Goal: Transaction & Acquisition: Obtain resource

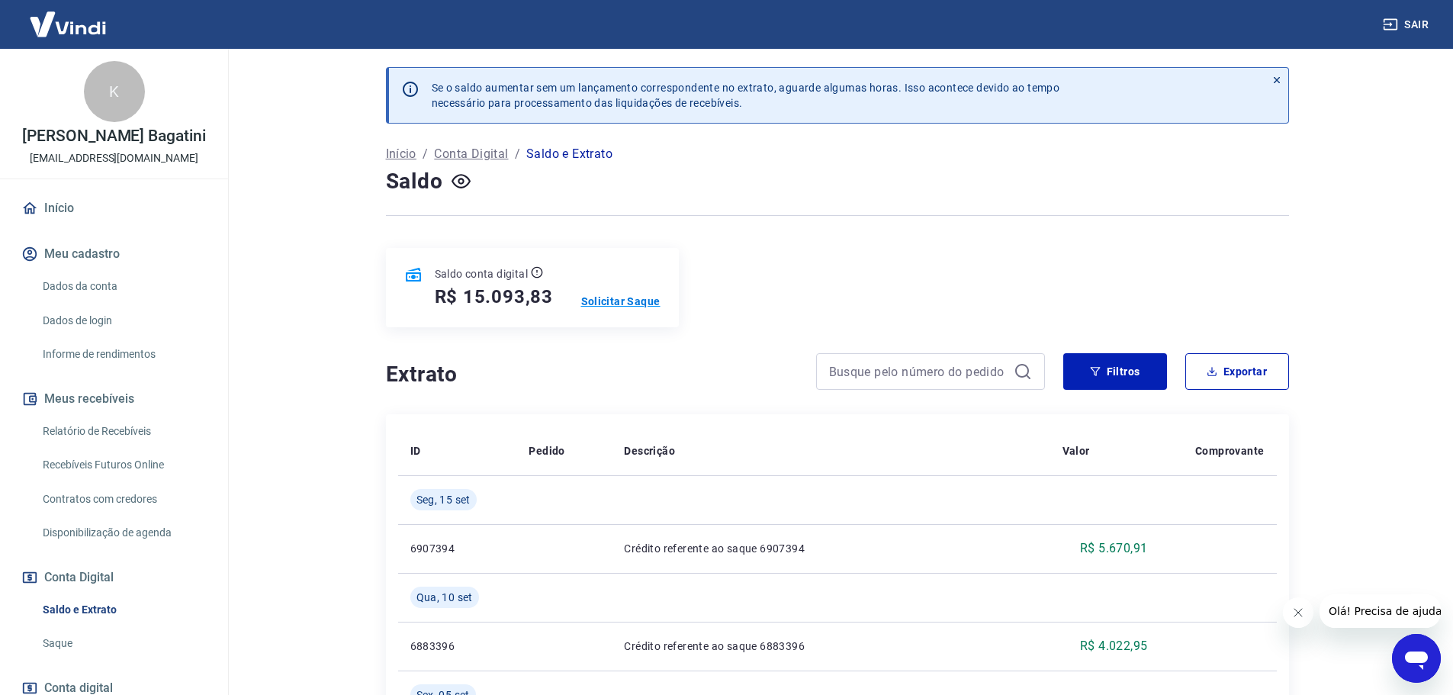
click at [639, 300] on p "Solicitar Saque" at bounding box center [620, 301] width 79 height 15
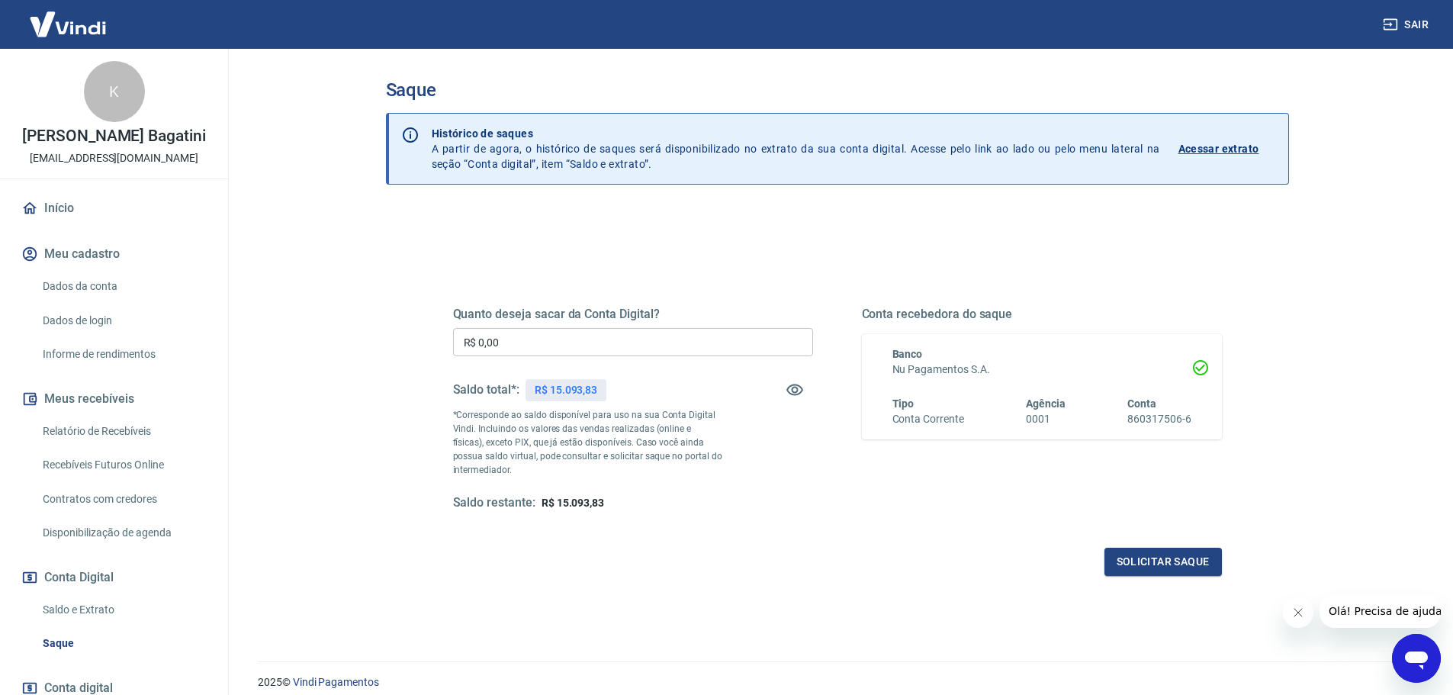
click at [581, 341] on input "R$ 0,00" at bounding box center [633, 342] width 360 height 28
type input "R$ 15.093,83"
click at [1147, 561] on button "Solicitar saque" at bounding box center [1163, 562] width 117 height 28
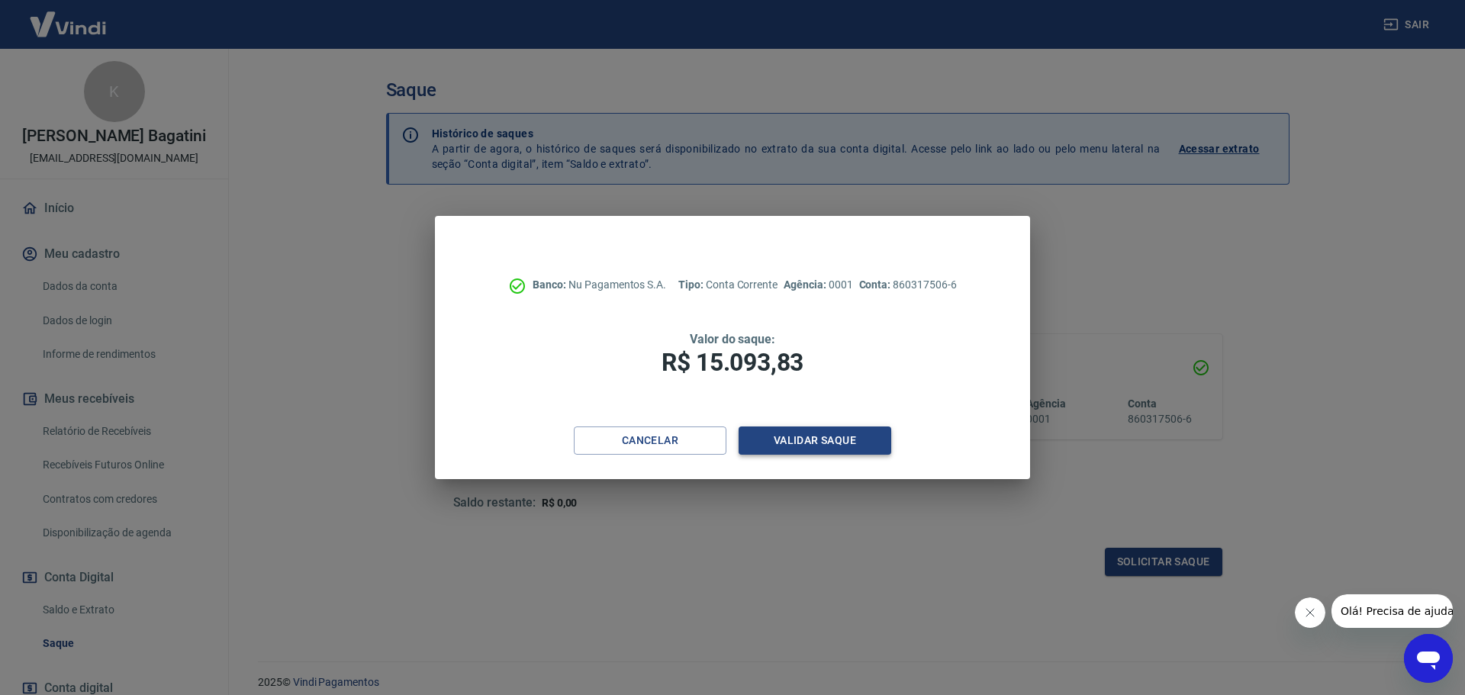
click at [847, 446] on button "Validar saque" at bounding box center [814, 440] width 153 height 28
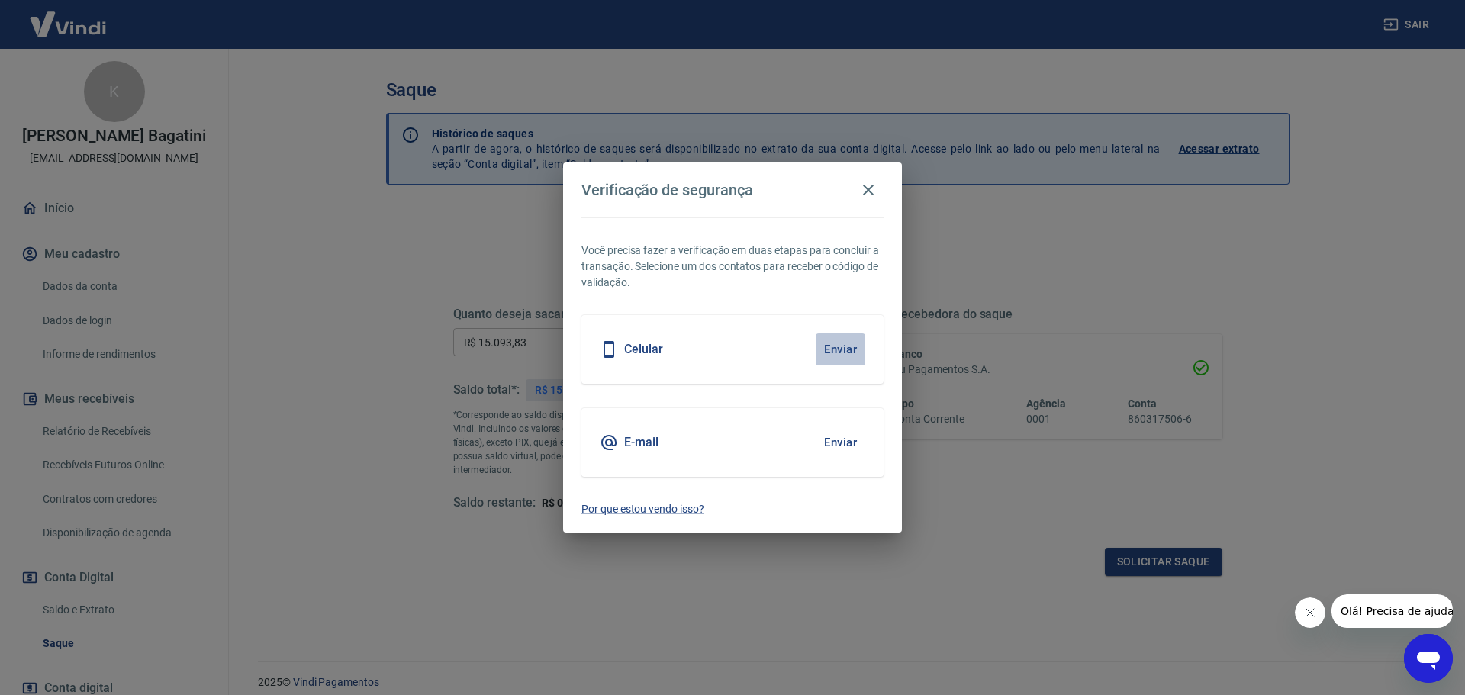
click at [838, 343] on button "Enviar" at bounding box center [841, 349] width 50 height 32
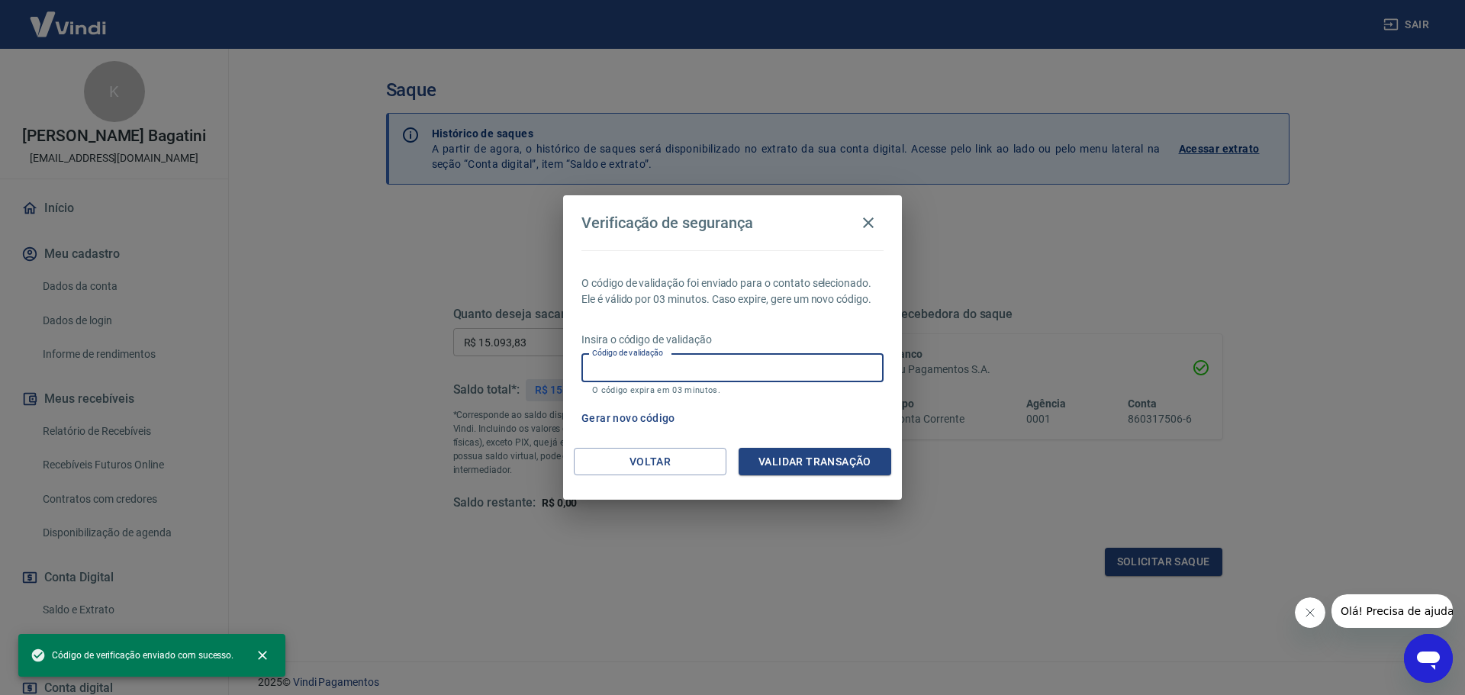
click at [691, 369] on input "Código de validação" at bounding box center [732, 368] width 302 height 28
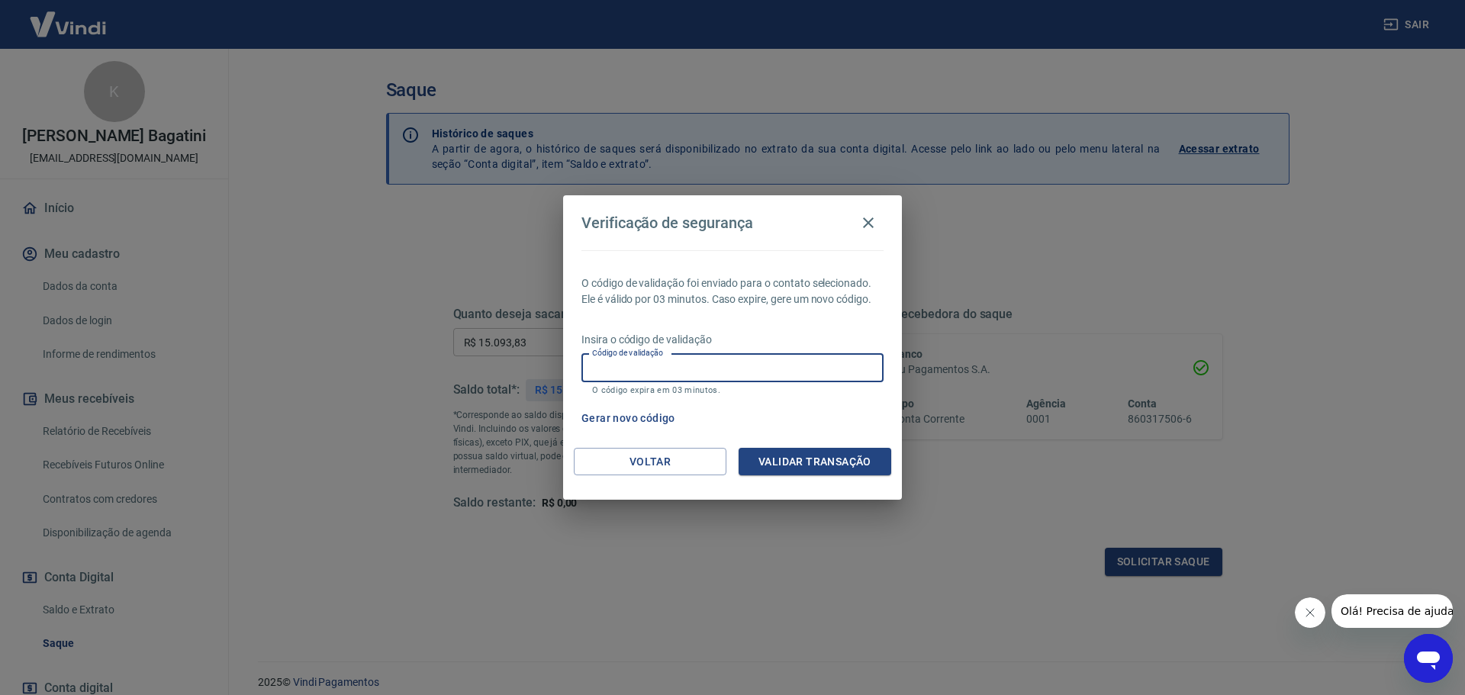
click at [719, 368] on input "Código de validação" at bounding box center [732, 368] width 302 height 28
click at [658, 414] on button "Gerar novo código" at bounding box center [628, 418] width 106 height 28
click at [732, 370] on input "Código de validação" at bounding box center [732, 368] width 302 height 28
click at [726, 377] on input "Código de validação" at bounding box center [732, 368] width 302 height 28
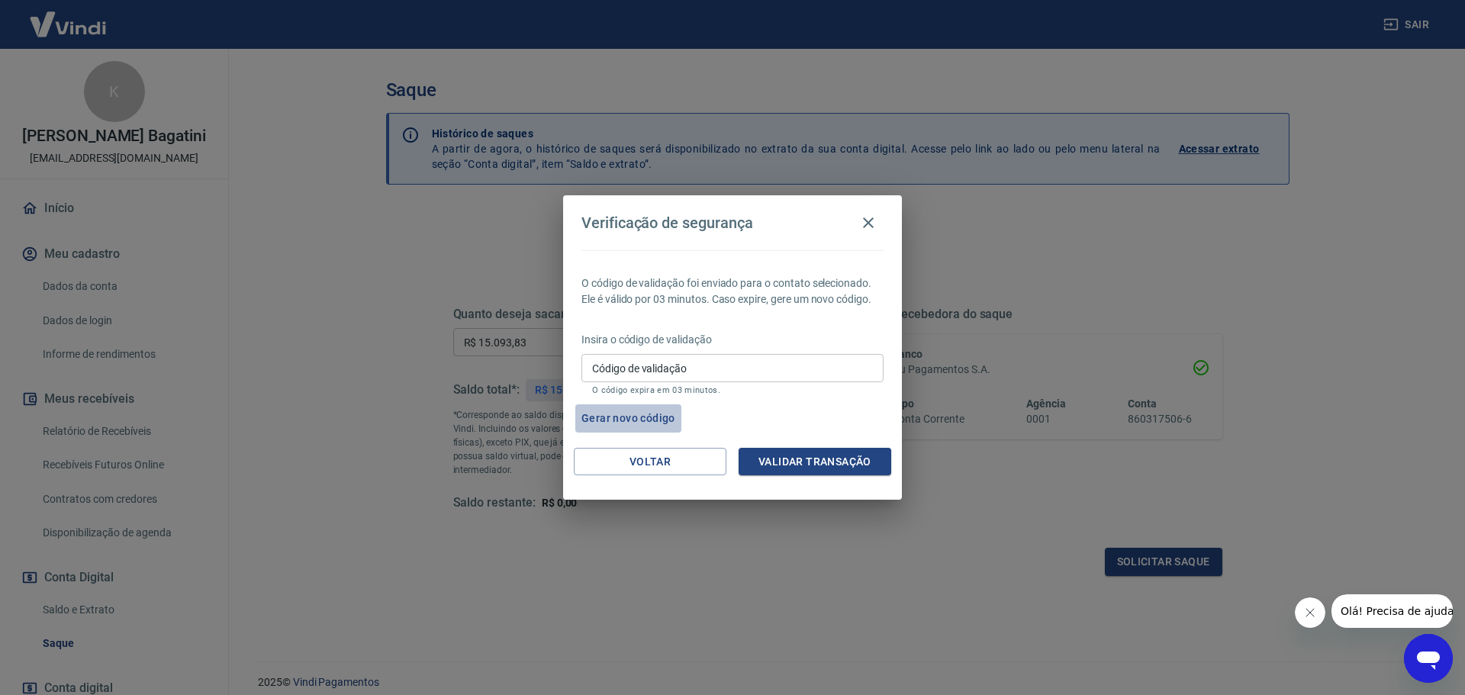
click at [645, 413] on button "Gerar novo código" at bounding box center [628, 418] width 106 height 28
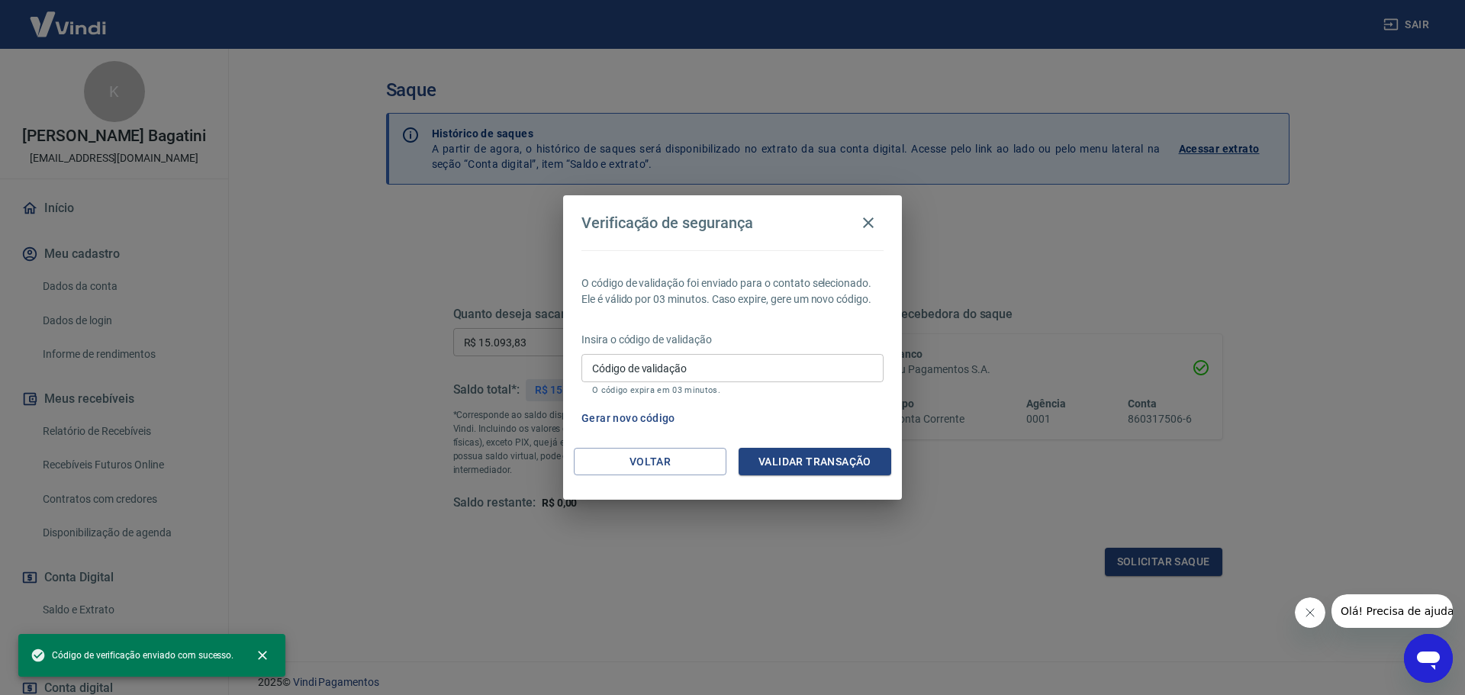
click at [671, 367] on input "Código de validação" at bounding box center [732, 368] width 302 height 28
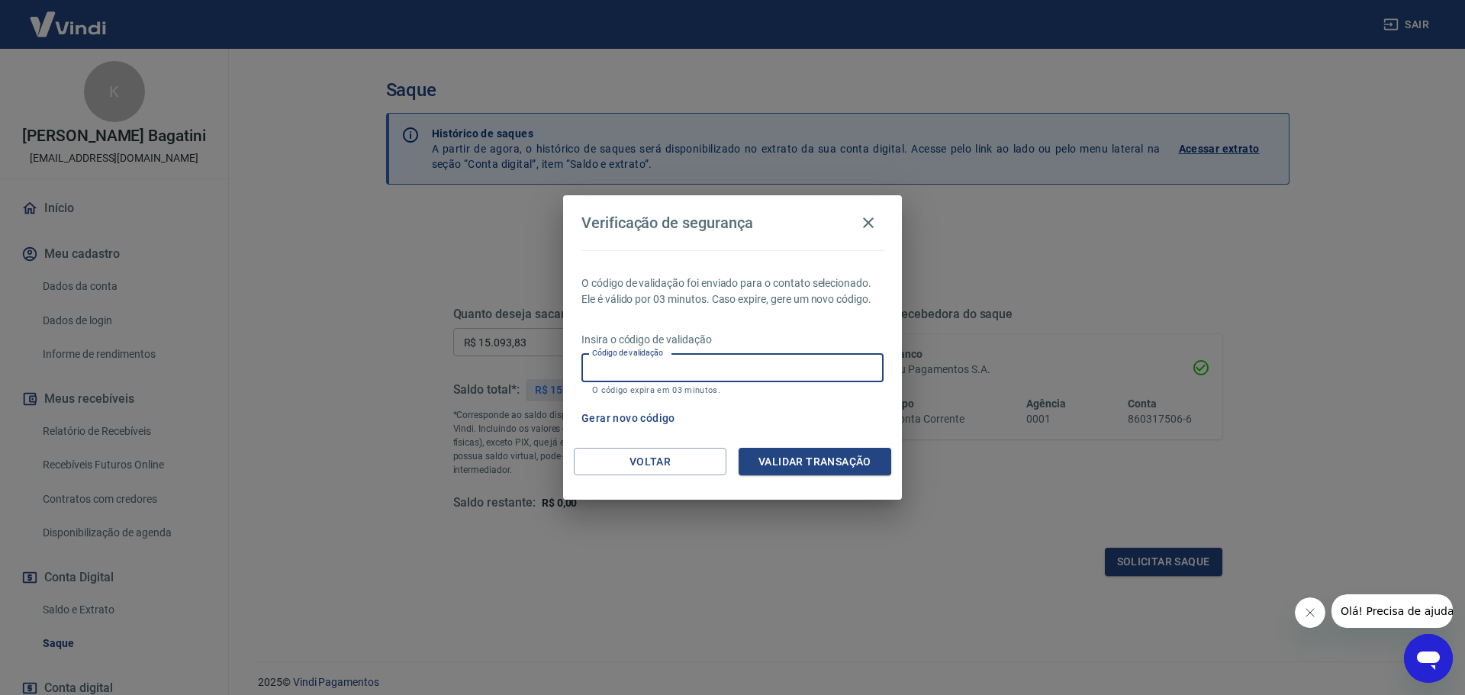
click at [671, 367] on input "Código de validação" at bounding box center [732, 368] width 302 height 28
click at [706, 320] on div "O código de validação foi enviado para o contato selecionado. Ele é válido por …" at bounding box center [732, 349] width 339 height 198
click at [1433, 659] on icon "Abrir janela de mensagens" at bounding box center [1428, 660] width 23 height 18
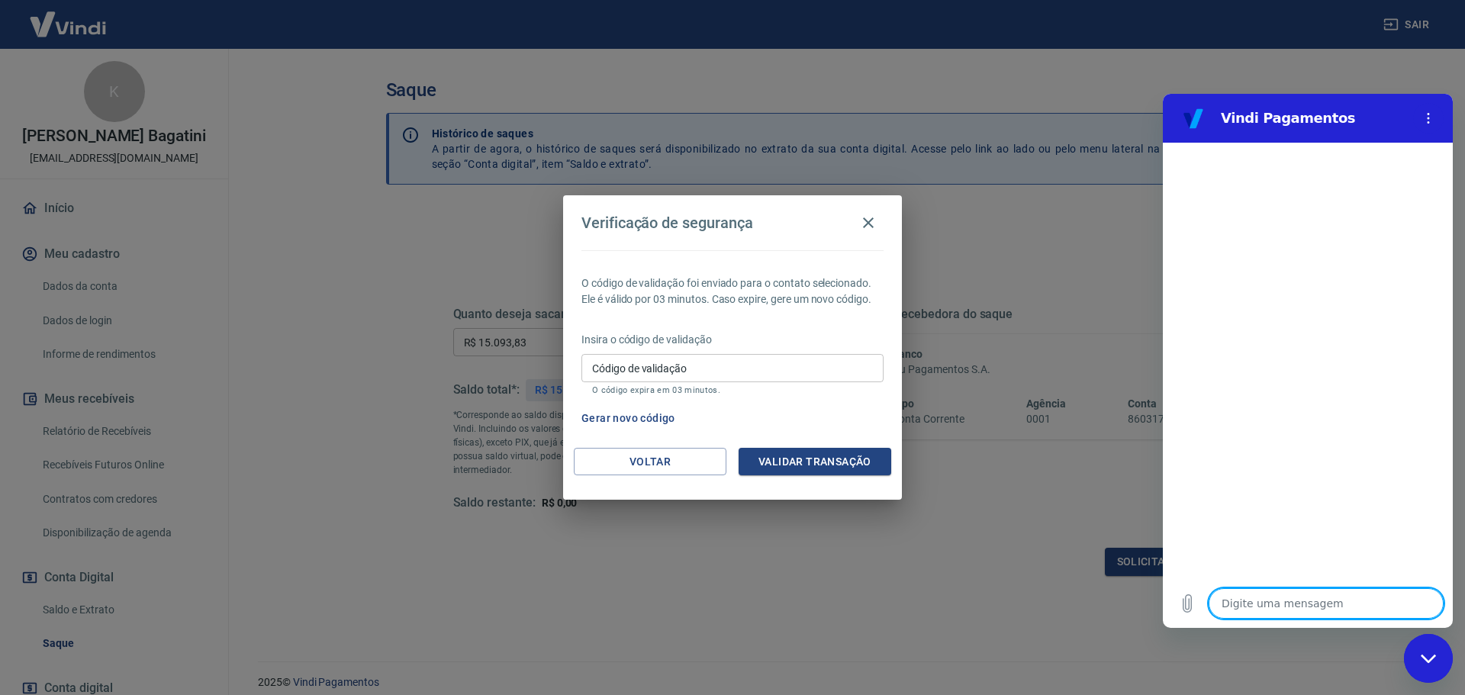
click at [1328, 606] on textarea at bounding box center [1325, 603] width 235 height 31
type textarea "n"
type textarea "x"
type textarea "no"
type textarea "x"
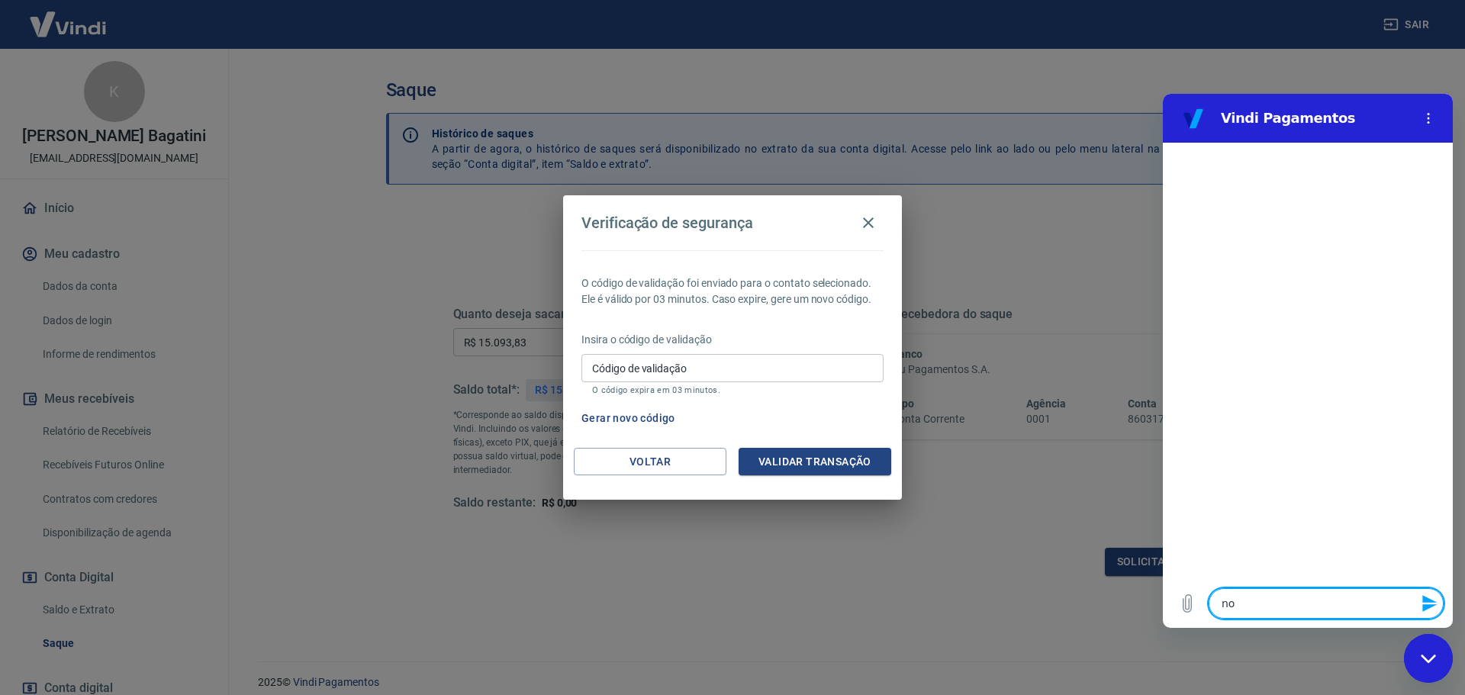
type textarea "noa"
type textarea "x"
type textarea "noa"
type textarea "x"
type textarea "noa r"
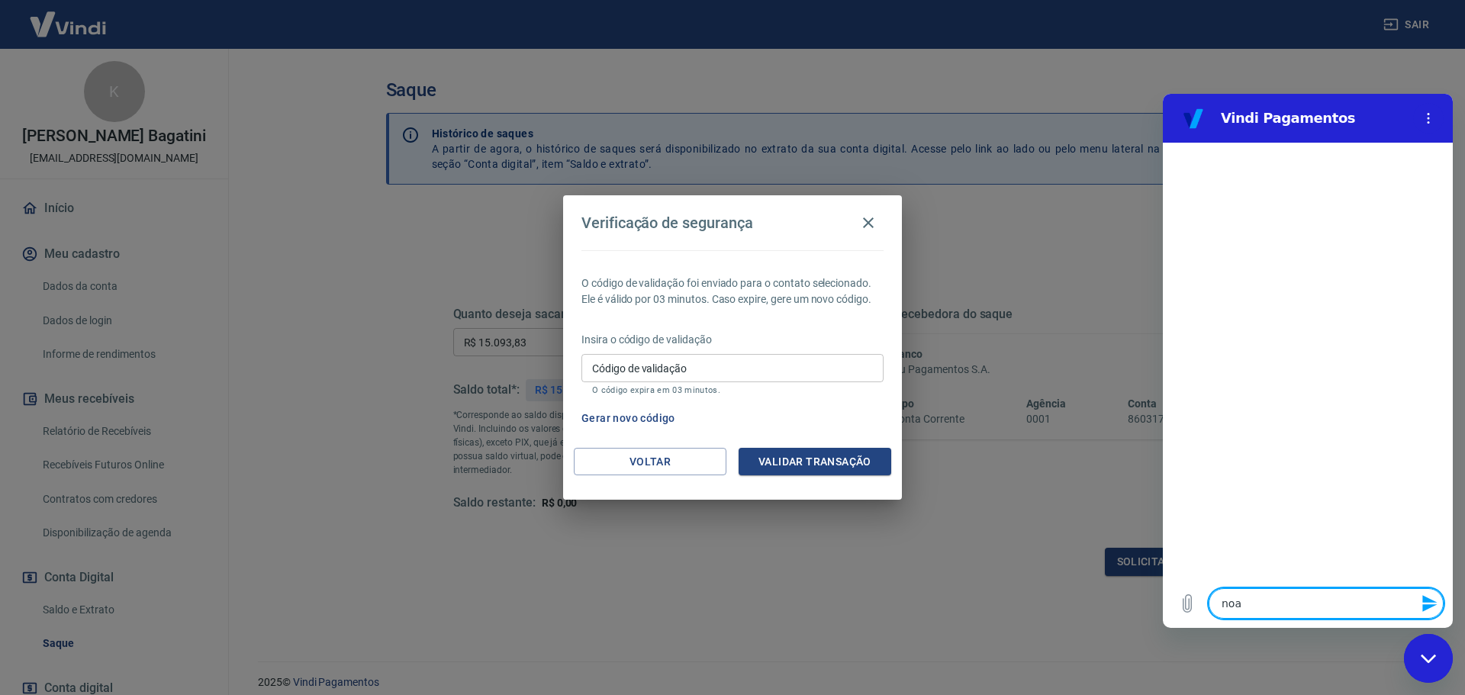
type textarea "x"
type textarea "noa re"
type textarea "x"
type textarea "noa rec"
type textarea "x"
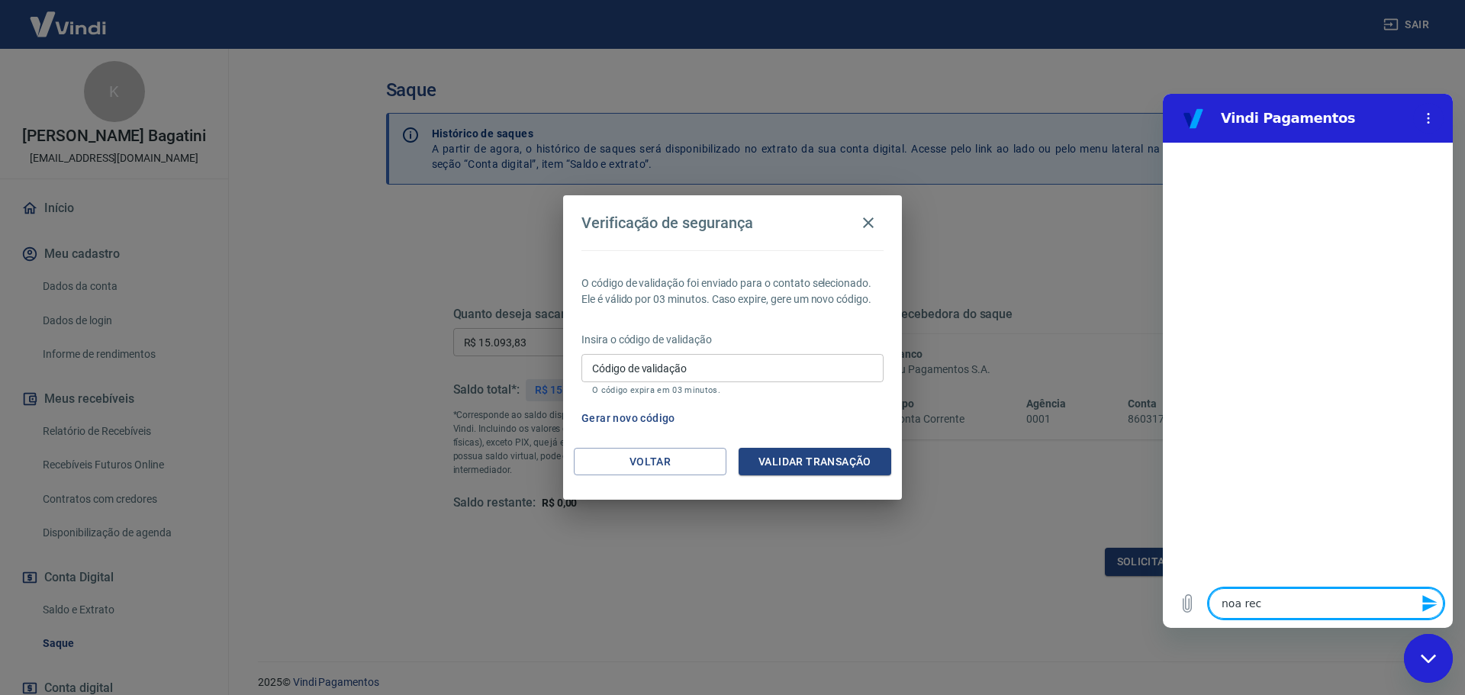
type textarea "noa rece"
type textarea "x"
type textarea "noa receb"
type textarea "x"
type textarea "noa recebo"
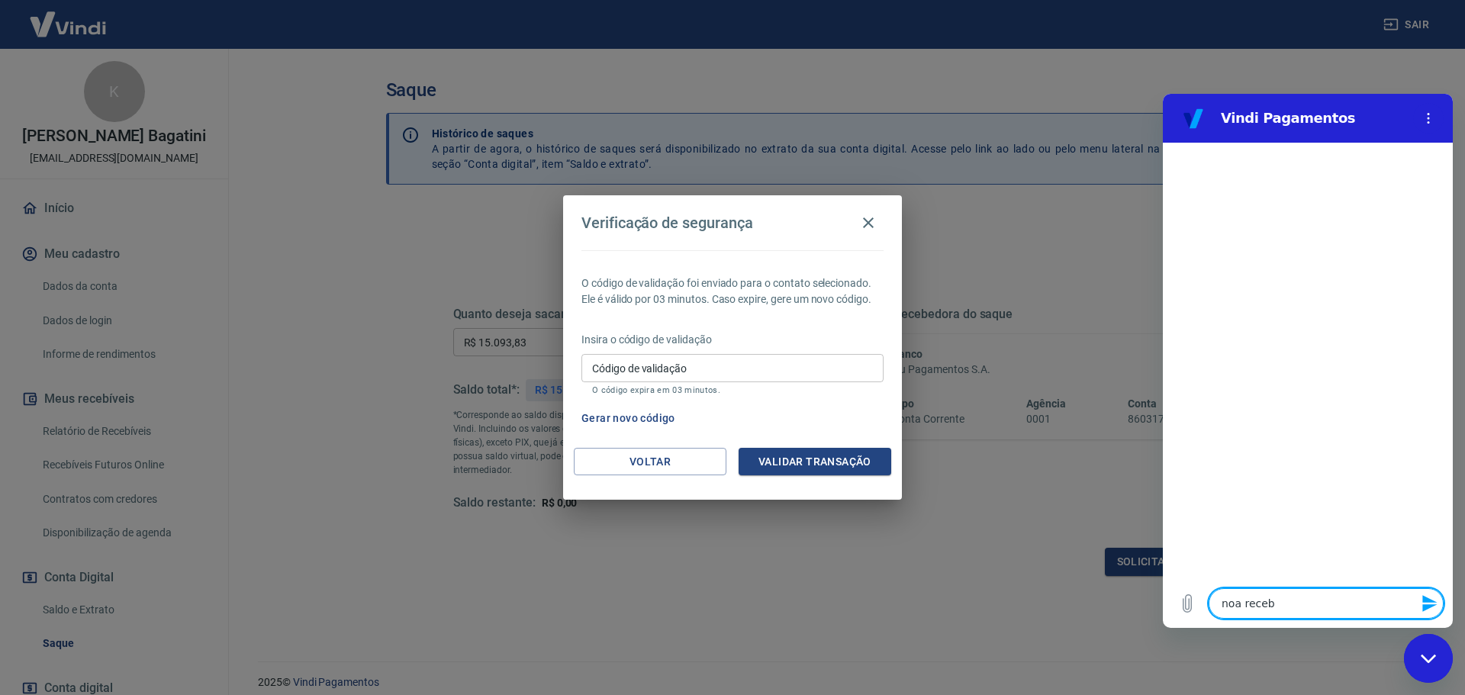
type textarea "x"
type textarea "noa recebo"
type textarea "x"
type textarea "noa recebo c"
type textarea "x"
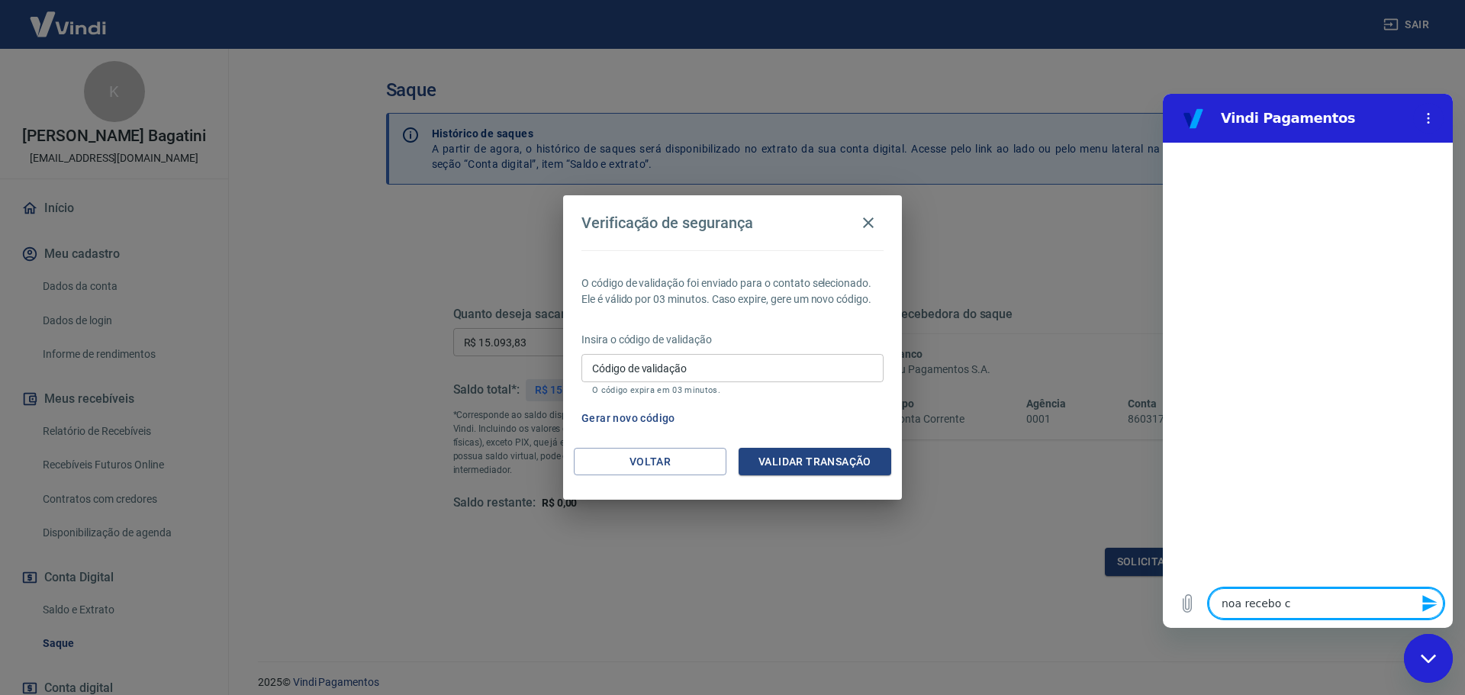
type textarea "noa recebo co"
type textarea "x"
type textarea "noa recebo cod"
type textarea "x"
type textarea "noa recebo codi"
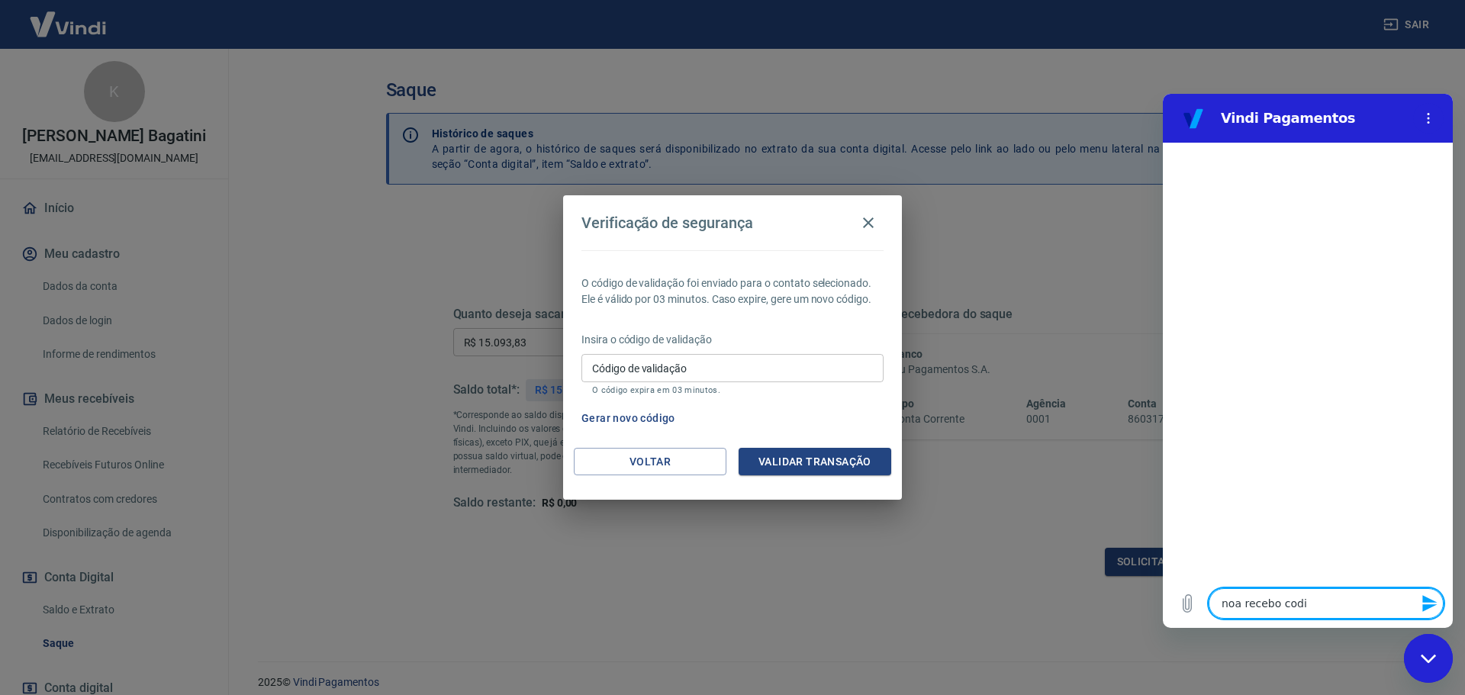
type textarea "x"
type textarea "noa recebo codig"
type textarea "x"
type textarea "noa recebo codigo"
type textarea "x"
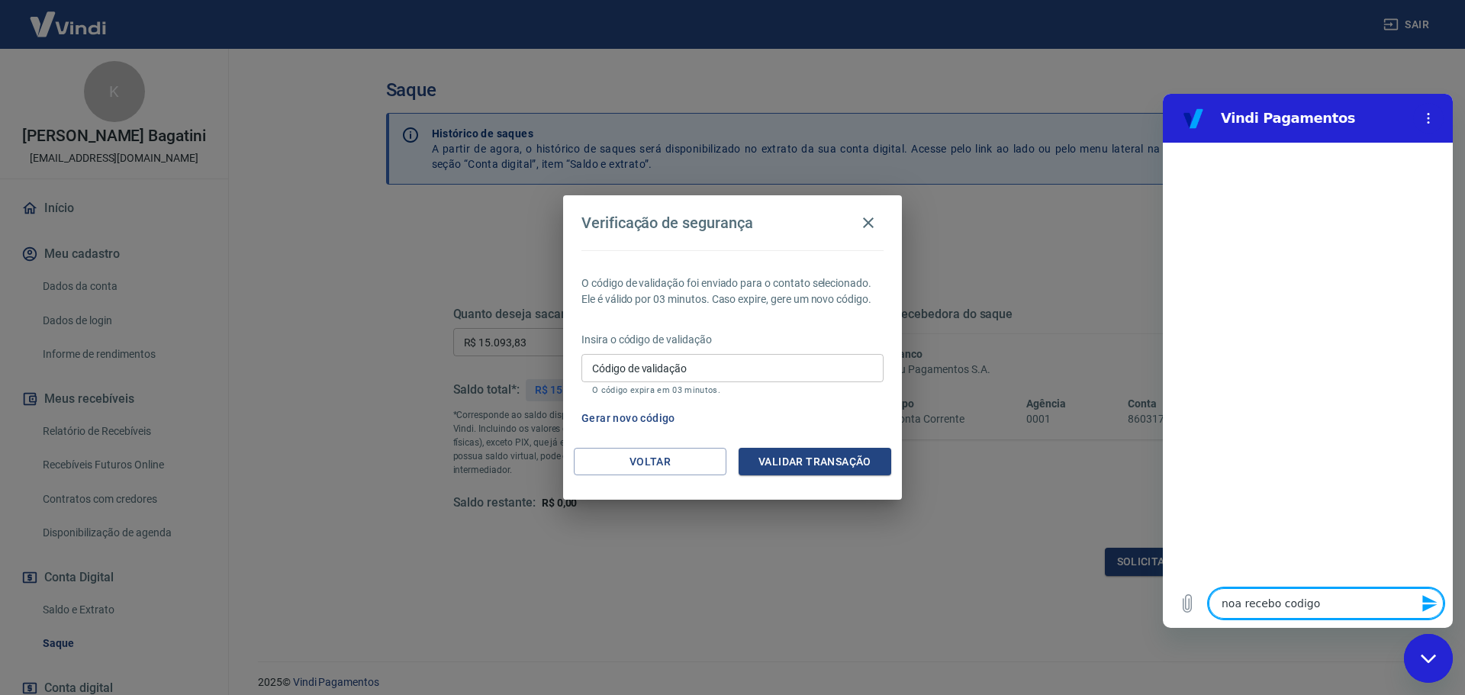
type textarea "noa recebo codigo"
type textarea "x"
type textarea "noa recebo codigo n"
type textarea "x"
type textarea "noa recebo codigo no"
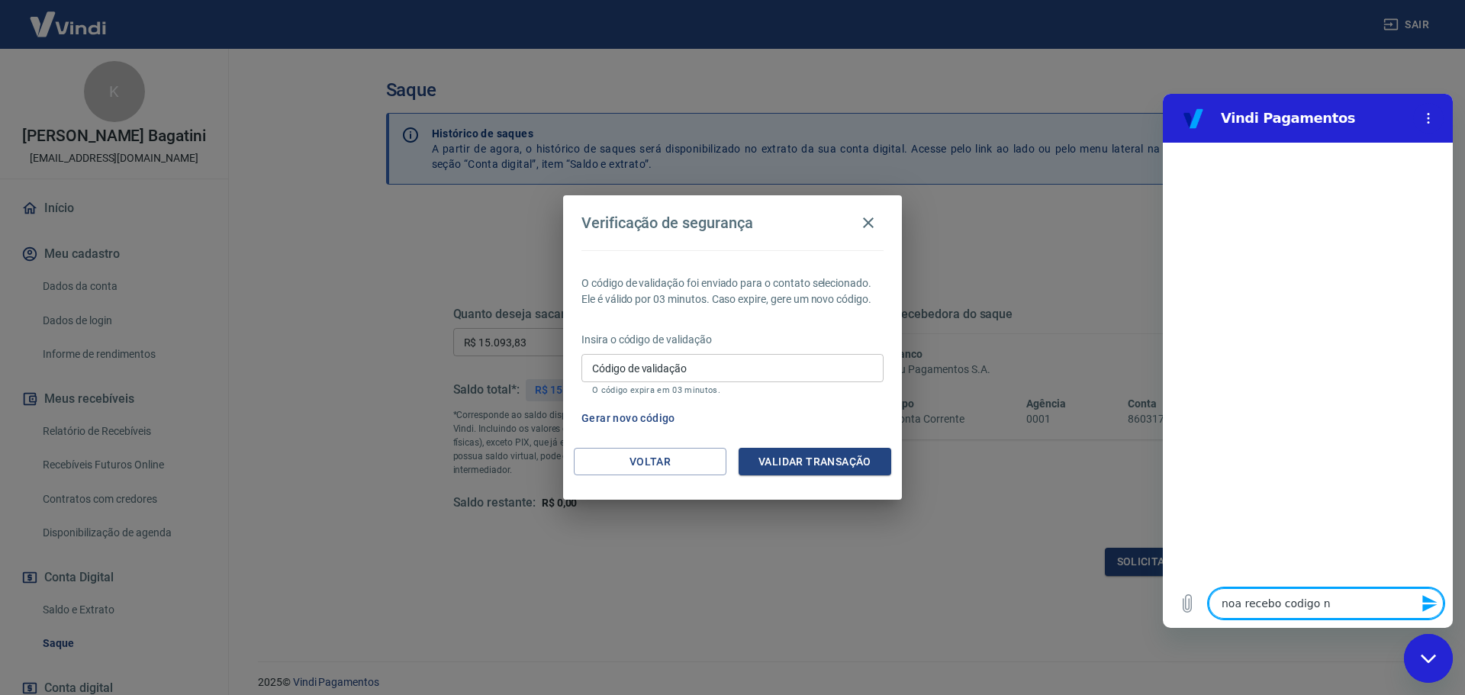
type textarea "x"
type textarea "noa recebo codigo no"
type textarea "x"
type textarea "noa recebo codigo no c"
type textarea "x"
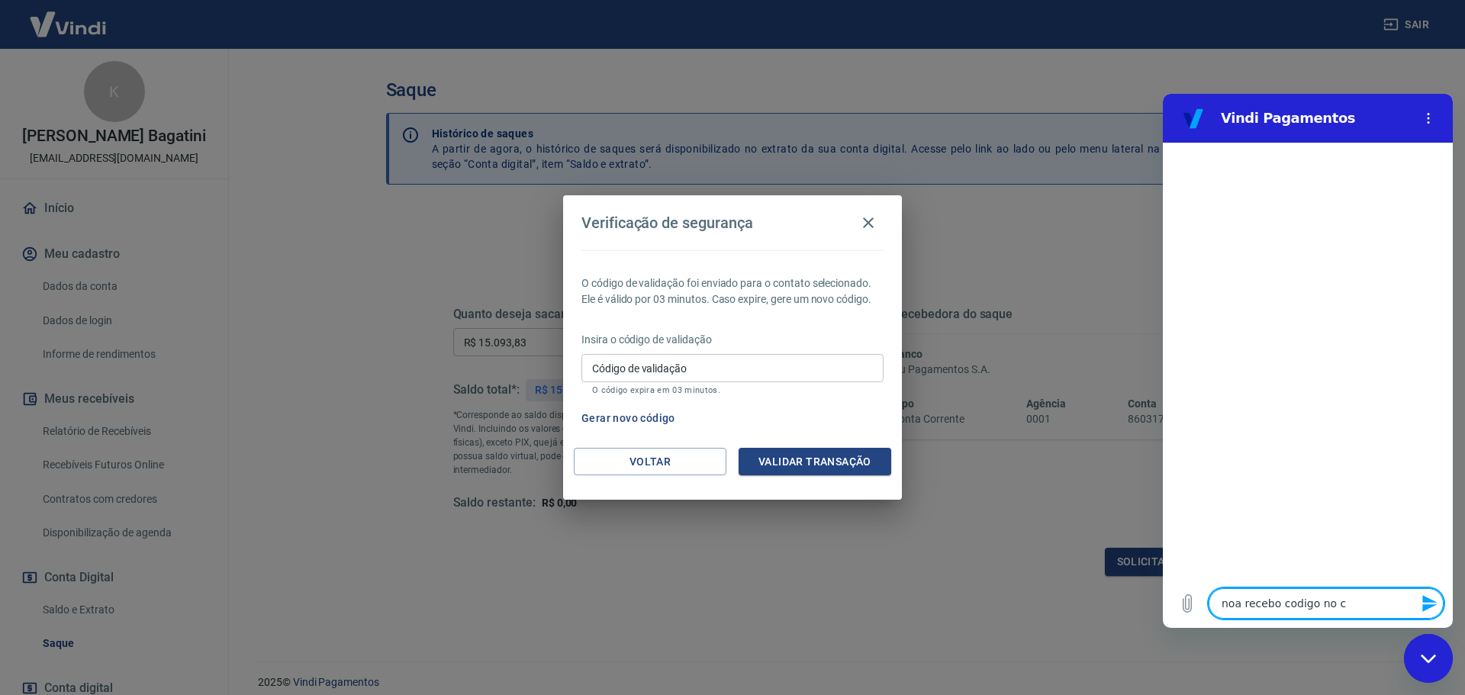
type textarea "noa recebo codigo no ce"
type textarea "x"
type textarea "noa recebo codigo no cel"
type textarea "x"
type textarea "noa recebo codigo no celu"
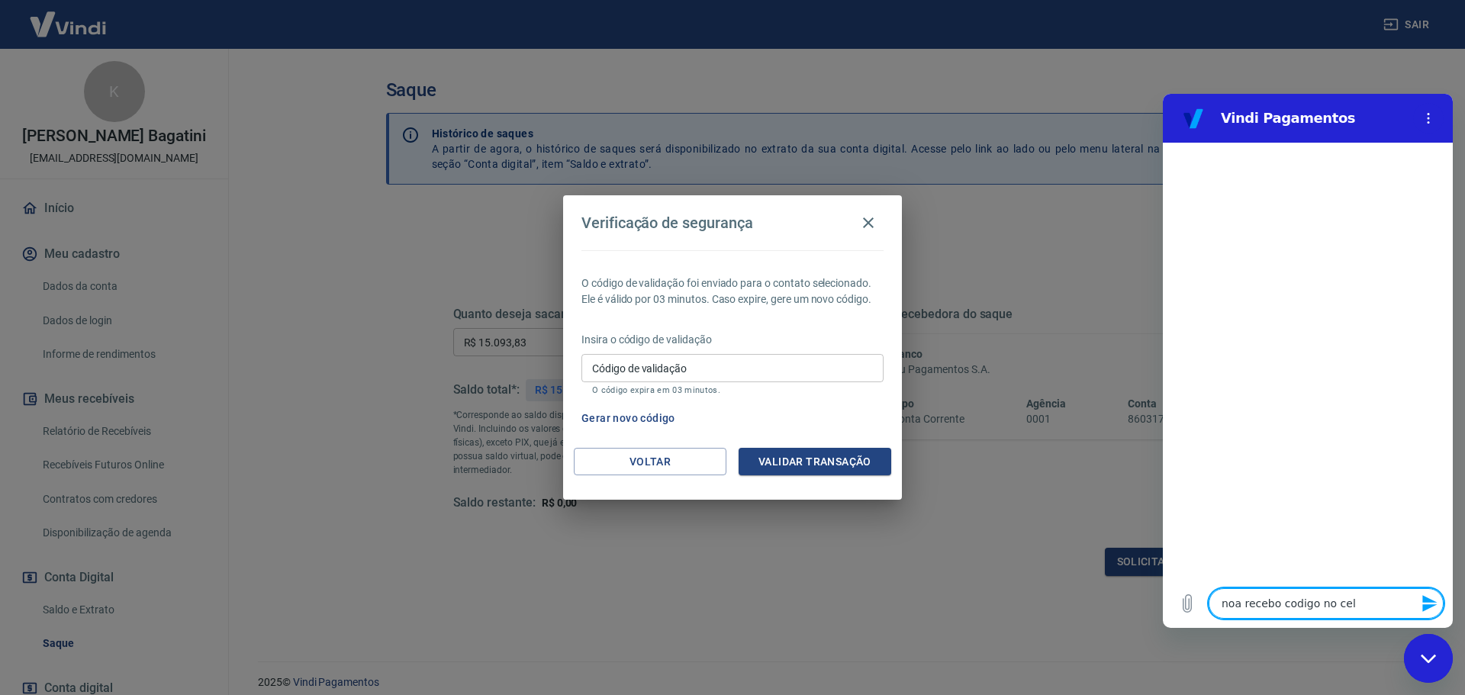
type textarea "x"
type textarea "noa recebo codigo no celul"
type textarea "x"
type textarea "noa recebo codigo no celula"
type textarea "x"
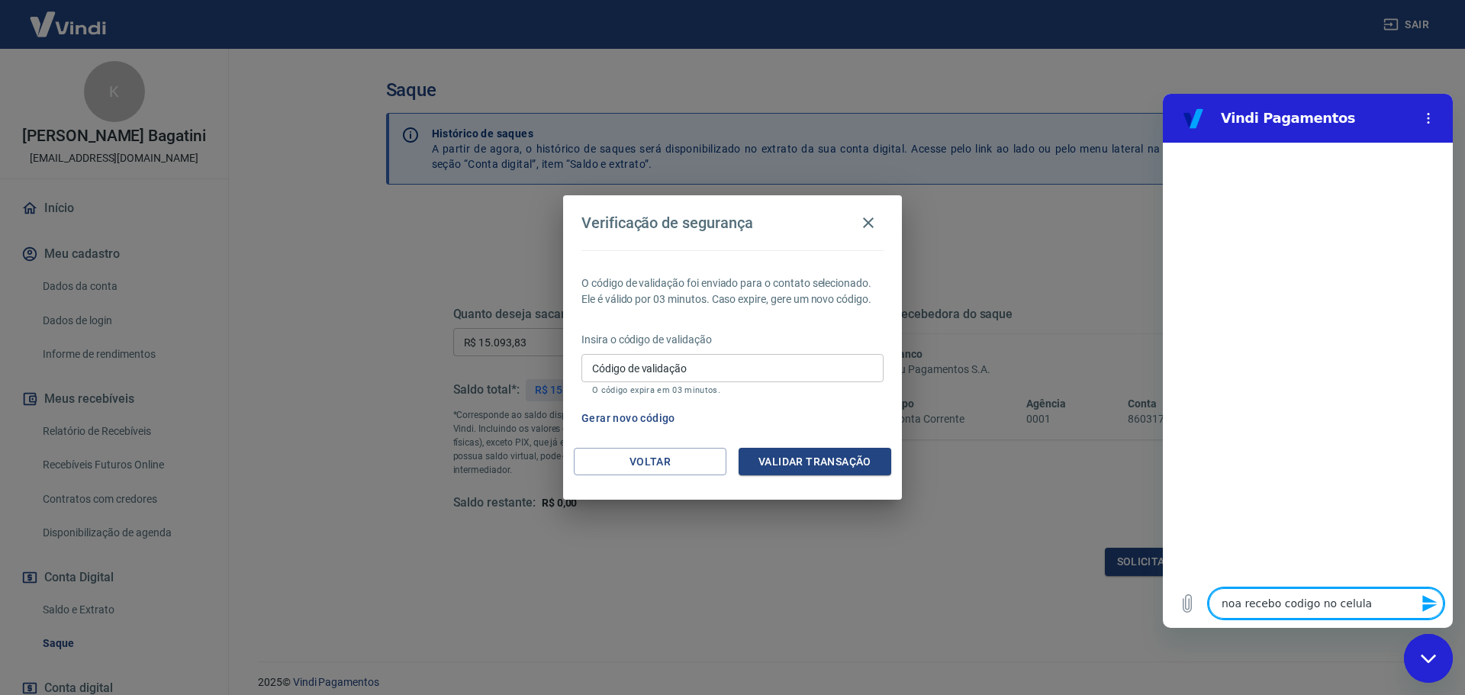
type textarea "noa recebo codigo no celular"
type textarea "x"
click at [1271, 610] on textarea at bounding box center [1325, 603] width 235 height 31
type textarea "x"
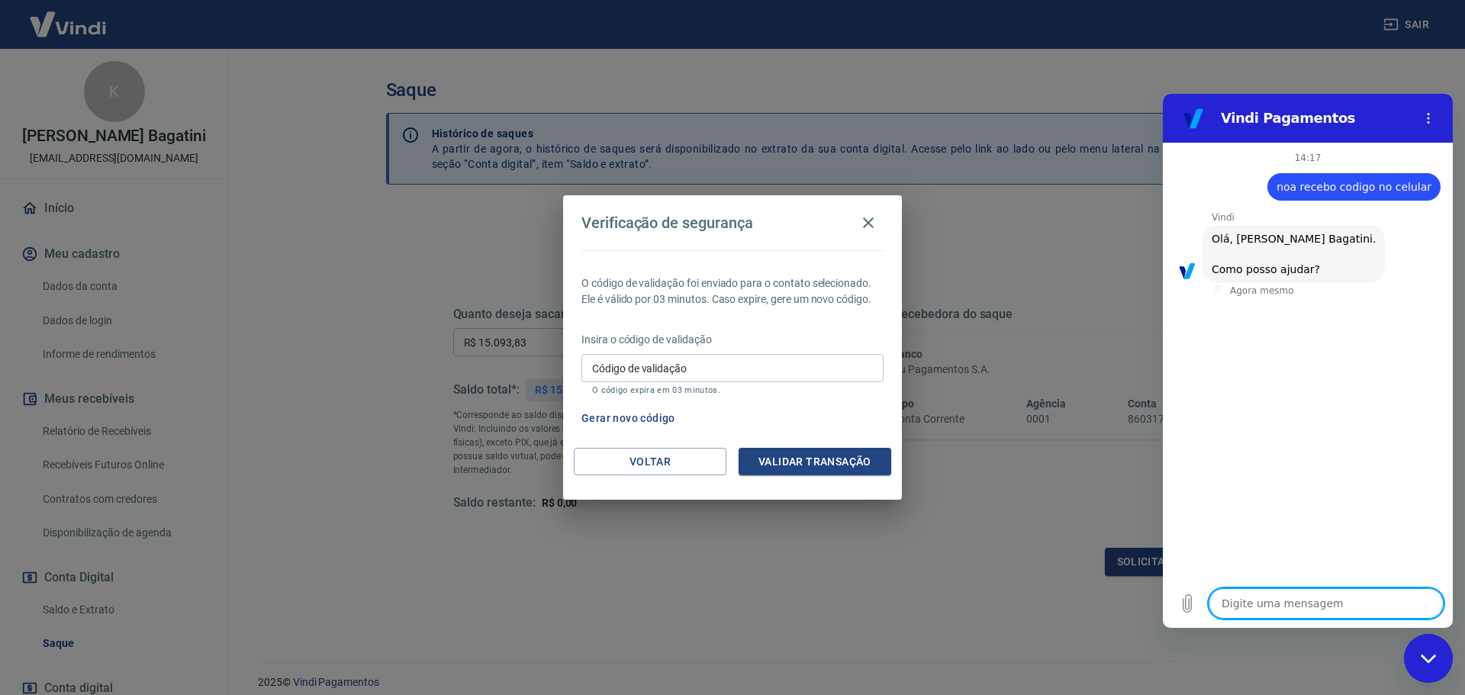
type textarea "b"
type textarea "x"
type textarea "bo"
type textarea "x"
type textarea "boa"
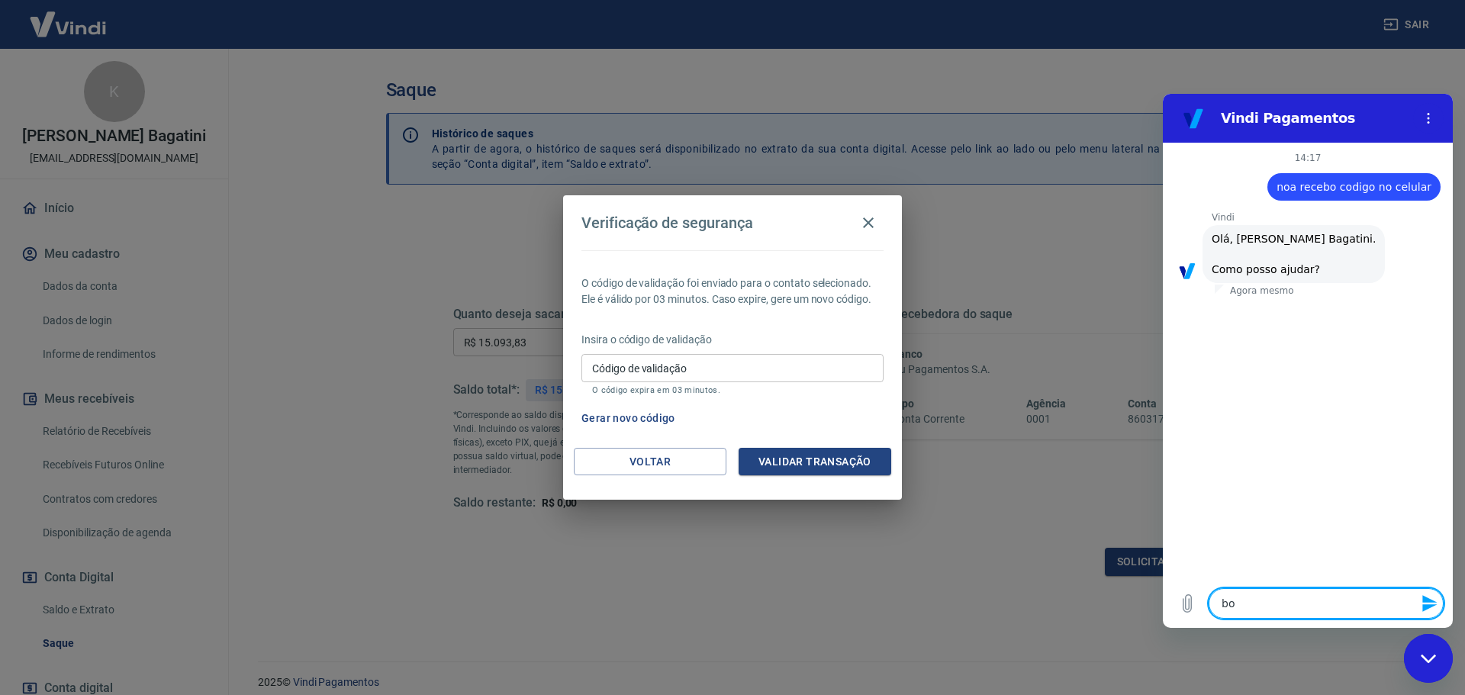
type textarea "x"
type textarea "boa"
type textarea "x"
type textarea "boa t"
type textarea "x"
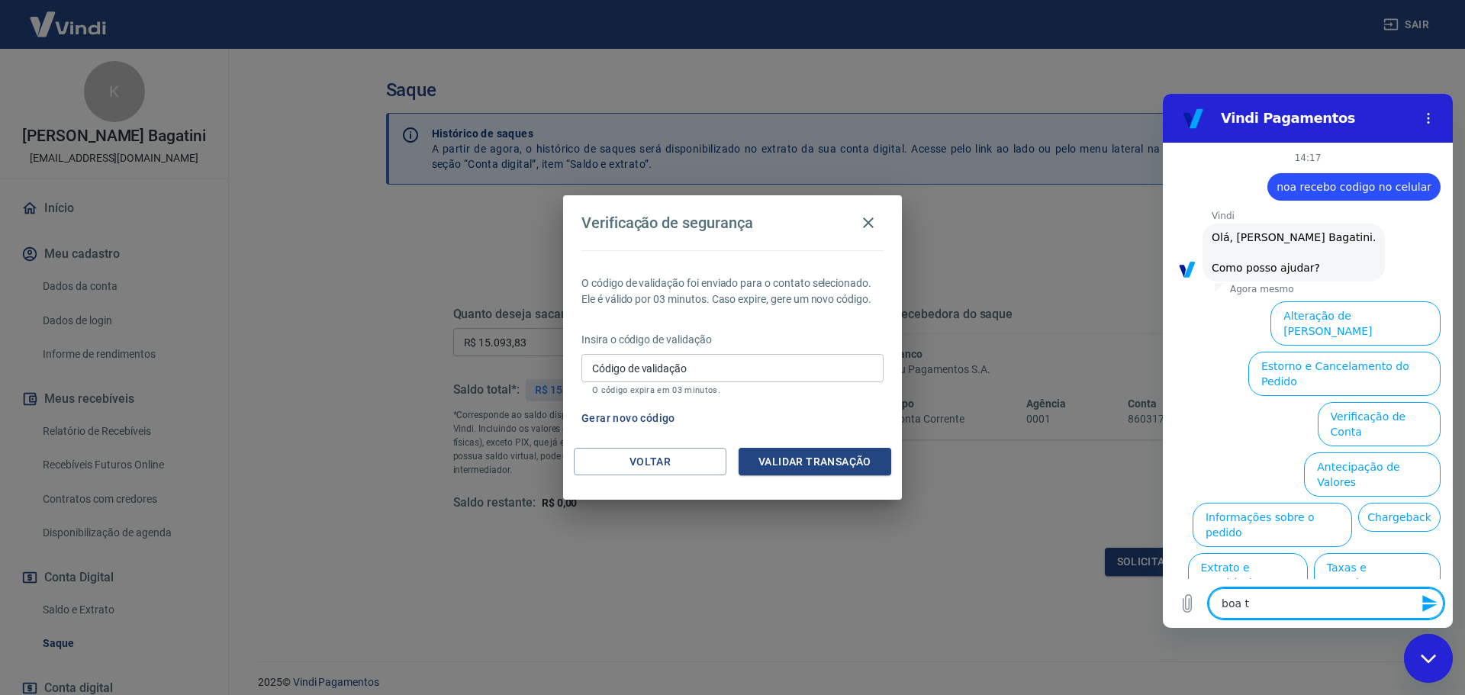
type textarea "boa ta"
type textarea "x"
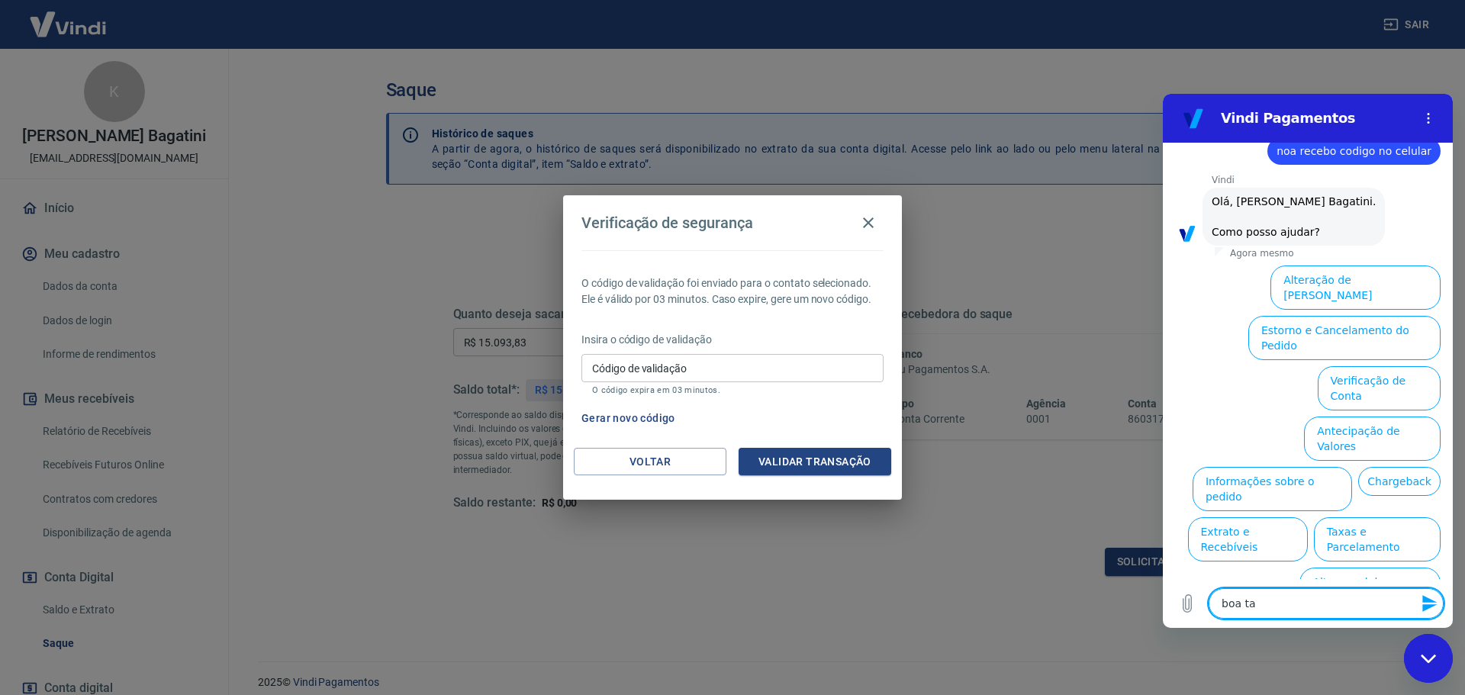
type textarea "boa tar"
type textarea "x"
type textarea "boa tard"
type textarea "x"
type textarea "boa tarde"
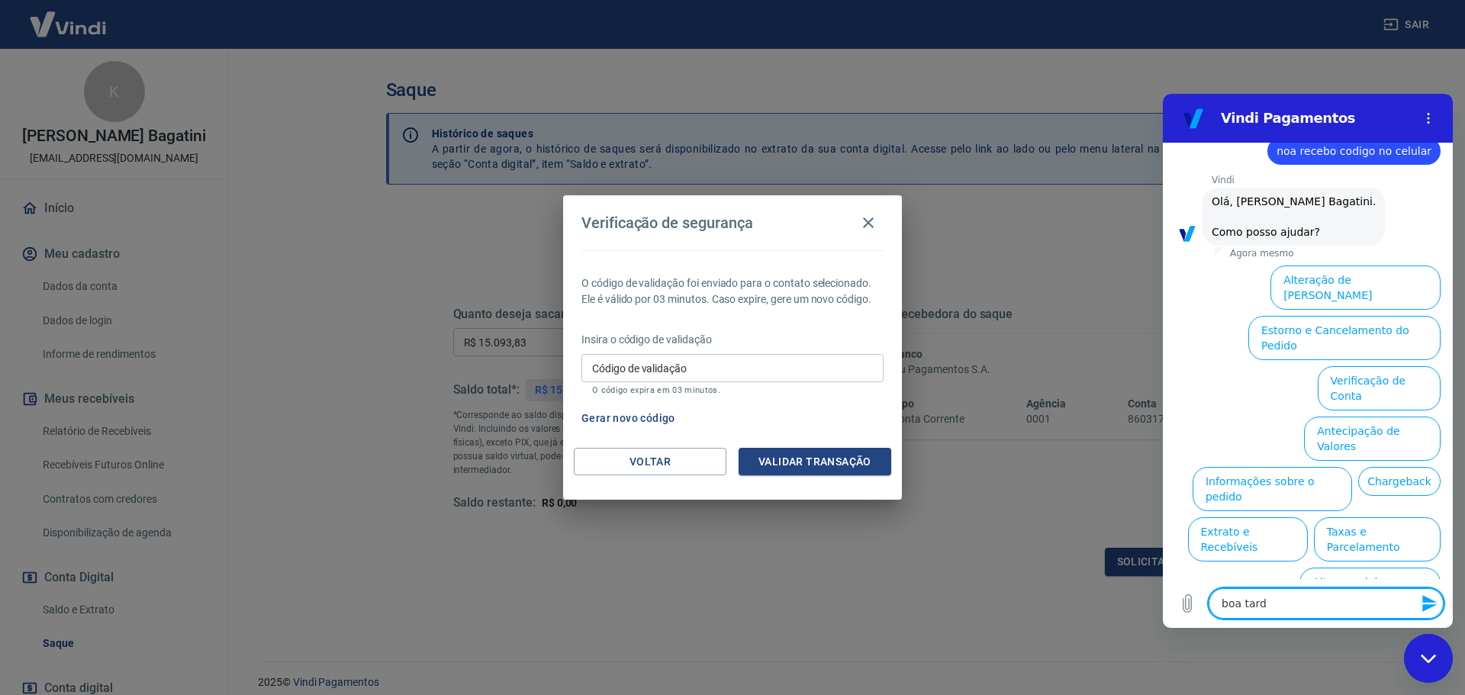
type textarea "x"
type textarea "boa tarde"
click at [1401, 568] on button "Alterar celular verificado" at bounding box center [1369, 590] width 141 height 44
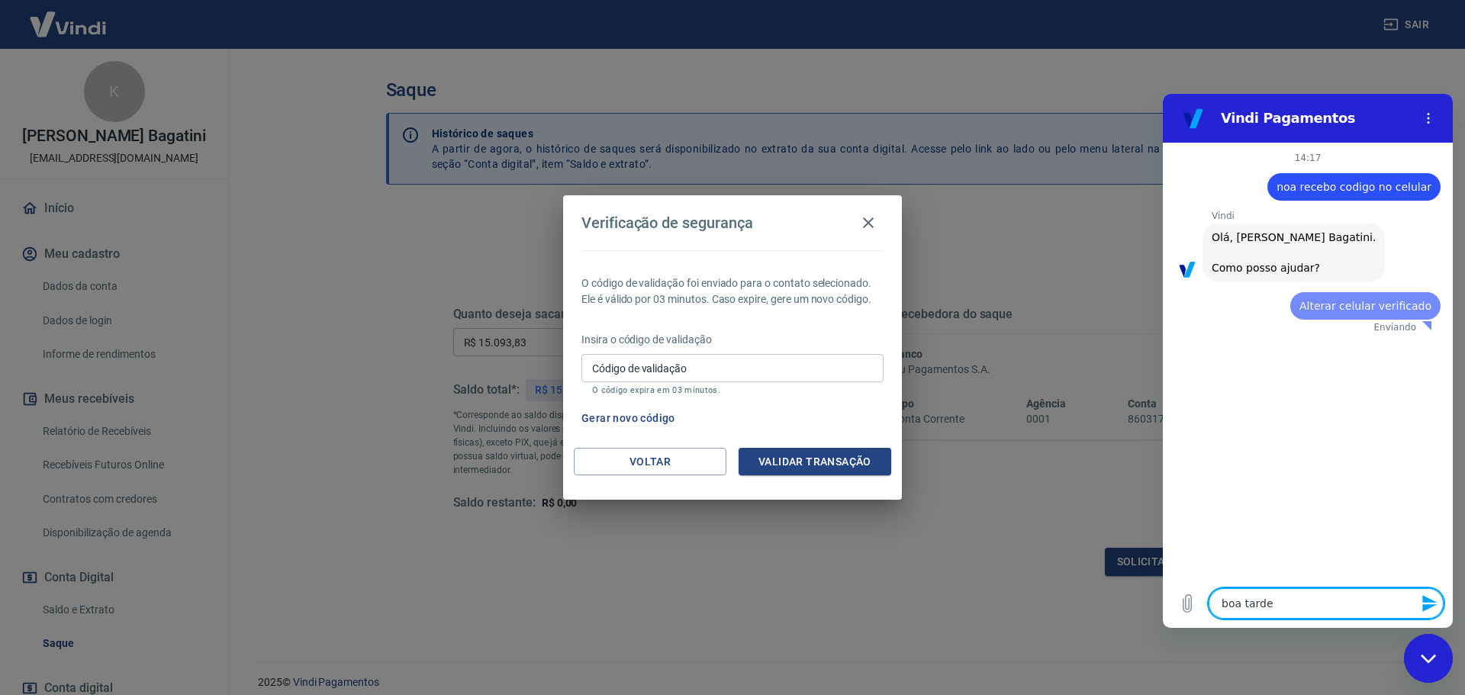
scroll to position [0, 0]
type textarea "x"
click at [1343, 606] on textarea "boa tarde" at bounding box center [1325, 603] width 235 height 31
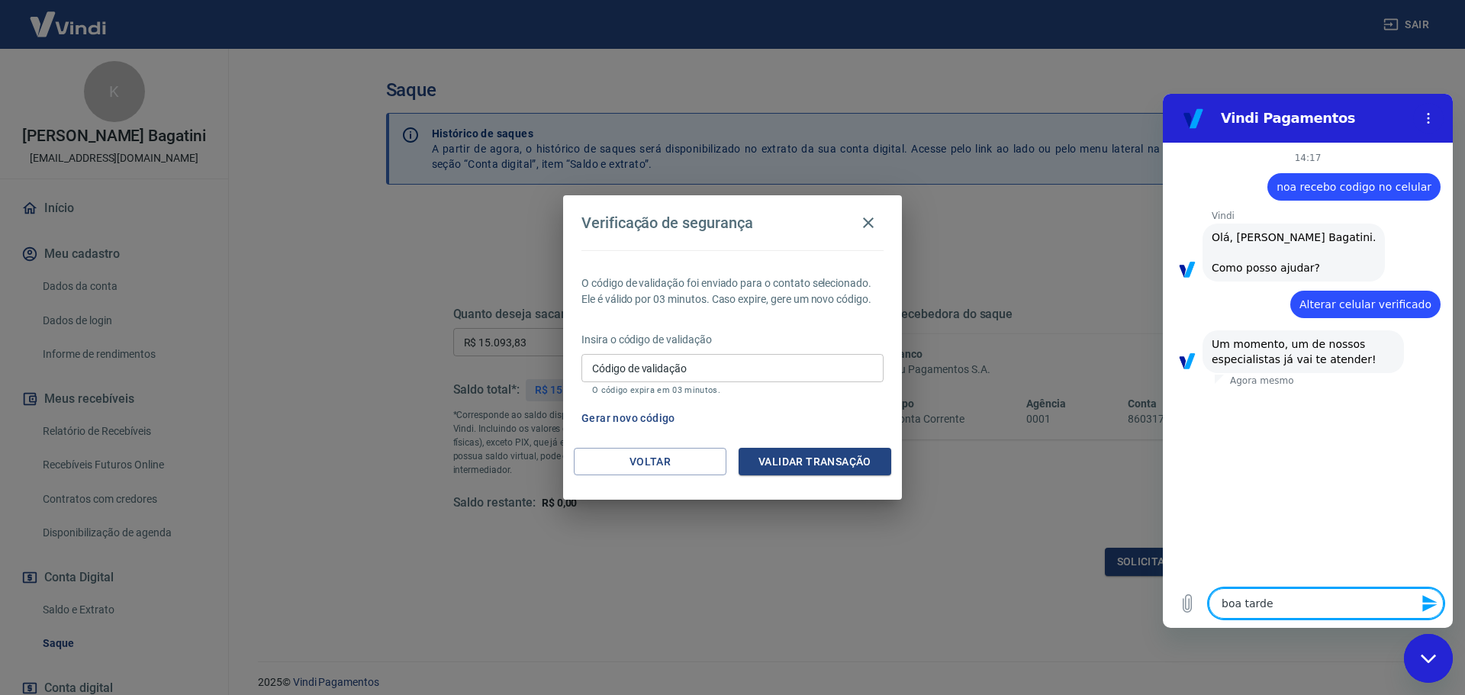
click at [1342, 606] on textarea "boa tarde" at bounding box center [1325, 603] width 235 height 31
click at [1341, 606] on textarea "boa tarde" at bounding box center [1325, 603] width 235 height 31
type textarea "o"
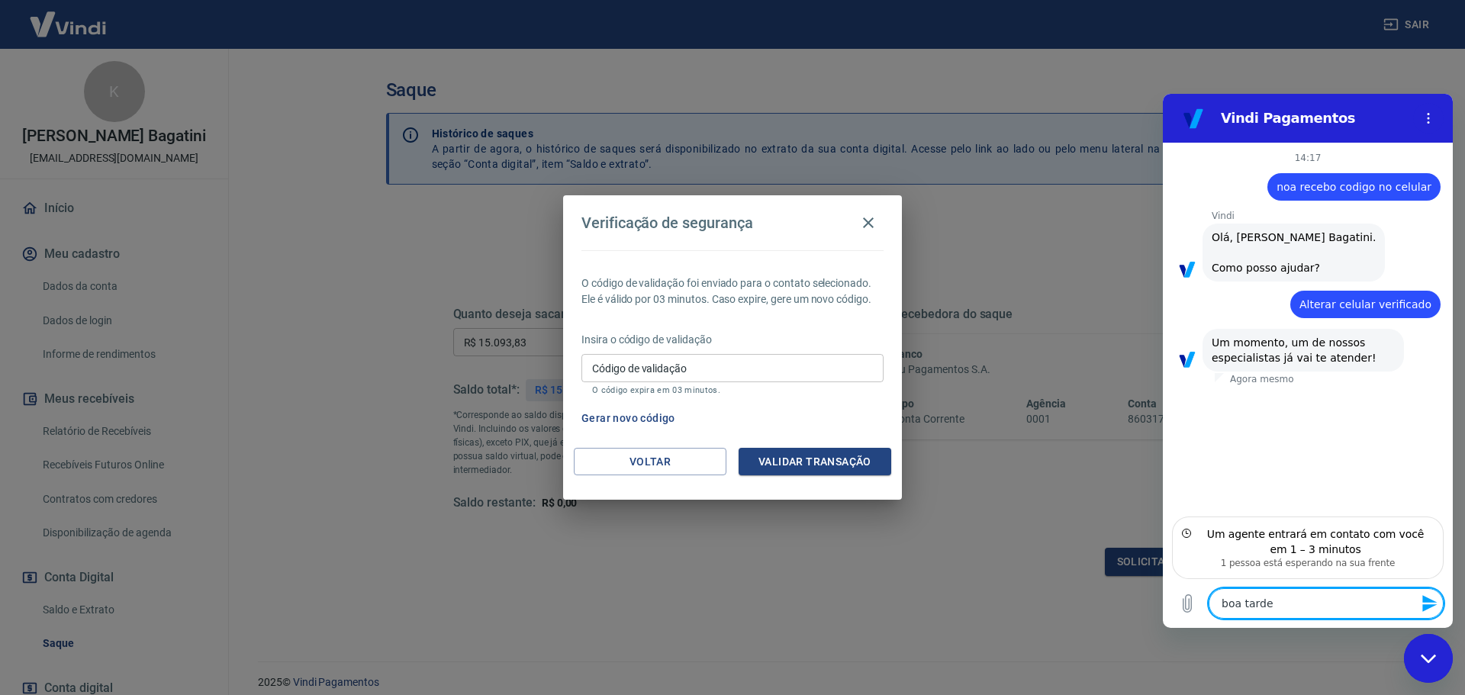
type textarea "x"
type textarea "ol"
type textarea "x"
type textarea "olá"
type textarea "x"
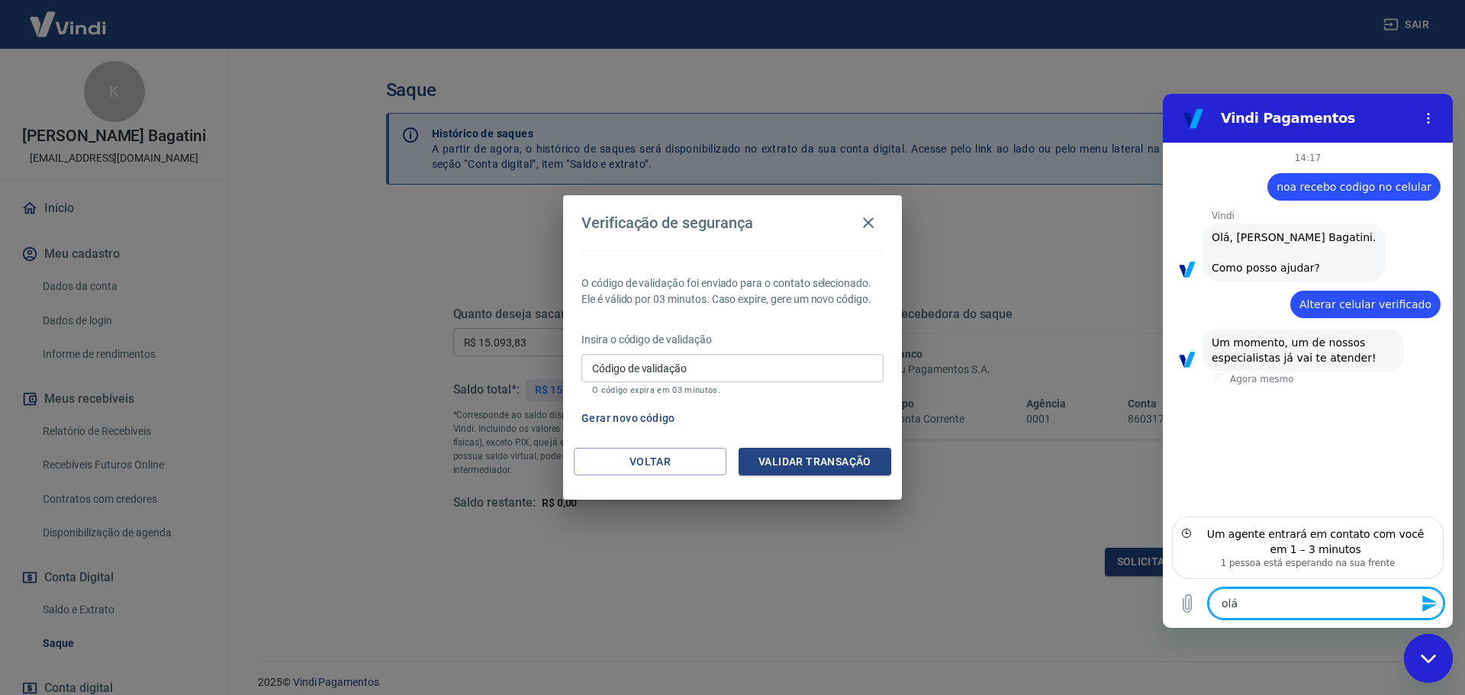
type textarea "olá"
type textarea "x"
type textarea "olá b"
type textarea "x"
type textarea "olá bo"
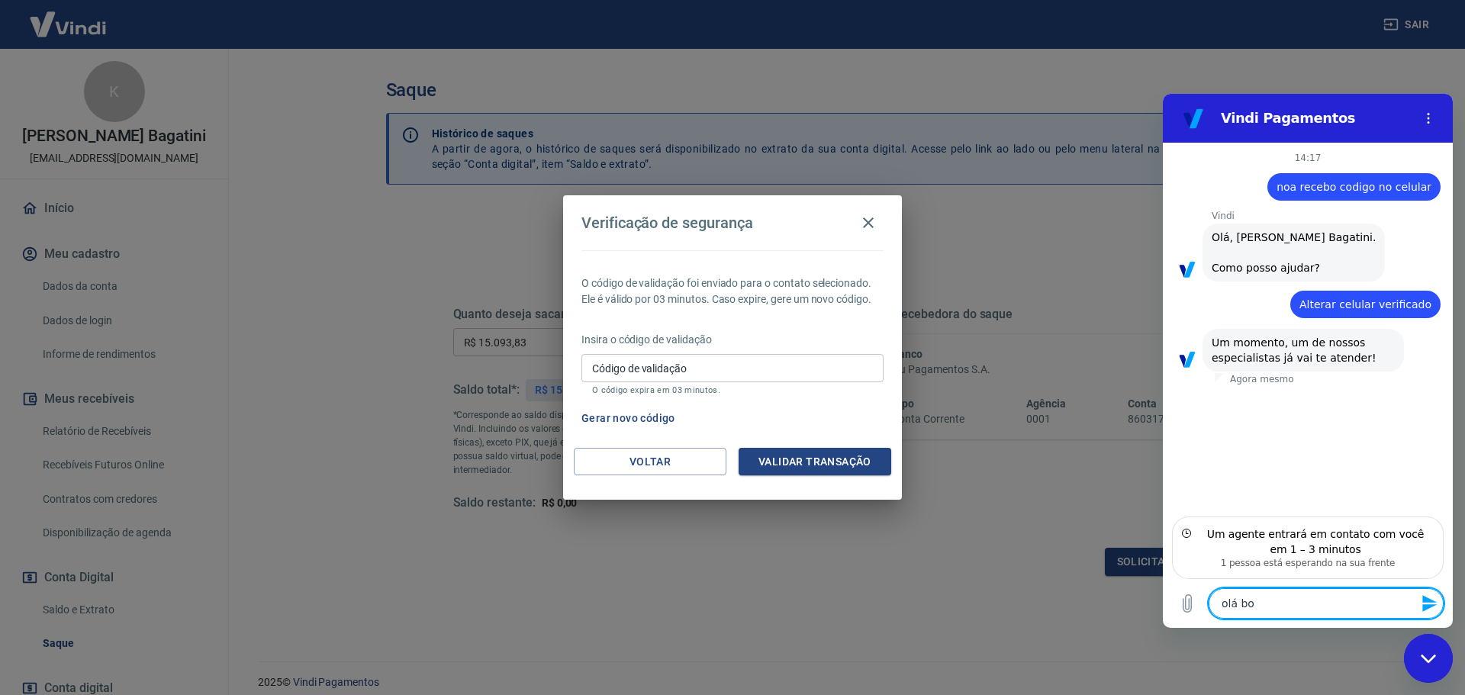
type textarea "x"
type textarea "olá bom"
type textarea "x"
type textarea "olá bom"
type textarea "x"
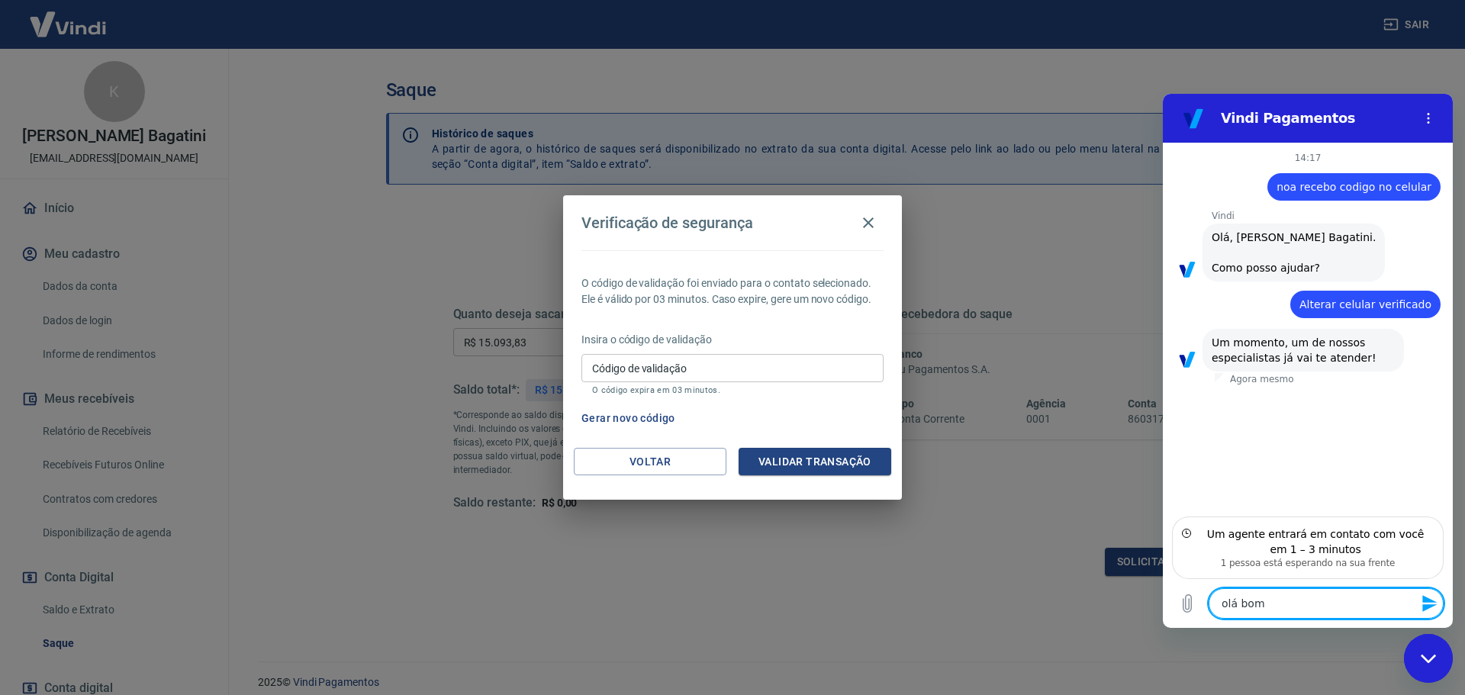
type textarea "olá bom d"
type textarea "x"
type textarea "olá bom di"
type textarea "x"
type textarea "olá bom dia"
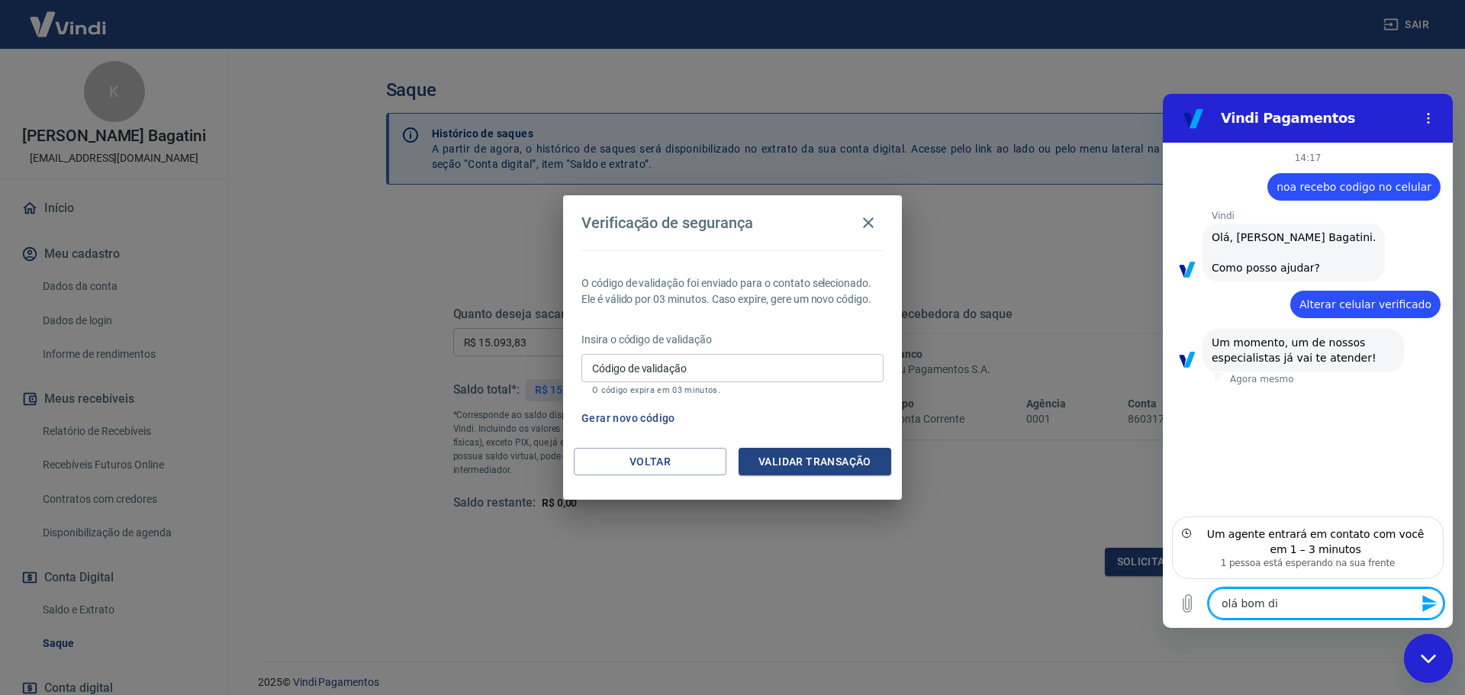
type textarea "x"
type textarea "olá bom dia,"
type textarea "x"
type textarea "olá bom dia,"
type textarea "x"
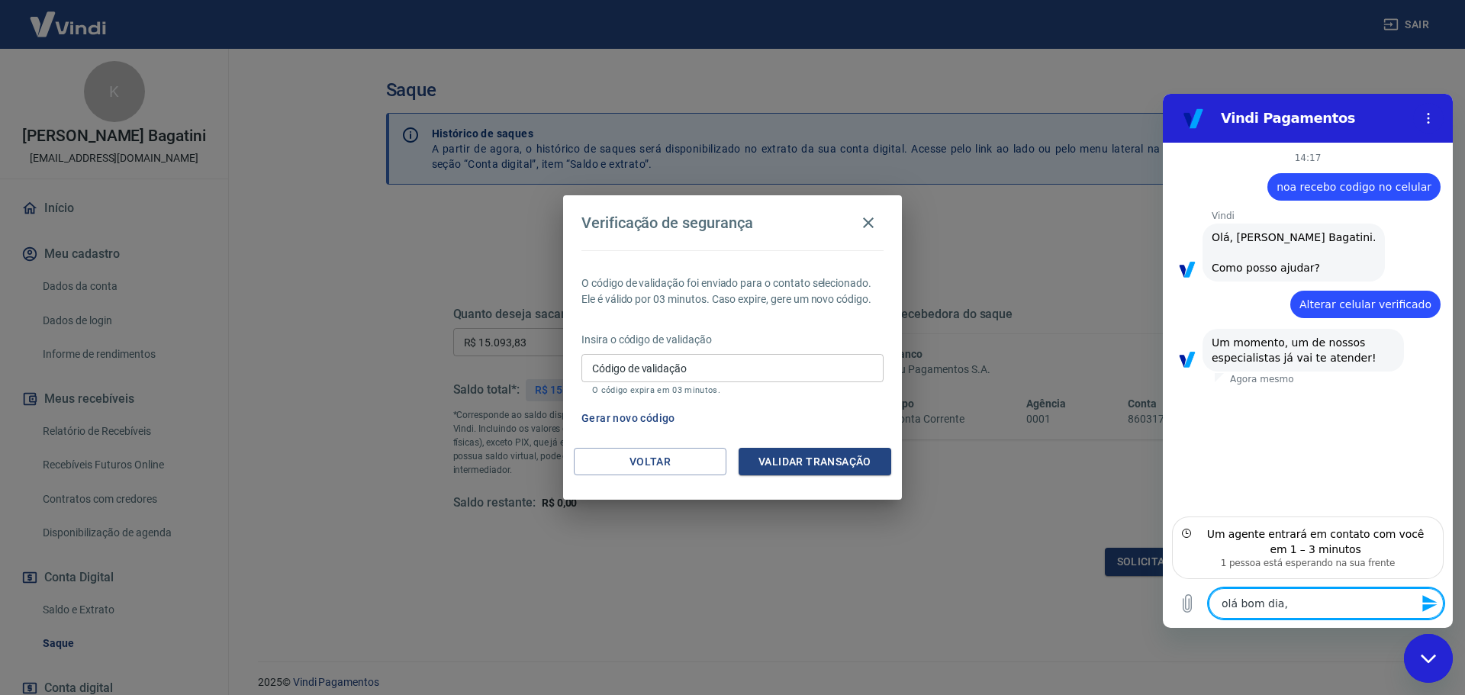
type textarea "olá bom dia, n"
type textarea "x"
type textarea "olá bom dia, na"
type textarea "x"
type textarea "olá bom dia, na"
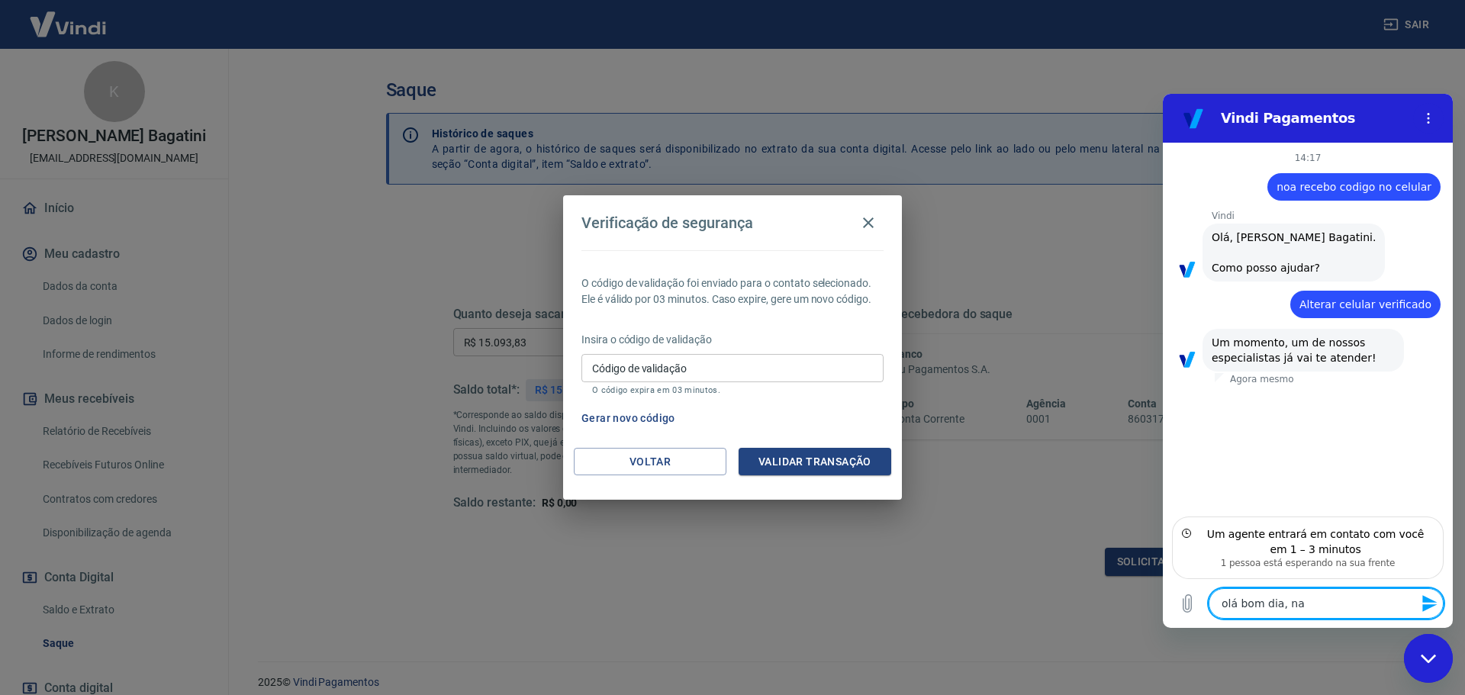
type textarea "x"
type textarea "olá bom dia, na v"
type textarea "x"
type textarea "olá bom dia, na ve"
type textarea "x"
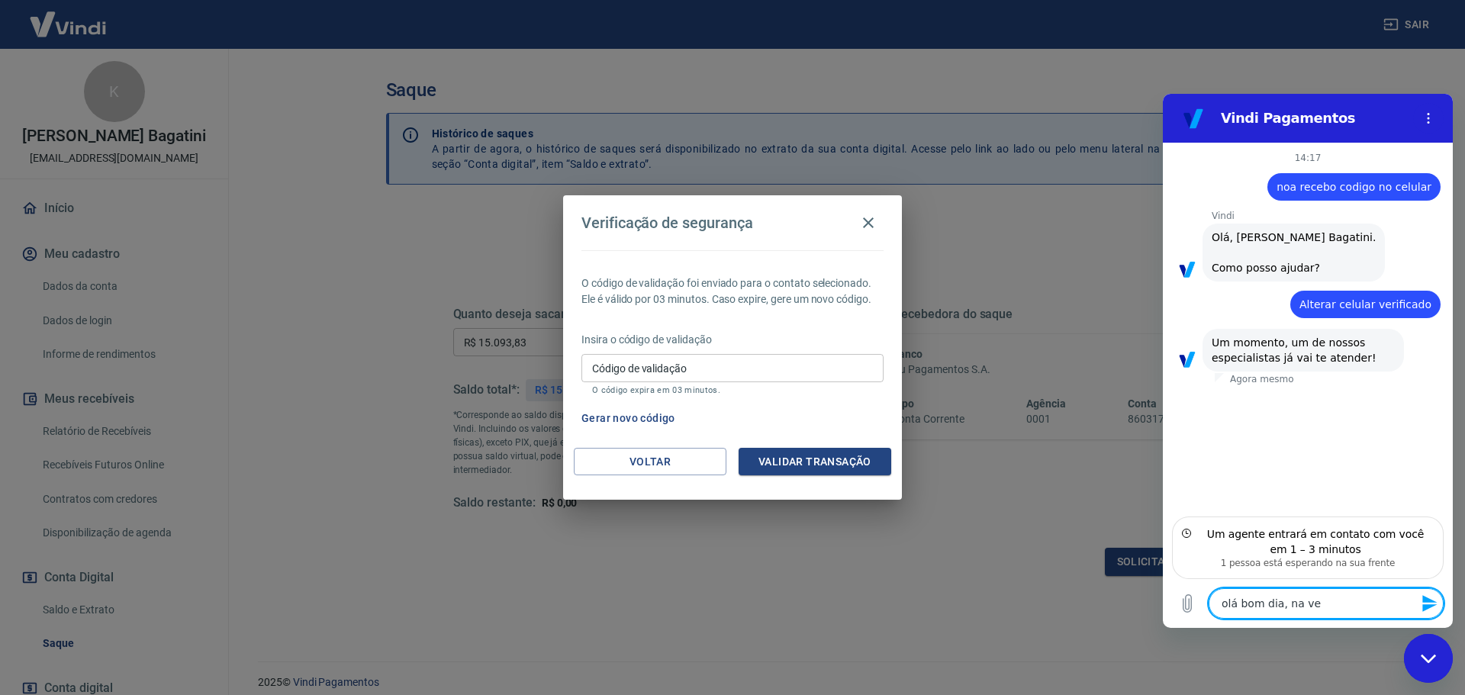
type textarea "olá bom dia, na ver"
type textarea "x"
type textarea "olá bom dia, na verd"
type textarea "x"
type textarea "olá bom dia, na verda"
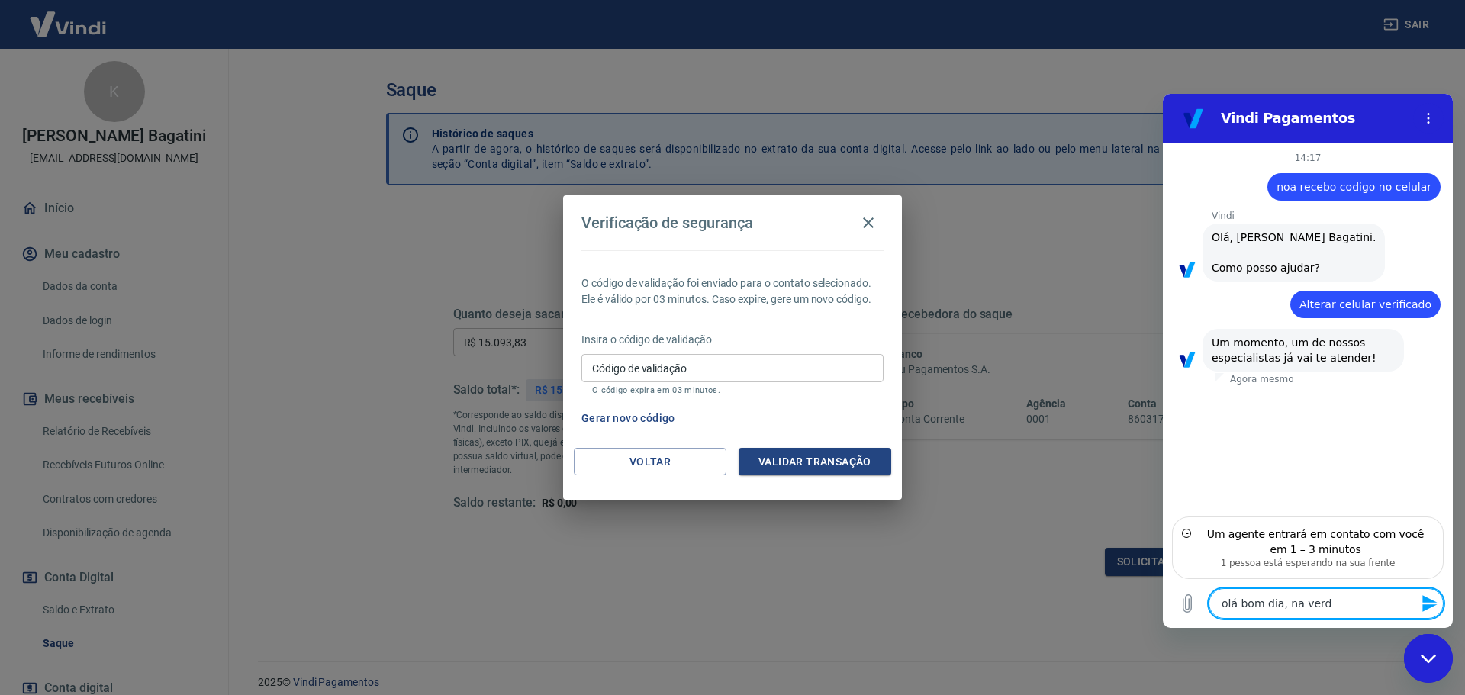
type textarea "x"
type textarea "olá bom dia, na verdad"
type textarea "x"
type textarea "olá bom dia, na verdade"
type textarea "x"
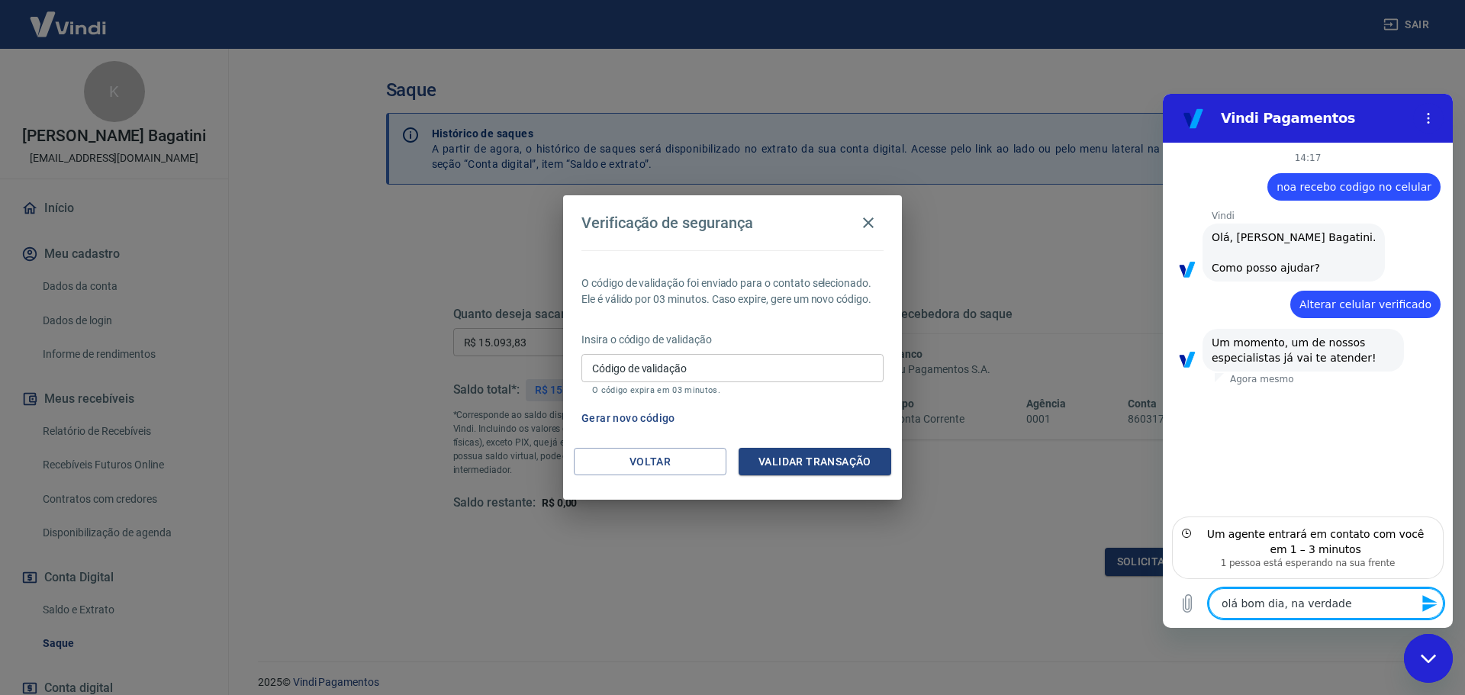
type textarea "olá bom dia, na verdade"
type textarea "x"
type textarea "olá bom dia, na verdade n"
type textarea "x"
type textarea "olá bom dia, na verdade na"
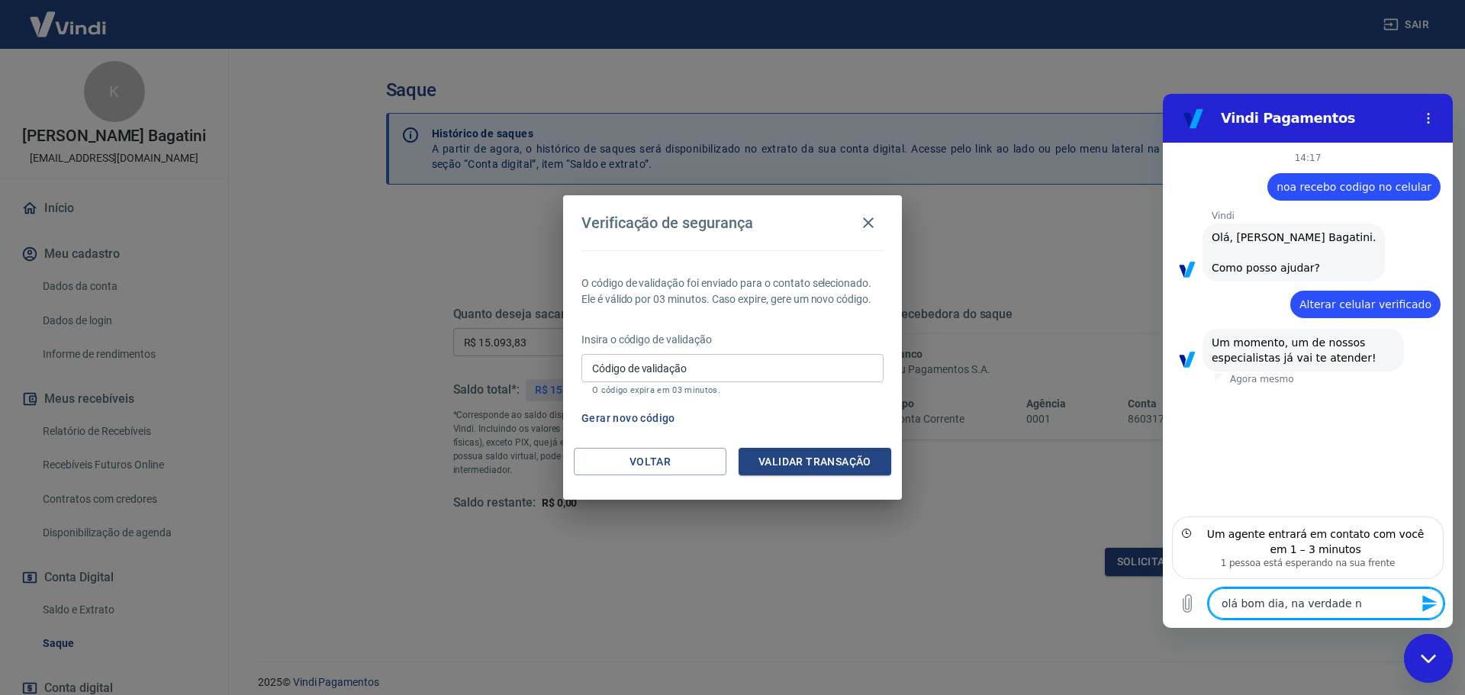
type textarea "x"
type textarea "olá bom dia, na verdade nao"
type textarea "x"
type textarea "olá bom dia, na verdade nao"
type textarea "x"
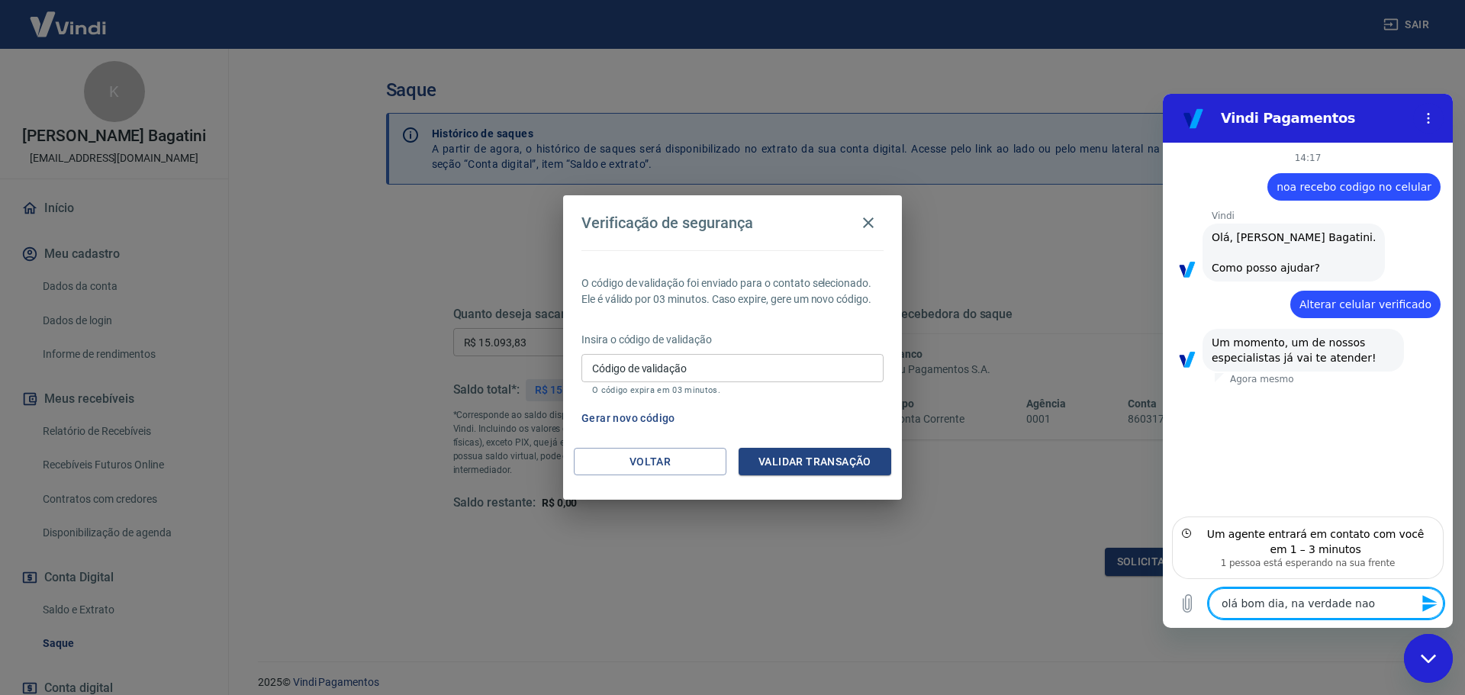
type textarea "olá bom dia, na verdade nao d"
type textarea "x"
type textarea "olá bom dia, na verdade nao de"
type textarea "x"
type textarea "olá bom dia, na verdade nao des"
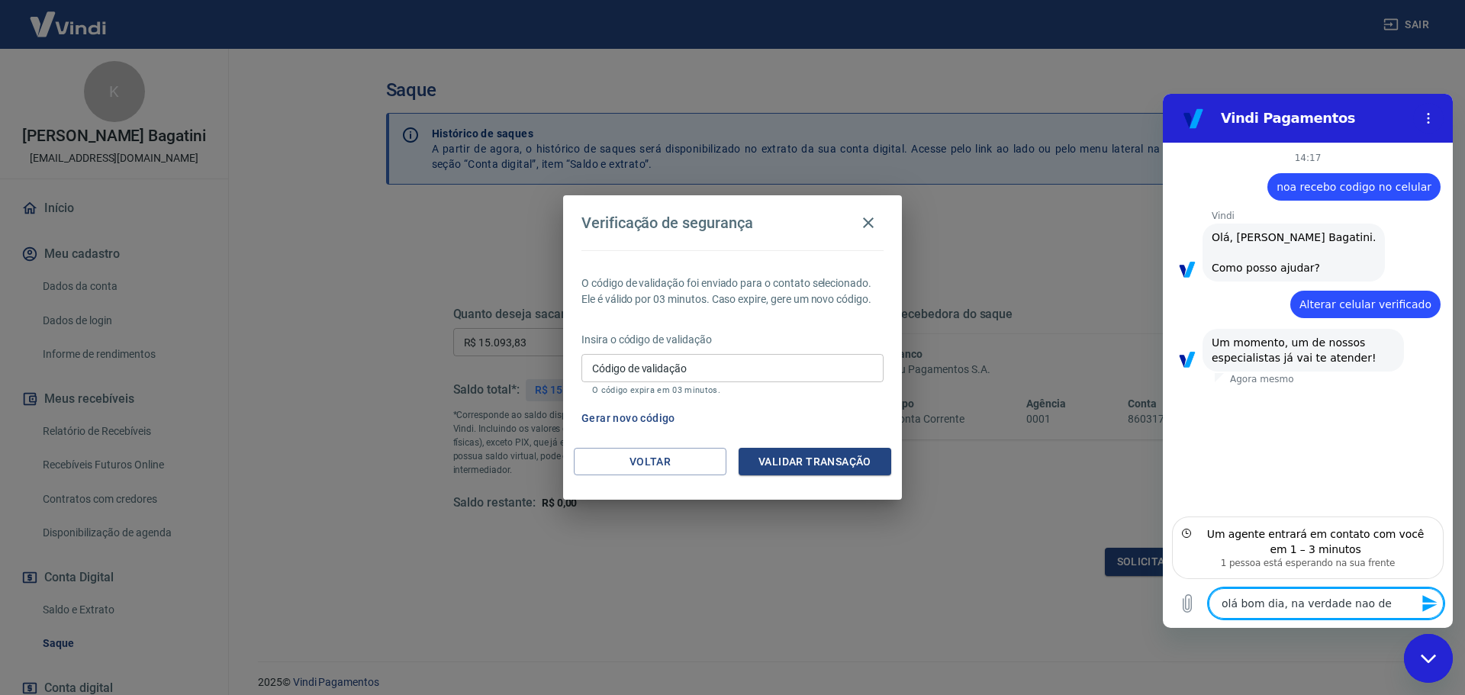
type textarea "x"
type textarea "olá bom dia, na verdade nao dese"
type textarea "x"
type textarea "olá bom dia, na verdade nao desej"
type textarea "x"
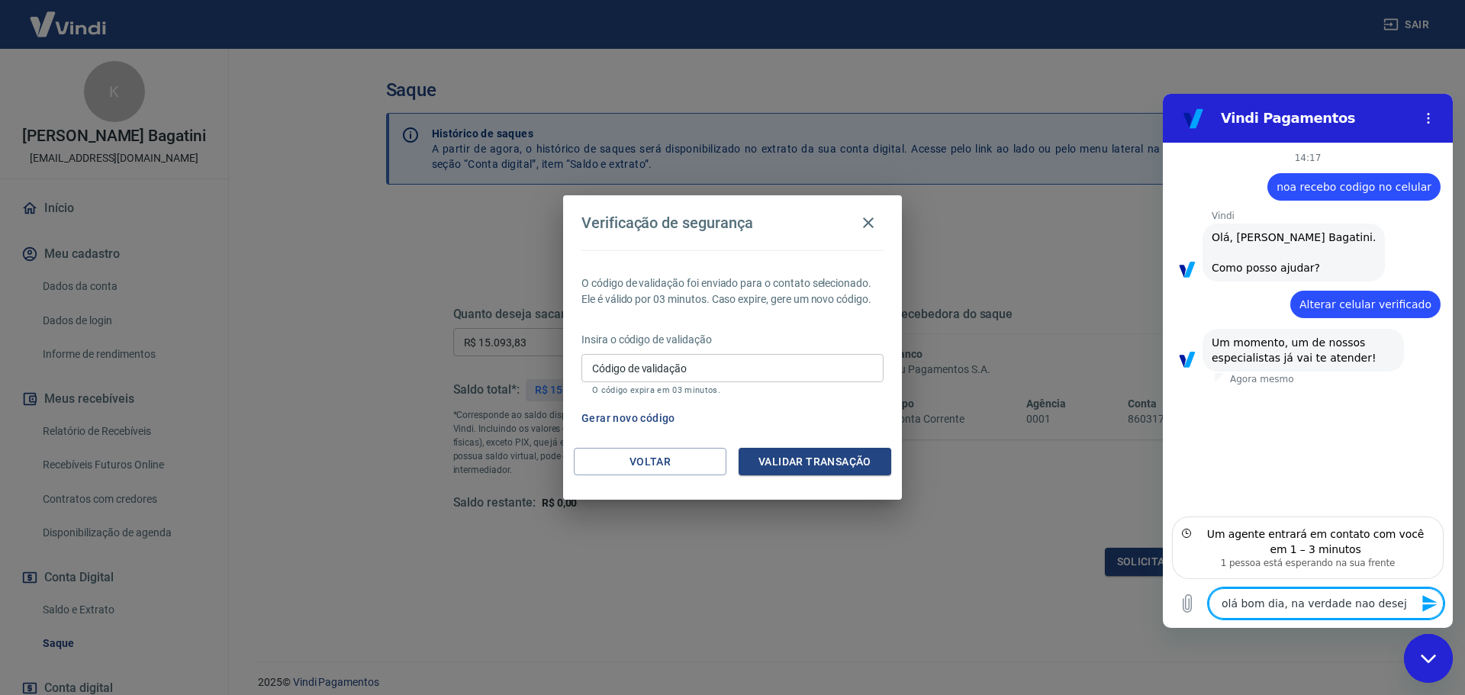
type textarea "olá bom dia, na verdade nao desejo"
type textarea "x"
type textarea "olá bom dia, na verdade nao desejo"
type textarea "x"
type textarea "olá bom dia, na verdade nao desejo t"
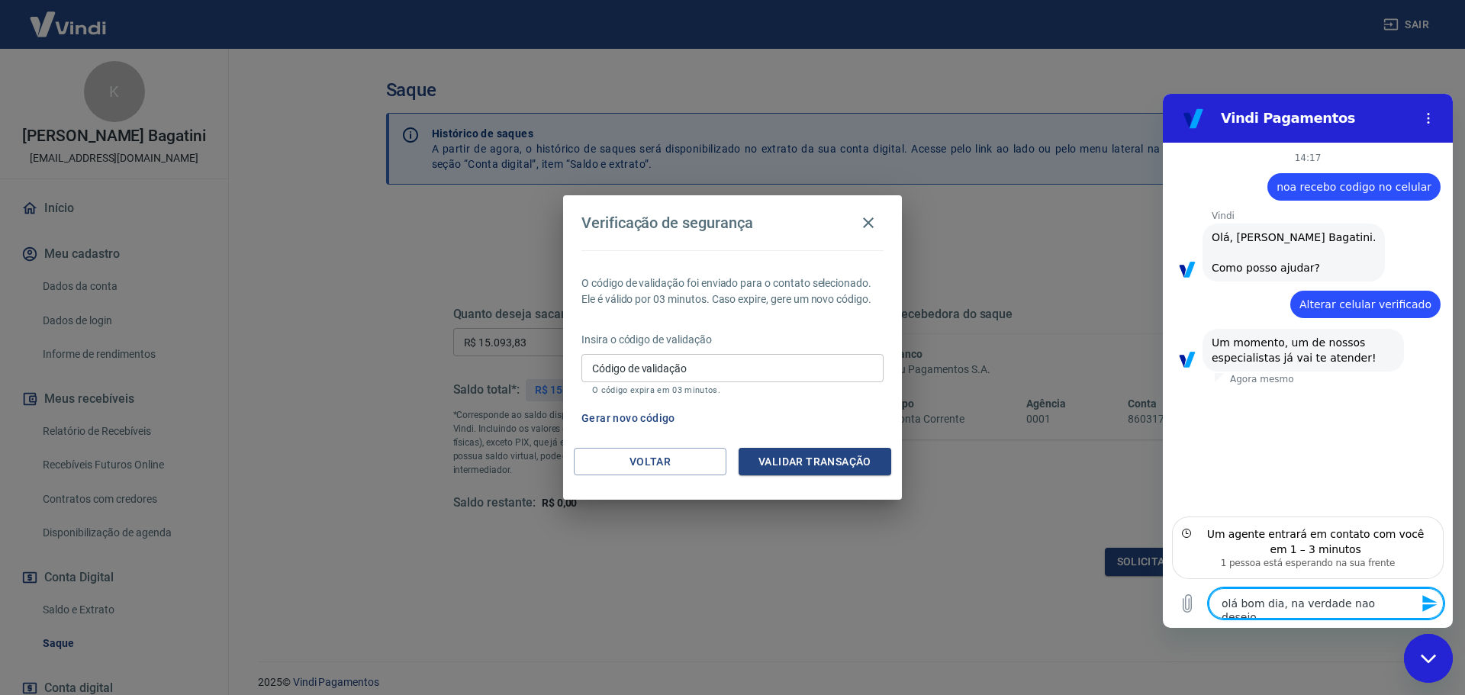
type textarea "x"
type textarea "olá bom dia, na verdade nao desejo tr"
type textarea "x"
type textarea "olá bom dia, na verdade nao desejo tro"
type textarea "x"
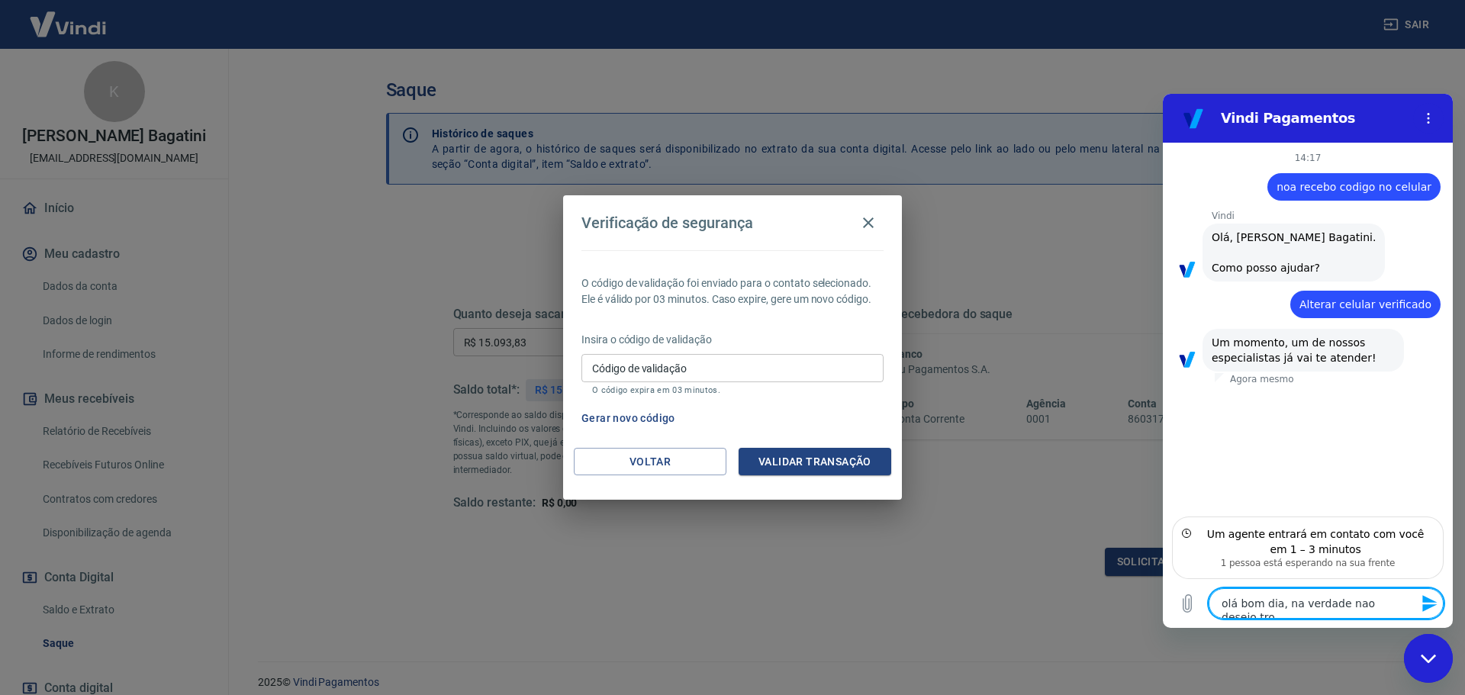
type textarea "olá bom dia, na verdade nao desejo troc"
type textarea "x"
type textarea "olá bom dia, na verdade nao desejo troca"
type textarea "x"
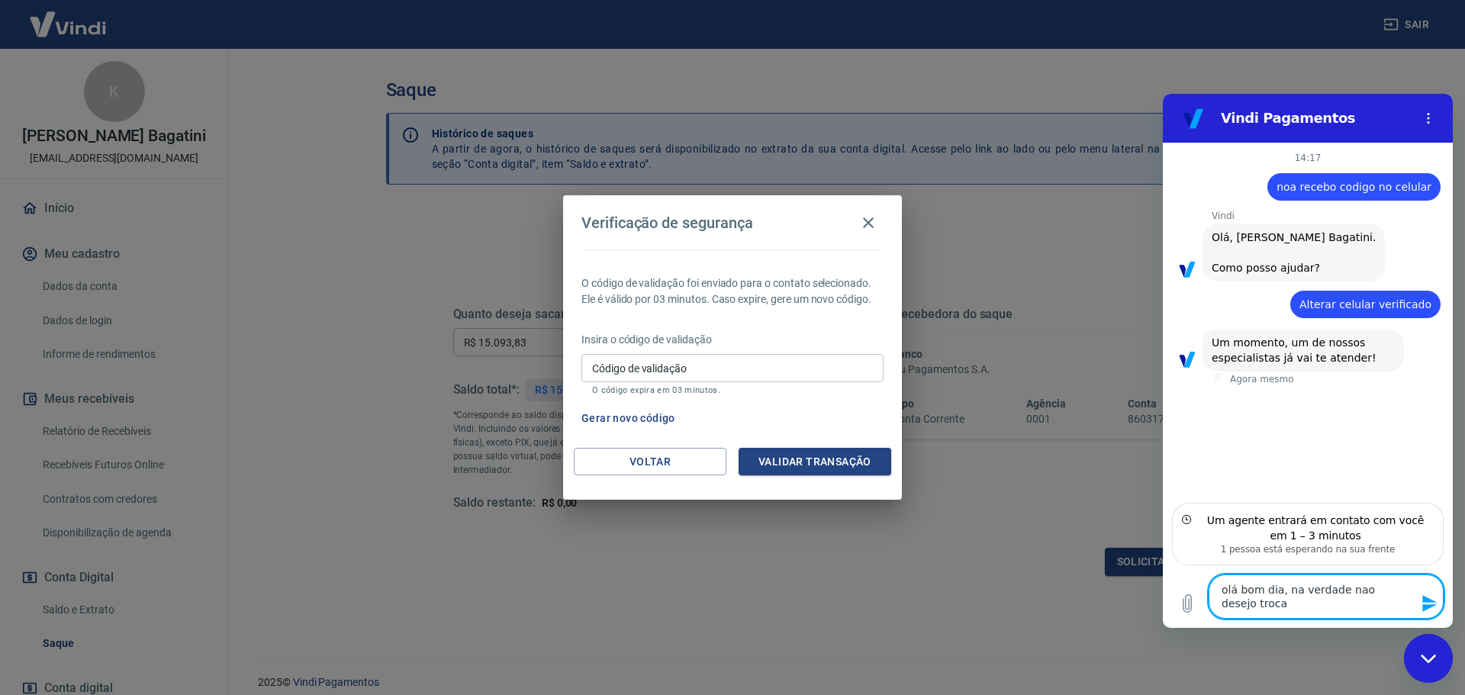
type textarea "olá bom dia, na verdade nao desejo trocar"
type textarea "x"
type textarea "olá bom dia, na verdade nao desejo trocar"
type textarea "x"
type textarea "olá bom dia, na verdade nao desejo trocar n"
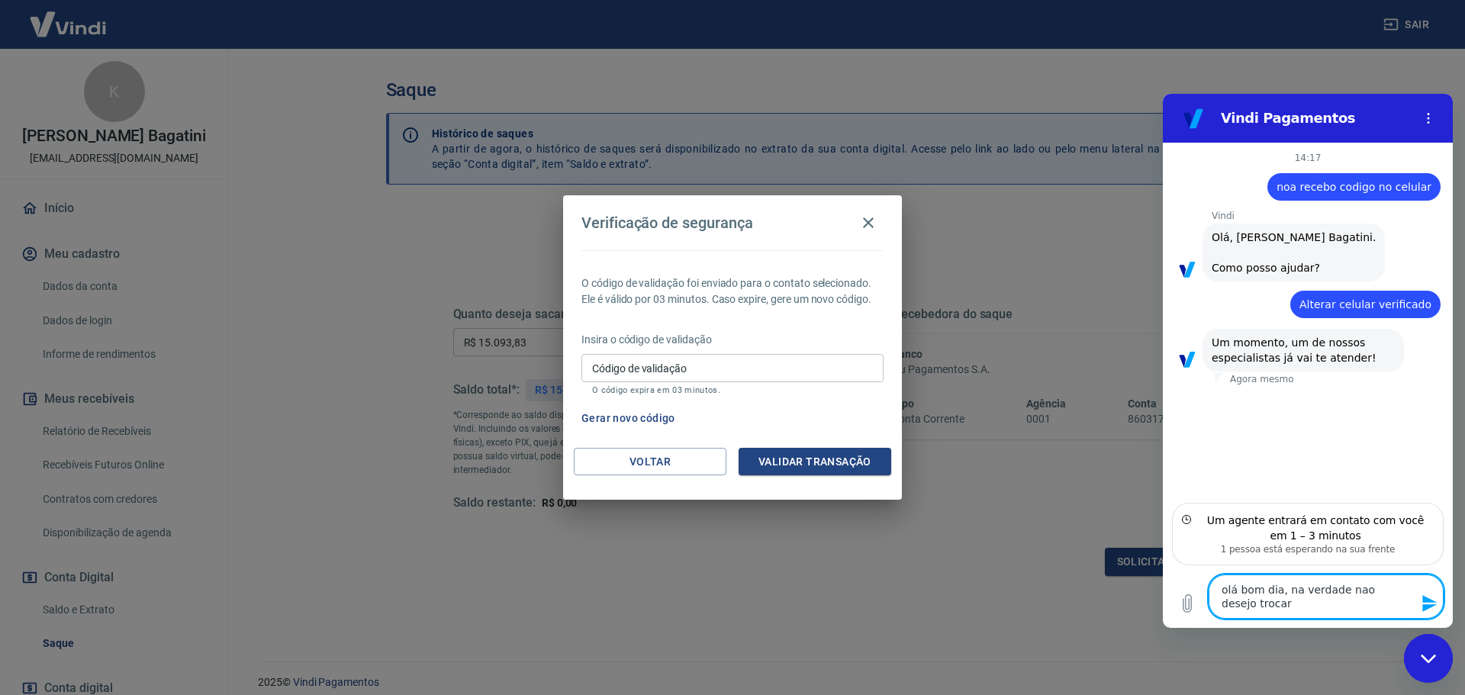
type textarea "x"
type textarea "olá bom dia, na verdade nao desejo trocar nu"
type textarea "x"
type textarea "olá bom dia, na verdade nao desejo trocar num"
type textarea "x"
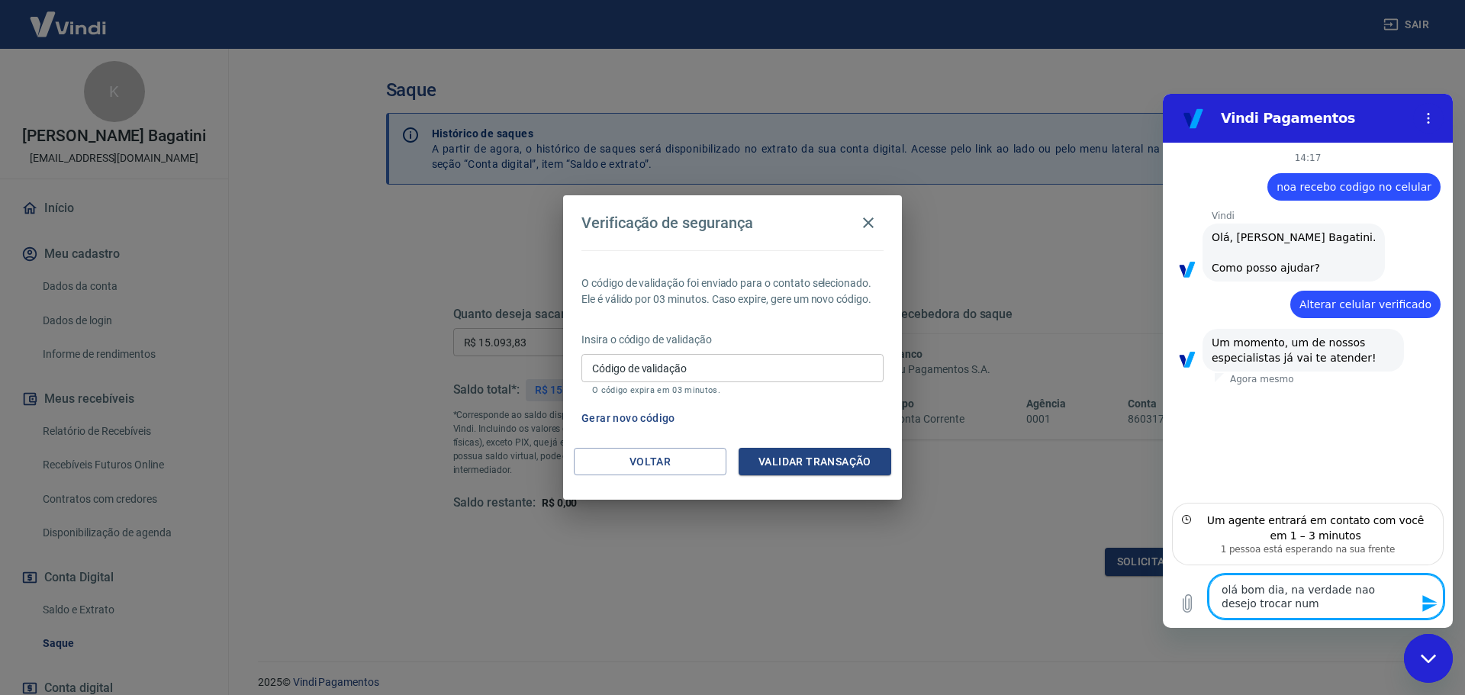
type textarea "olá bom dia, na verdade nao desejo trocar nume"
type textarea "x"
type textarea "olá bom dia, na verdade nao desejo trocar numer"
type textarea "x"
type textarea "olá bom dia, na verdade nao desejo trocar numero"
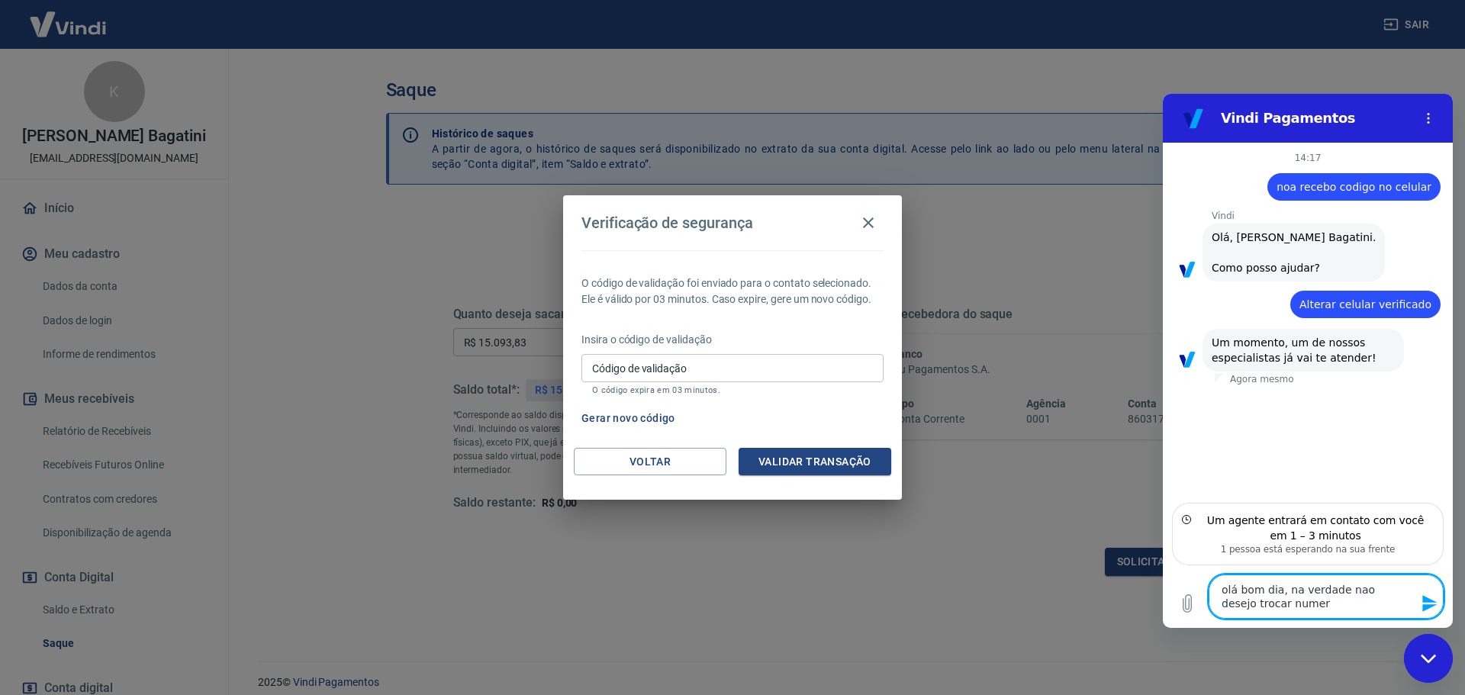
type textarea "x"
type textarea "olá bom dia, na verdade nao desejo trocar numero"
type textarea "x"
type textarea "olá bom dia, na verdade nao desejo trocar numero p"
type textarea "x"
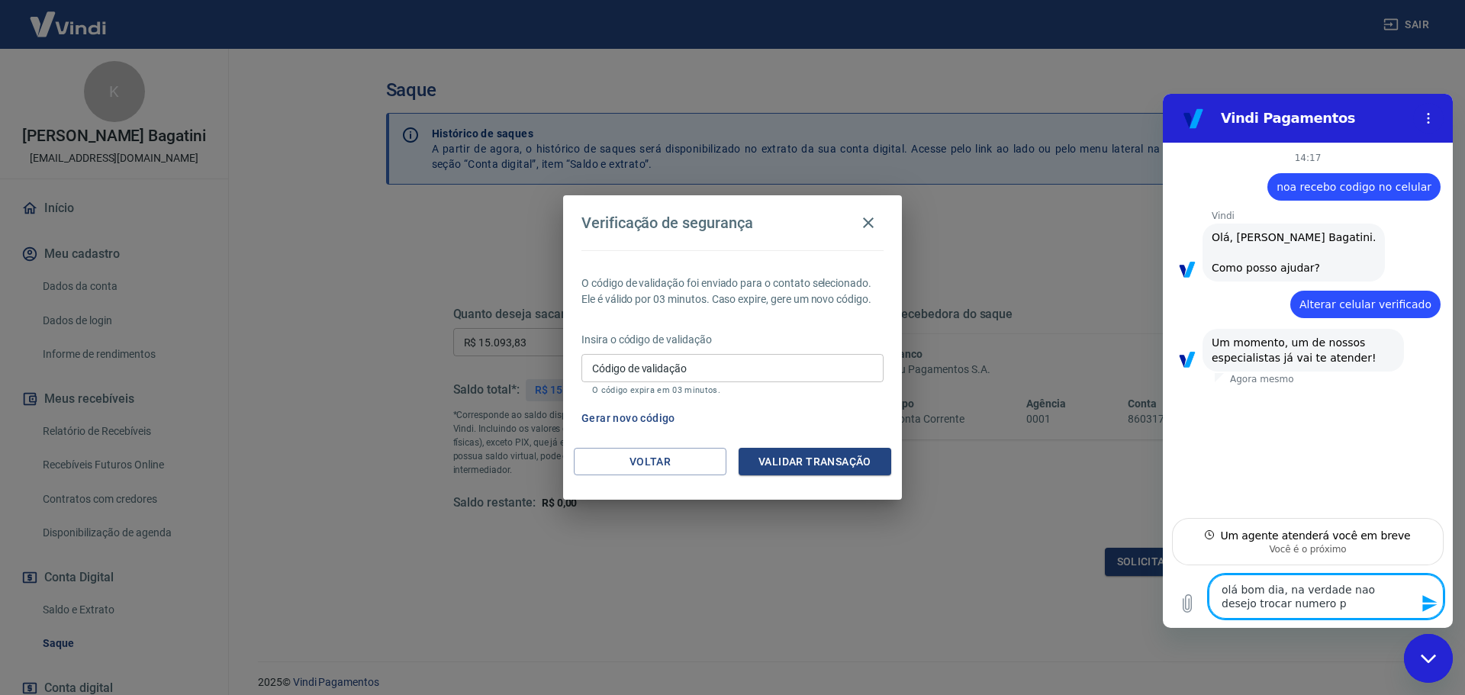
type textarea "olá bom dia, na verdade nao desejo trocar numero po"
type textarea "x"
type textarea "olá bom dia, na verdade nao desejo trocar numero por"
type textarea "x"
type textarea "olá bom dia, na verdade nao desejo trocar numero poré"
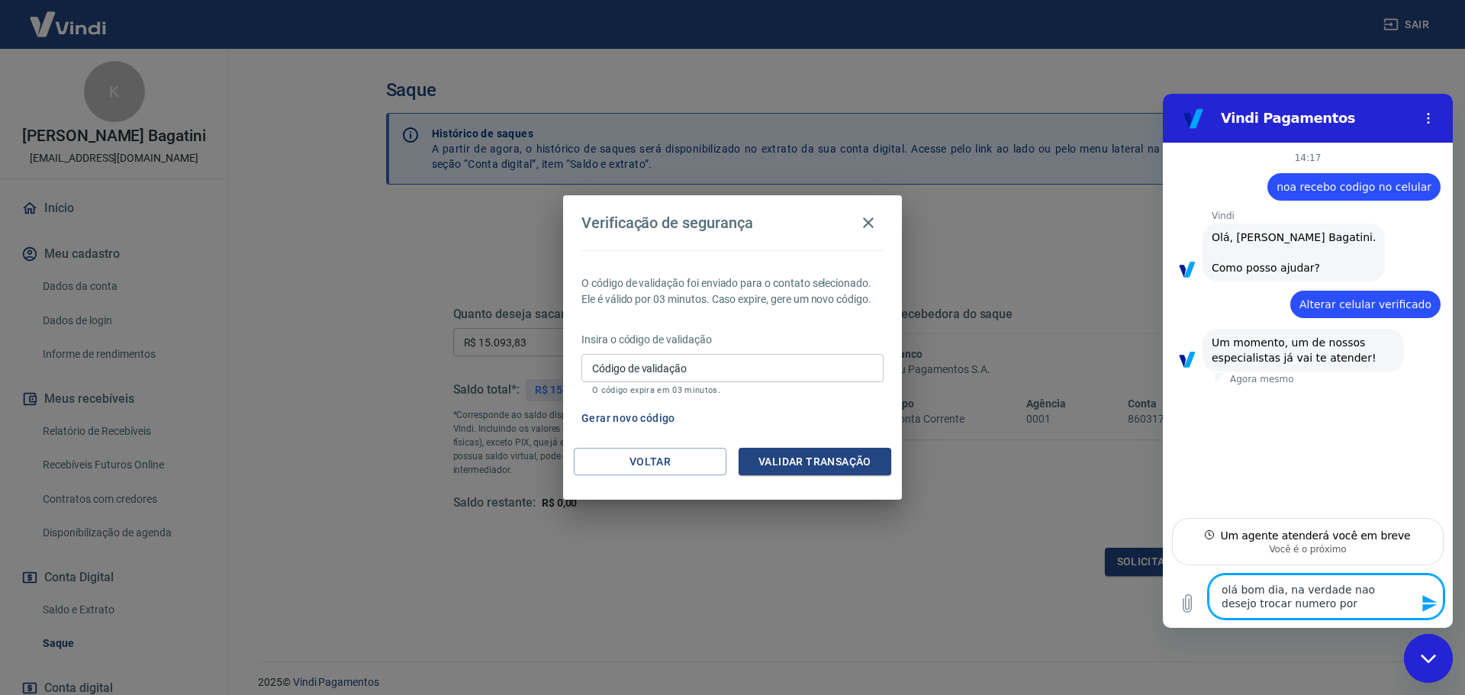
type textarea "x"
type textarea "olá bom dia, na verdade nao desejo trocar numero porém"
type textarea "x"
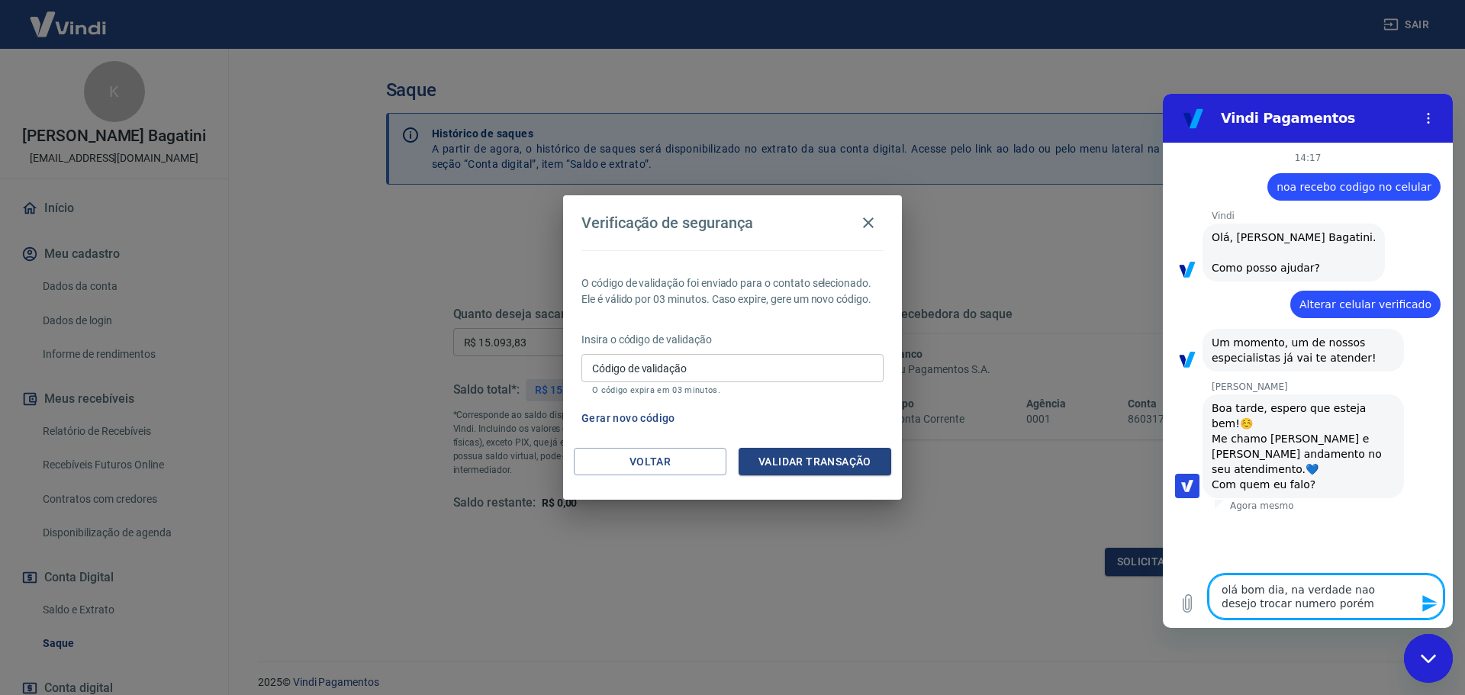
type textarea "olá bom dia, na verdade nao desejo trocar numero porém"
type textarea "x"
type textarea "olá bom dia, na verdade nao desejo trocar numero porém n"
type textarea "x"
type textarea "olá bom dia, na verdade nao desejo trocar numero porém na"
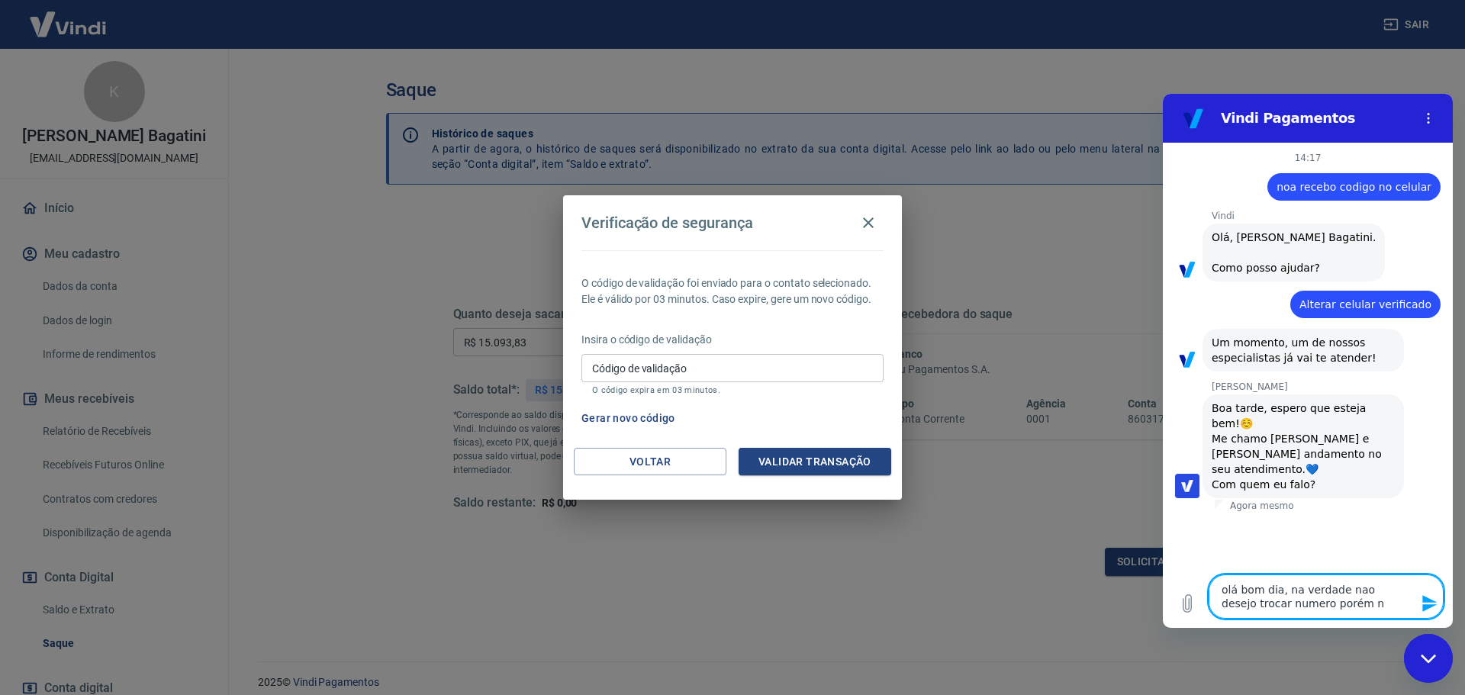
type textarea "x"
type textarea "olá bom dia, na verdade nao desejo trocar numero porém nao"
type textarea "x"
type textarea "olá bom dia, na verdade nao desejo trocar numero porém nao"
type textarea "x"
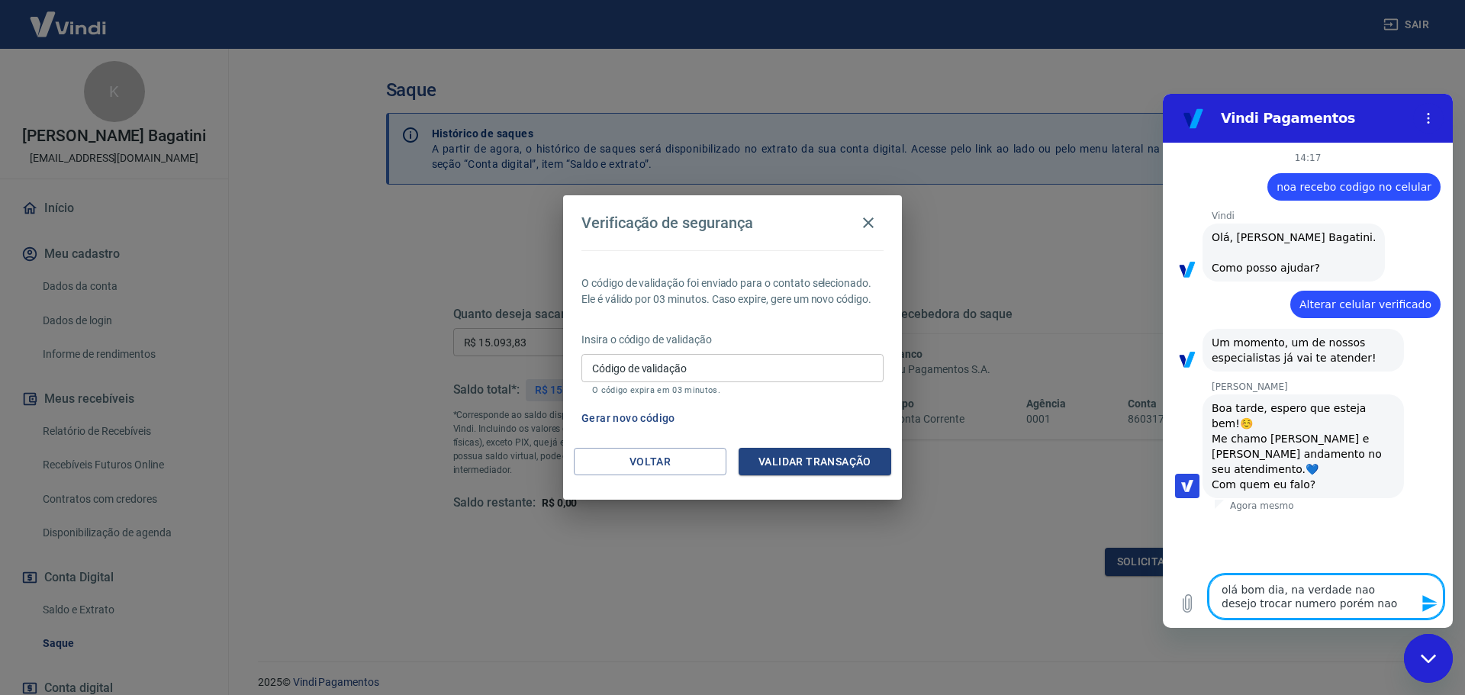
type textarea "olá bom dia, na verdade nao desejo trocar numero porém nao c"
type textarea "x"
type textarea "olá bom dia, na verdade nao desejo trocar numero porém nao co"
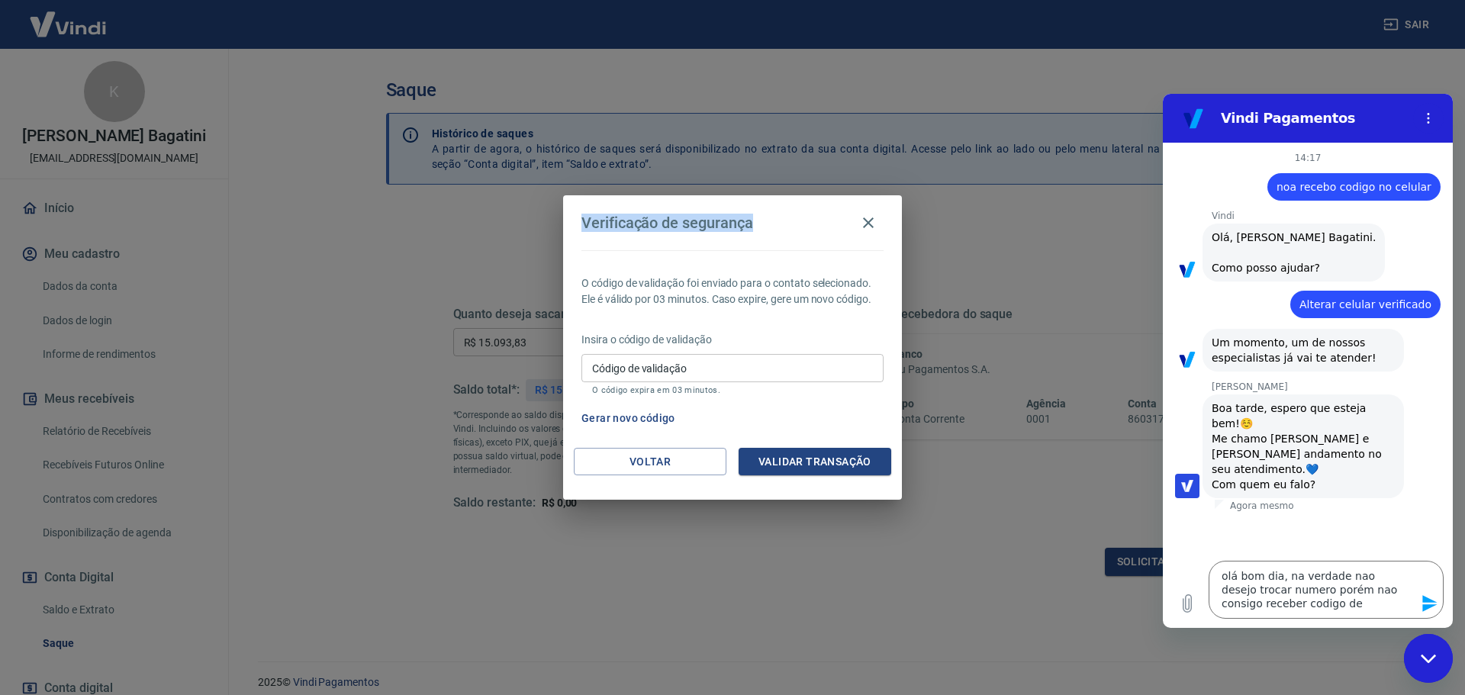
drag, startPoint x: 758, startPoint y: 223, endPoint x: 576, endPoint y: 217, distance: 181.7
click at [576, 217] on h2 "Verificação de segurança" at bounding box center [732, 222] width 339 height 55
copy h4 "Verificação de segurança"
click at [1342, 606] on textarea "olá bom dia, na verdade nao desejo trocar numero porém nao consigo receber codi…" at bounding box center [1325, 590] width 235 height 58
click at [1426, 603] on icon "Enviar mensagem" at bounding box center [1429, 603] width 18 height 18
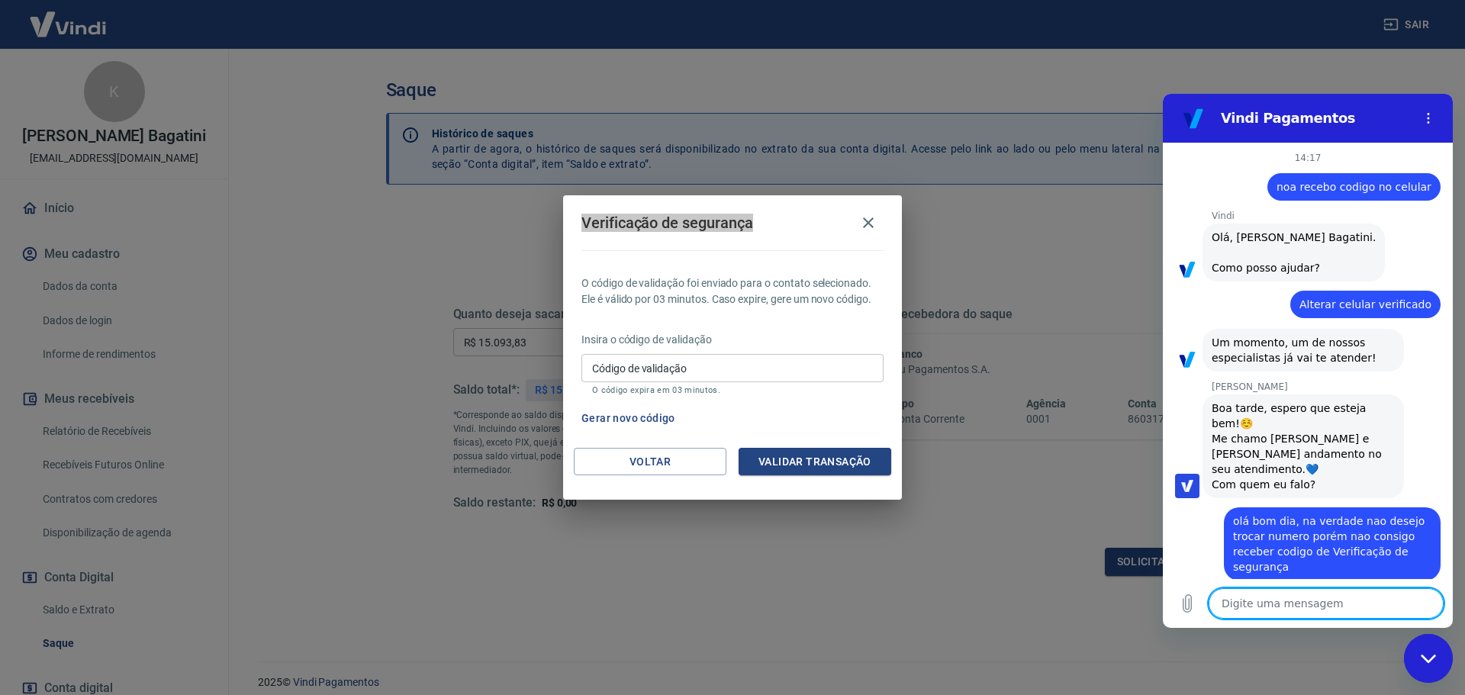
click at [1353, 609] on textarea at bounding box center [1325, 603] width 235 height 31
click at [1372, 611] on textarea at bounding box center [1325, 603] width 235 height 31
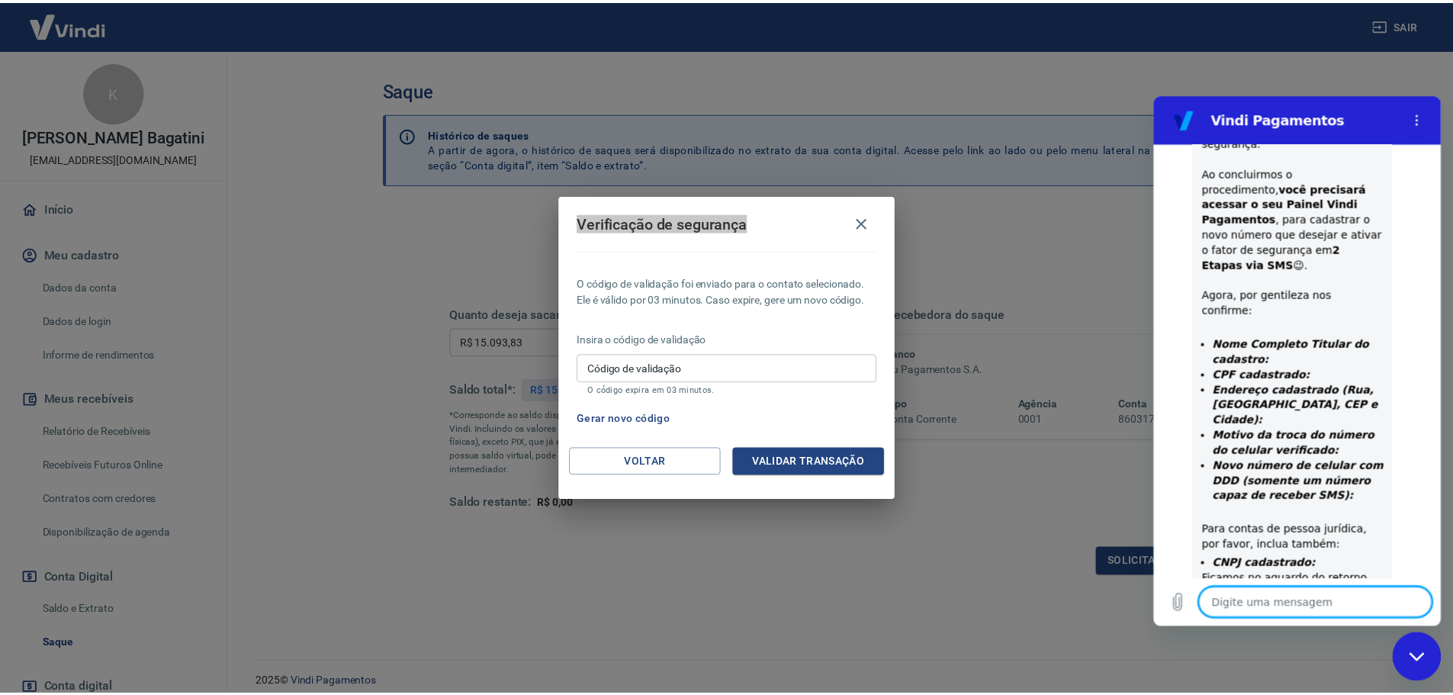
scroll to position [304, 0]
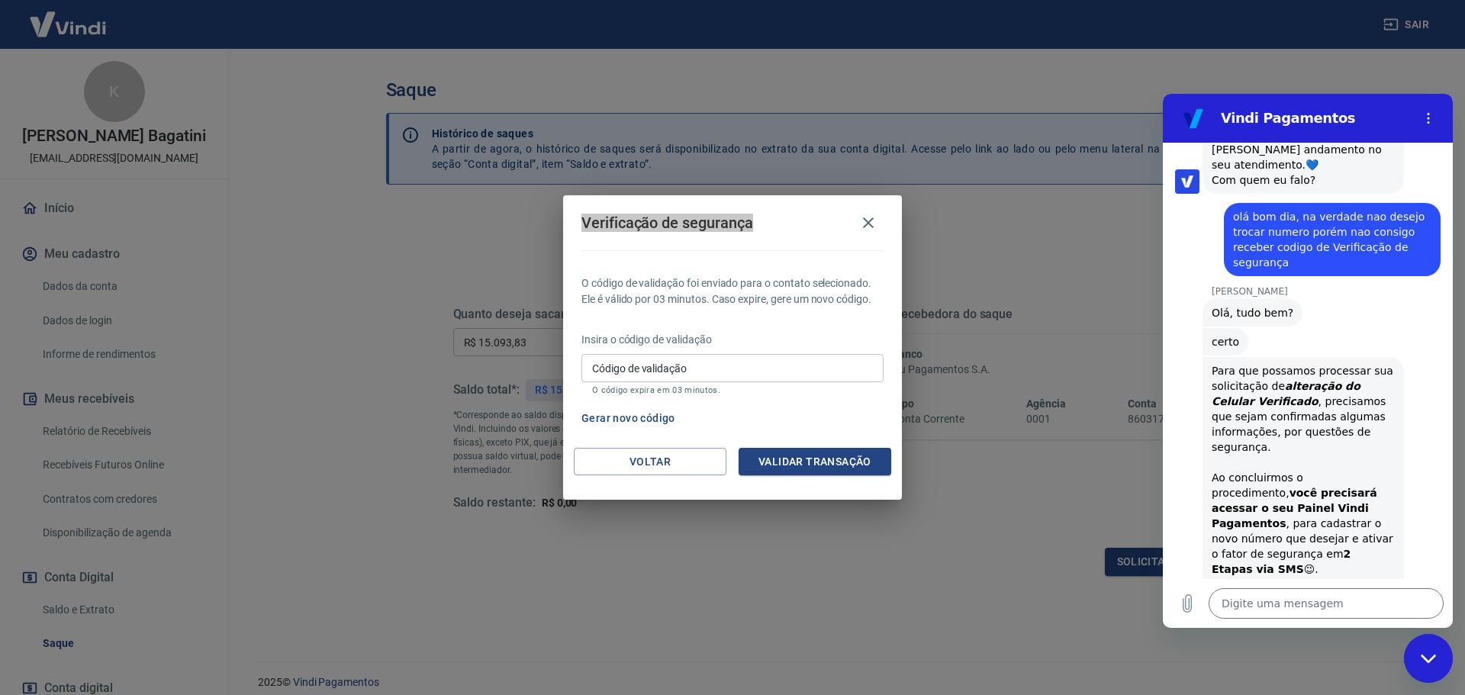
drag, startPoint x: 1295, startPoint y: 212, endPoint x: 1334, endPoint y: 282, distance: 80.6
click at [1334, 282] on div "14:17 diz: noa recebo codigo no celular Enviado · 14:17 Vindi Vindi diz: Olá, K…" at bounding box center [1308, 361] width 290 height 436
copy div "na verdade nao desejo trocar numero porém nao consigo receber codigo de Verific…"
click at [1285, 598] on textarea at bounding box center [1325, 603] width 235 height 31
paste textarea "na verdade nao desejo trocar numero porém nao consigo receber codigo de Verific…"
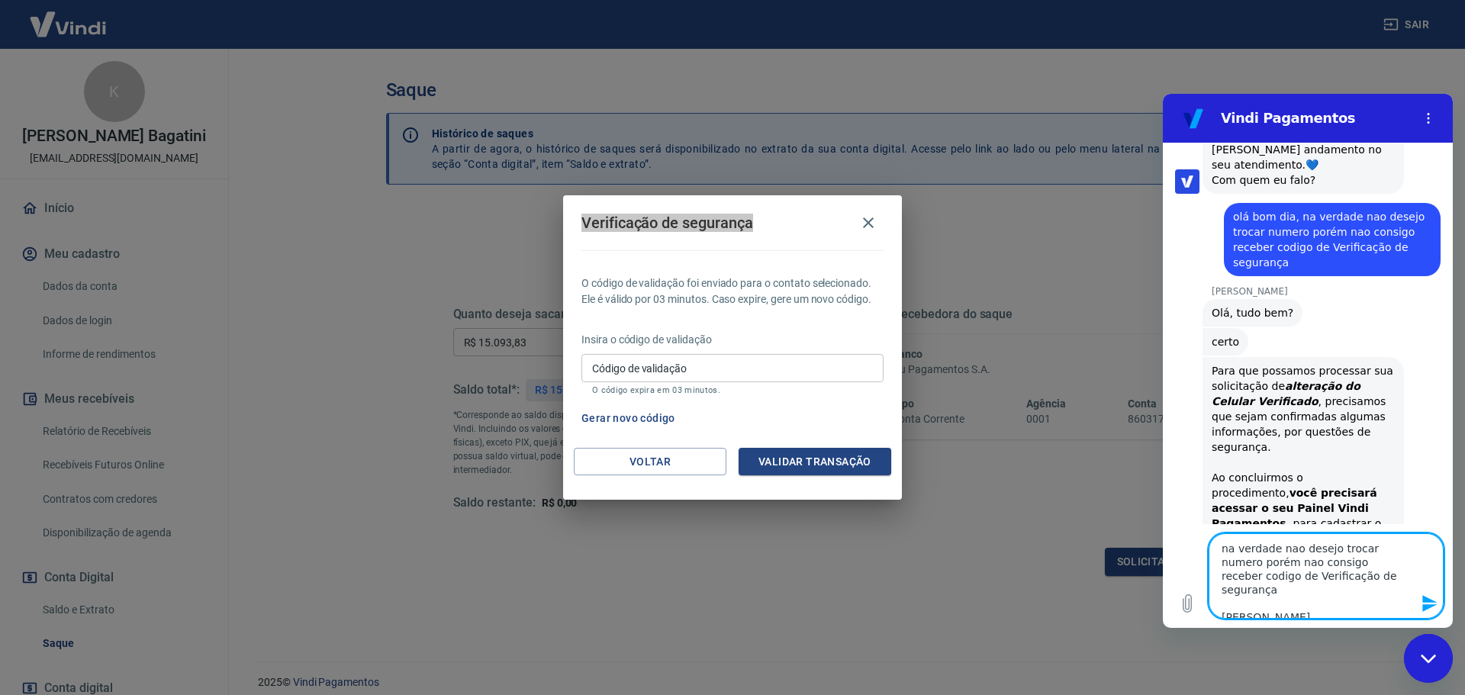
drag, startPoint x: 1316, startPoint y: 604, endPoint x: 1220, endPoint y: 603, distance: 96.1
click at [1220, 603] on textarea "na verdade nao desejo trocar numero porém nao consigo receber codigo de Verific…" at bounding box center [1325, 575] width 235 height 85
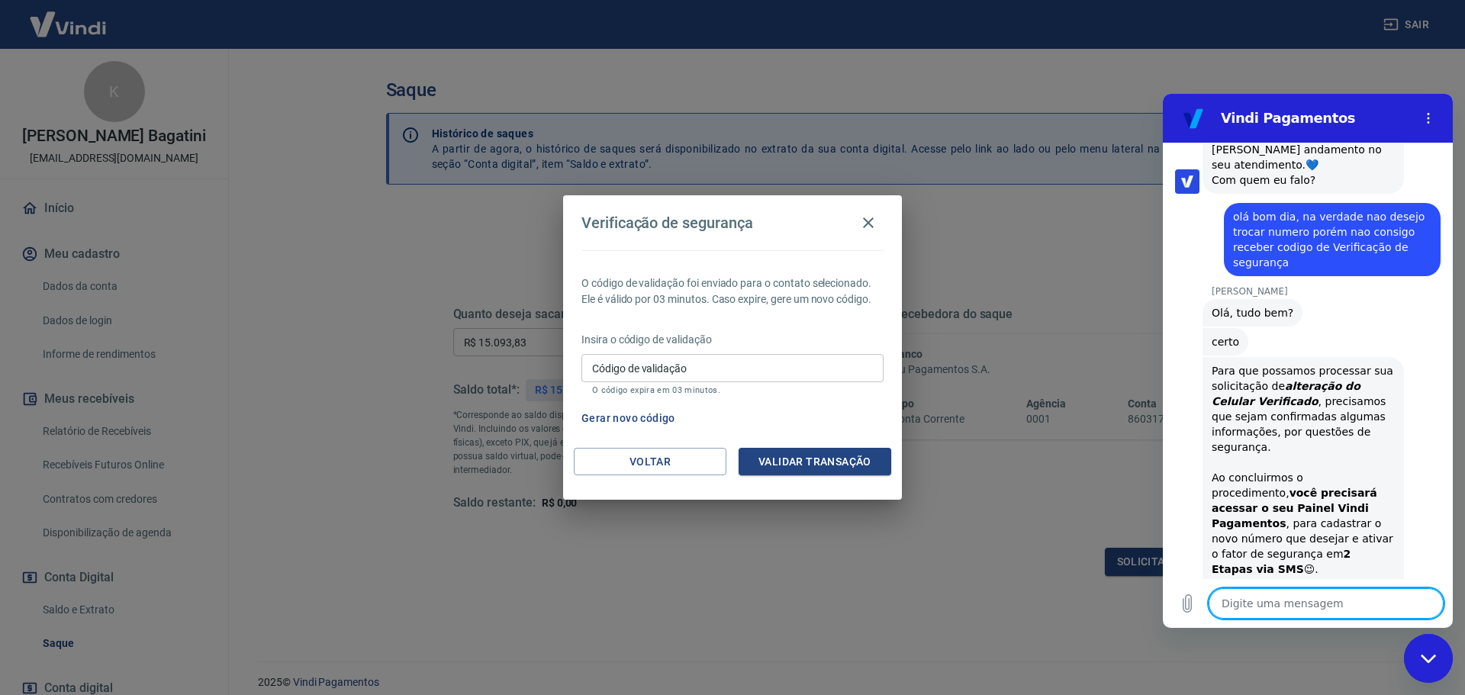
click at [713, 368] on input "Código de validação" at bounding box center [732, 368] width 302 height 28
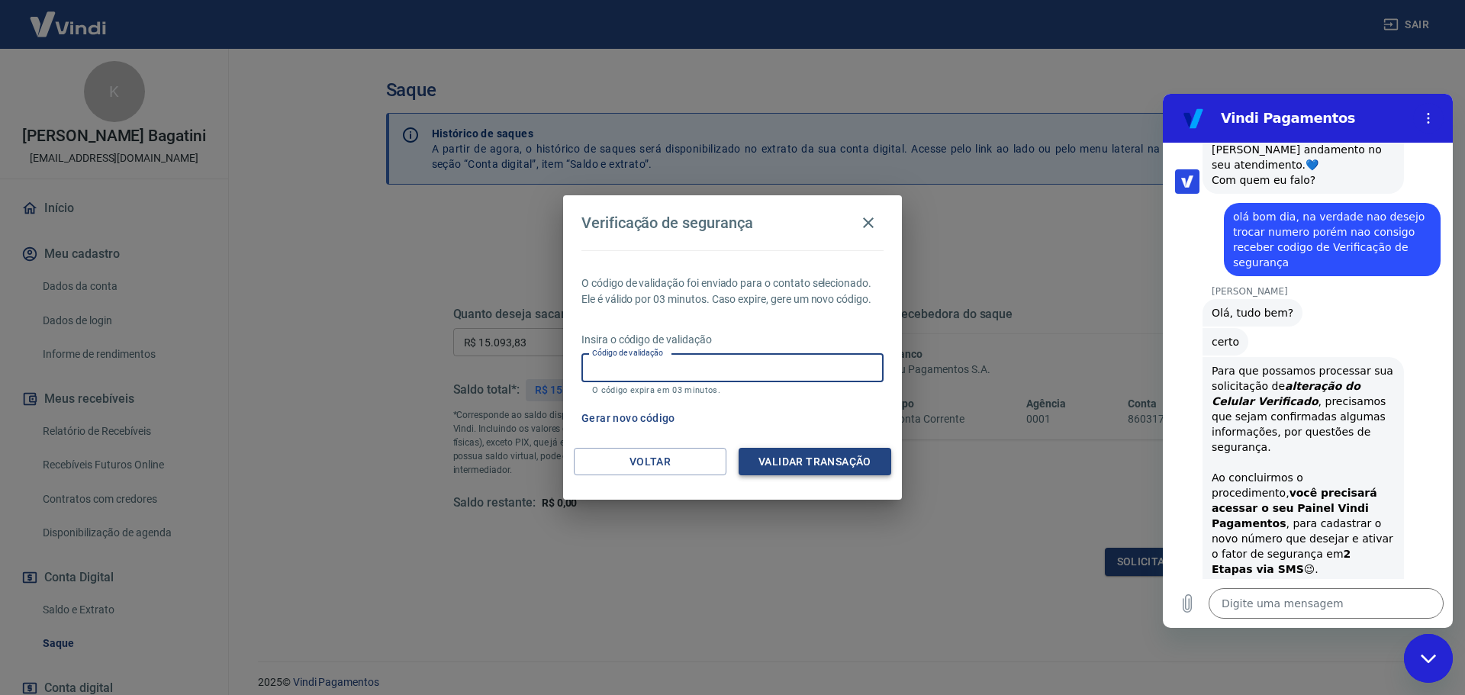
click at [768, 455] on button "Validar transação" at bounding box center [814, 462] width 153 height 28
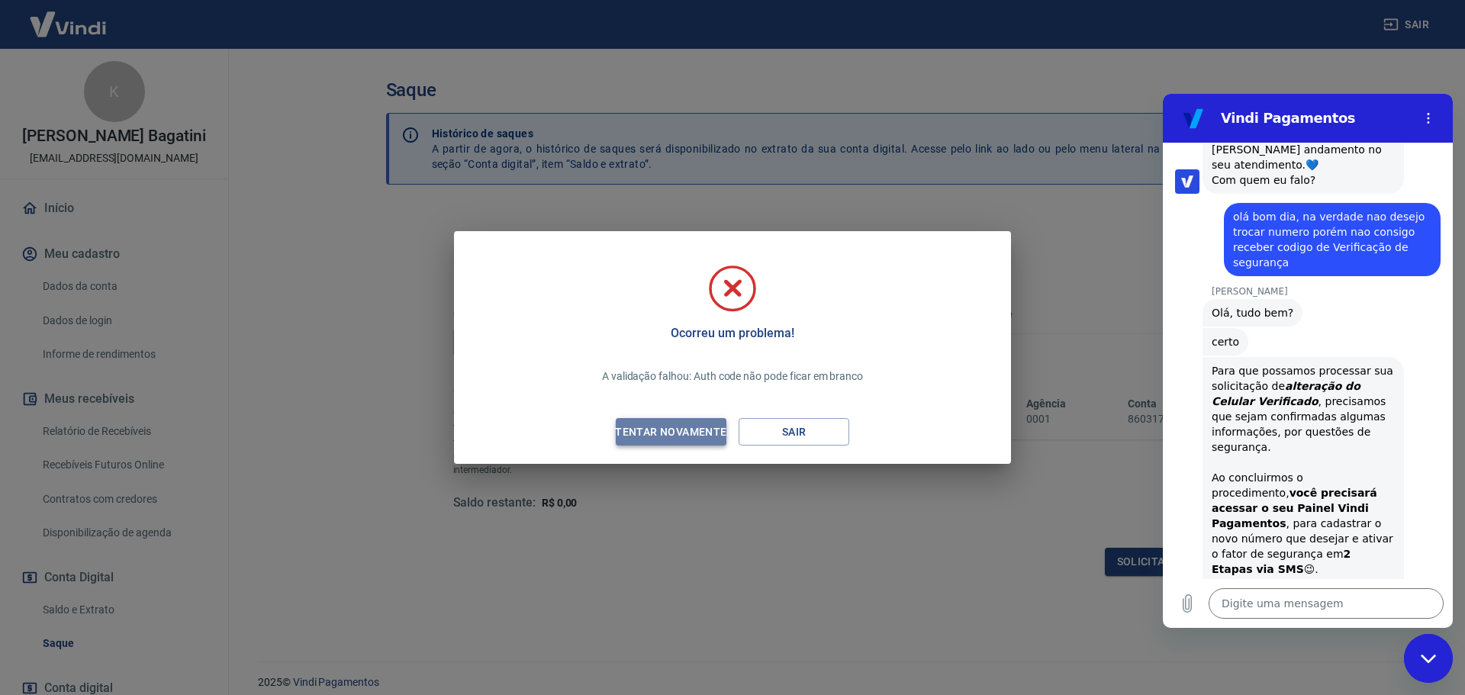
click at [723, 426] on div "Tentar novamente" at bounding box center [671, 432] width 148 height 19
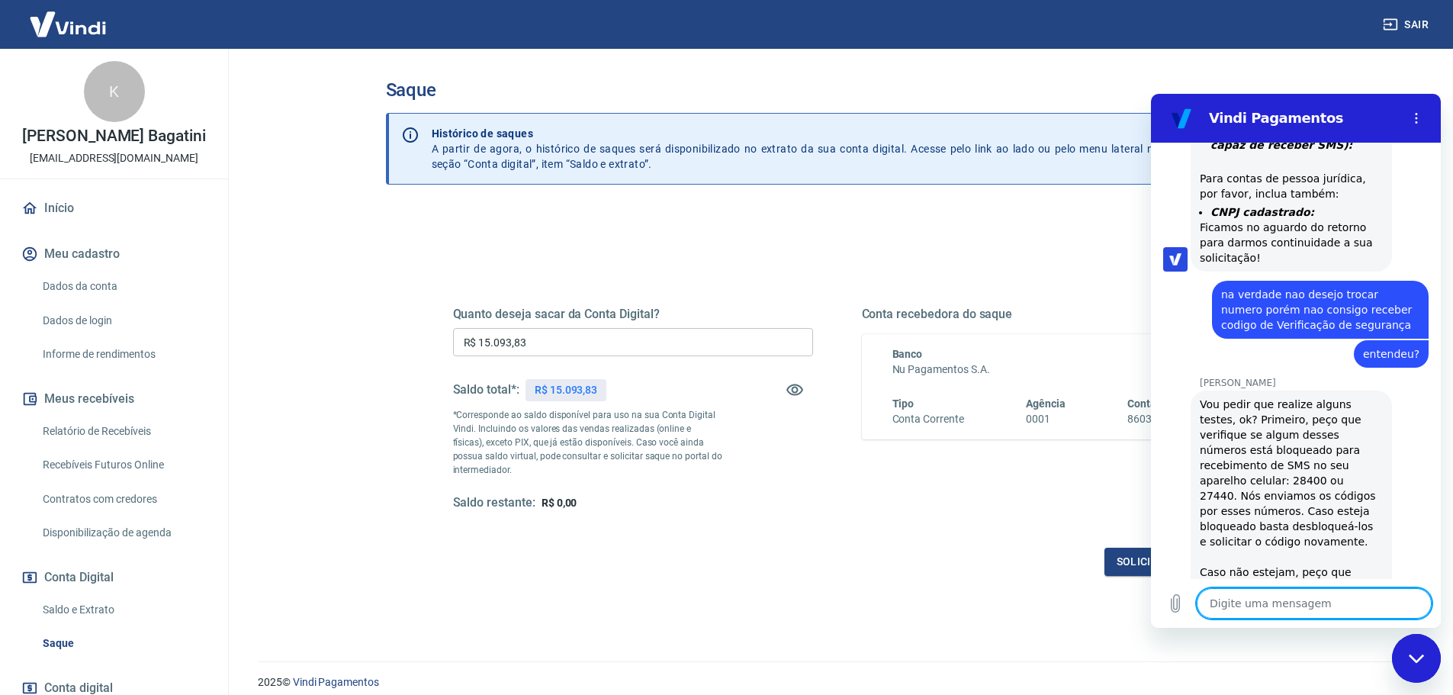
scroll to position [970, 0]
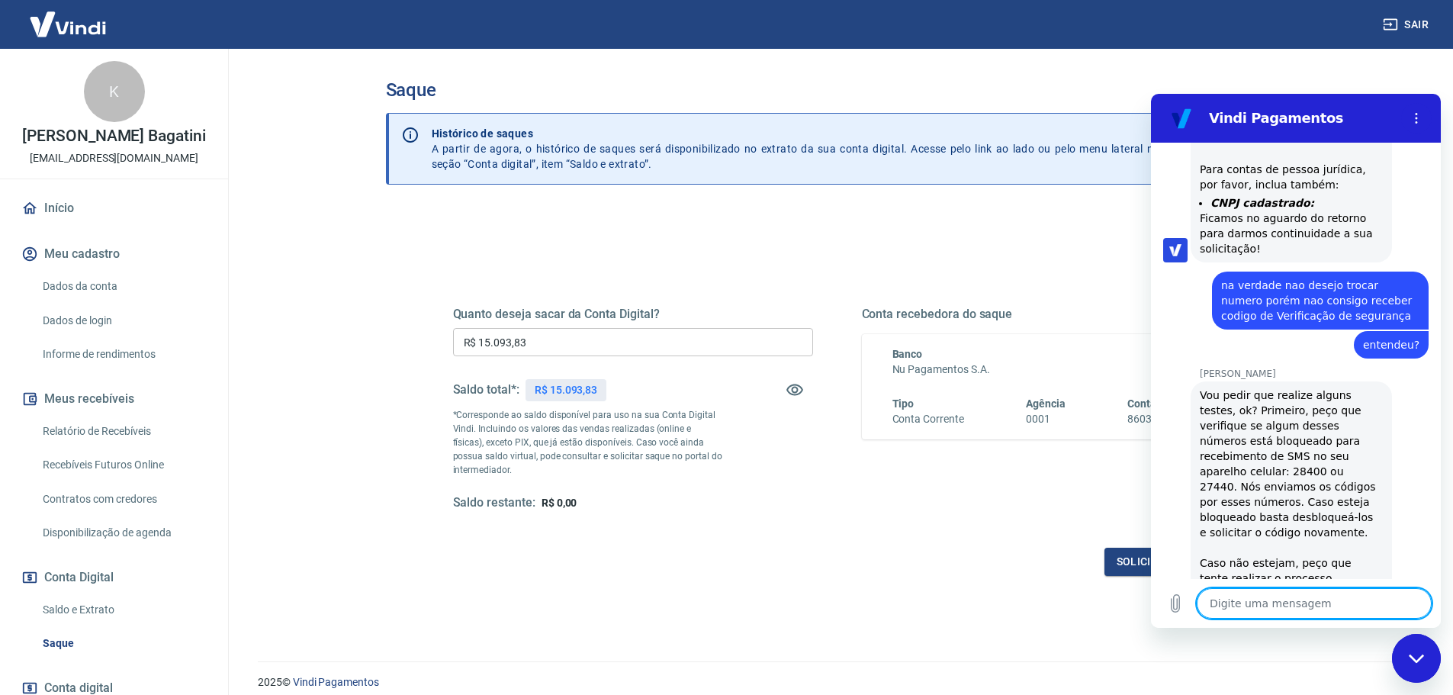
click at [1312, 600] on textarea at bounding box center [1314, 603] width 235 height 31
click at [1311, 605] on textarea at bounding box center [1314, 603] width 235 height 31
click at [1414, 117] on icon "Menu de opções" at bounding box center [1417, 118] width 12 height 12
click at [1351, 73] on main "Saque Histórico de saques A partir de agora, o histórico de saques será disponi…" at bounding box center [837, 372] width 1232 height 646
click at [979, 540] on div "Quanto deseja sacar da Conta Digital? R$ 15.093,83 ​ Saldo total*: R$ 15.093,83…" at bounding box center [837, 423] width 769 height 306
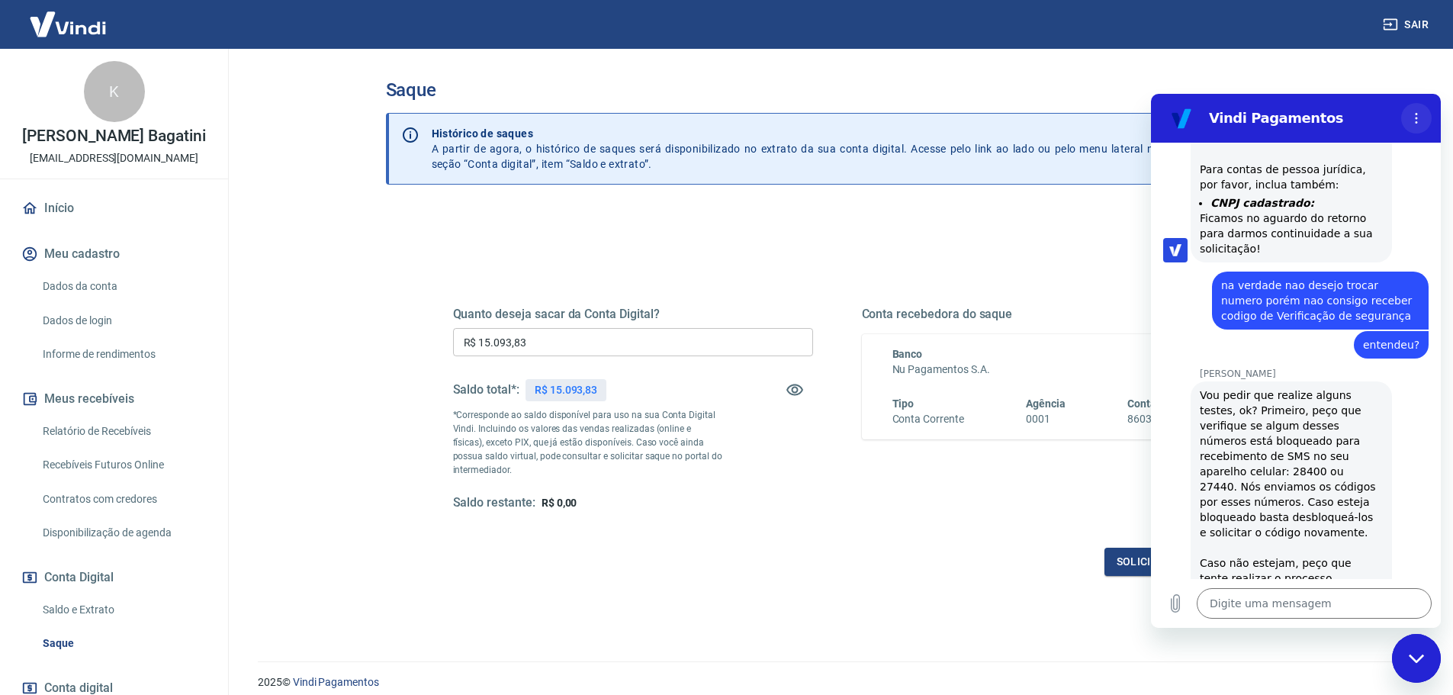
click at [1415, 118] on icon "Menu de opções" at bounding box center [1417, 118] width 12 height 12
click at [1430, 86] on main "Saque Histórico de saques A partir de agora, o histórico de saques será disponi…" at bounding box center [837, 372] width 1232 height 646
click at [941, 522] on div "Quanto deseja sacar da Conta Digital? R$ 15.093,83 ​ Saldo total*: R$ 15.093,83…" at bounding box center [837, 423] width 769 height 306
click at [1305, 595] on textarea at bounding box center [1314, 603] width 235 height 31
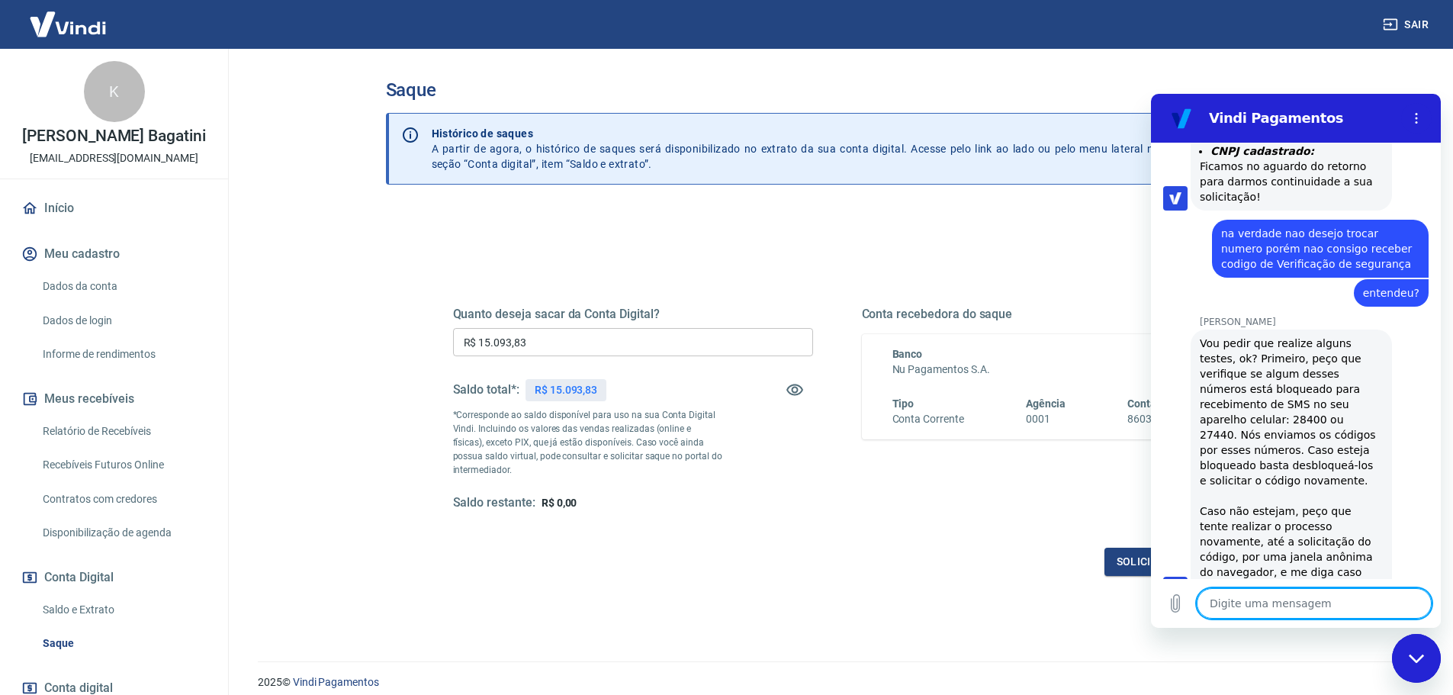
scroll to position [1292, 0]
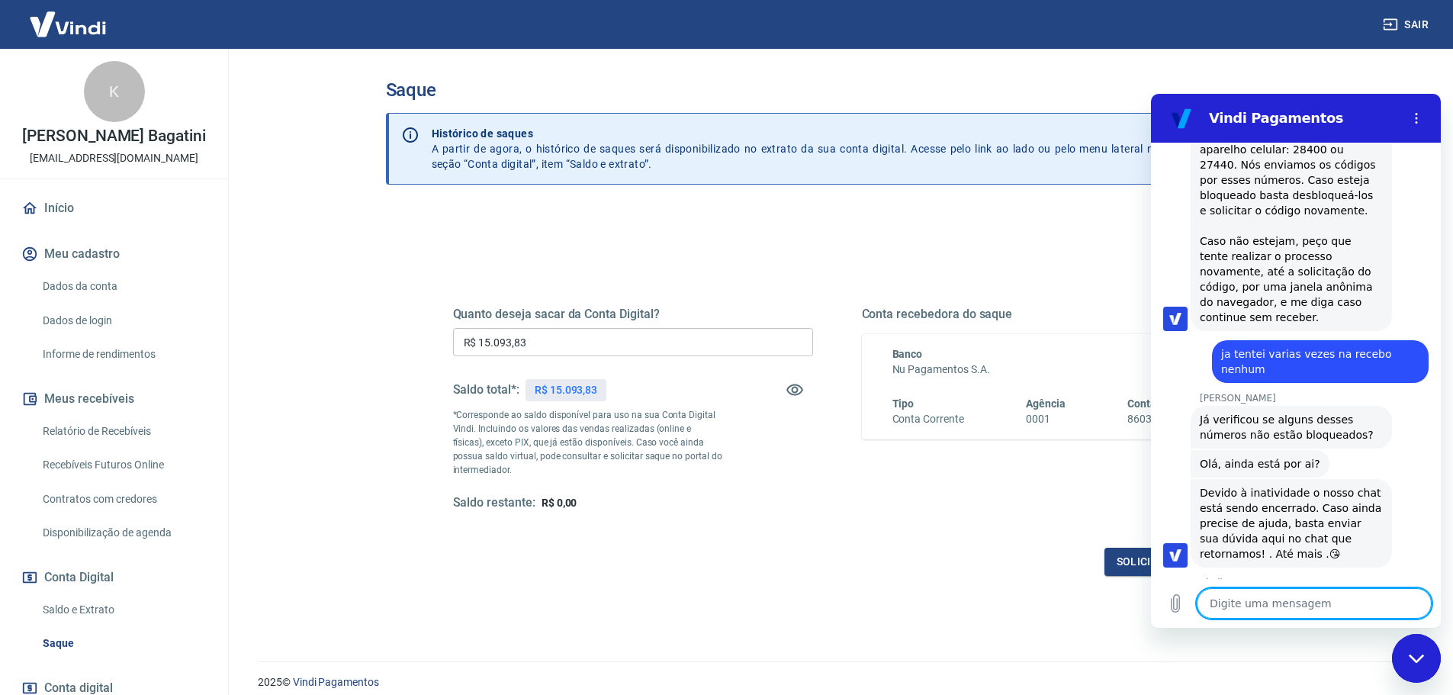
click at [1298, 598] on textarea at bounding box center [1314, 603] width 235 height 31
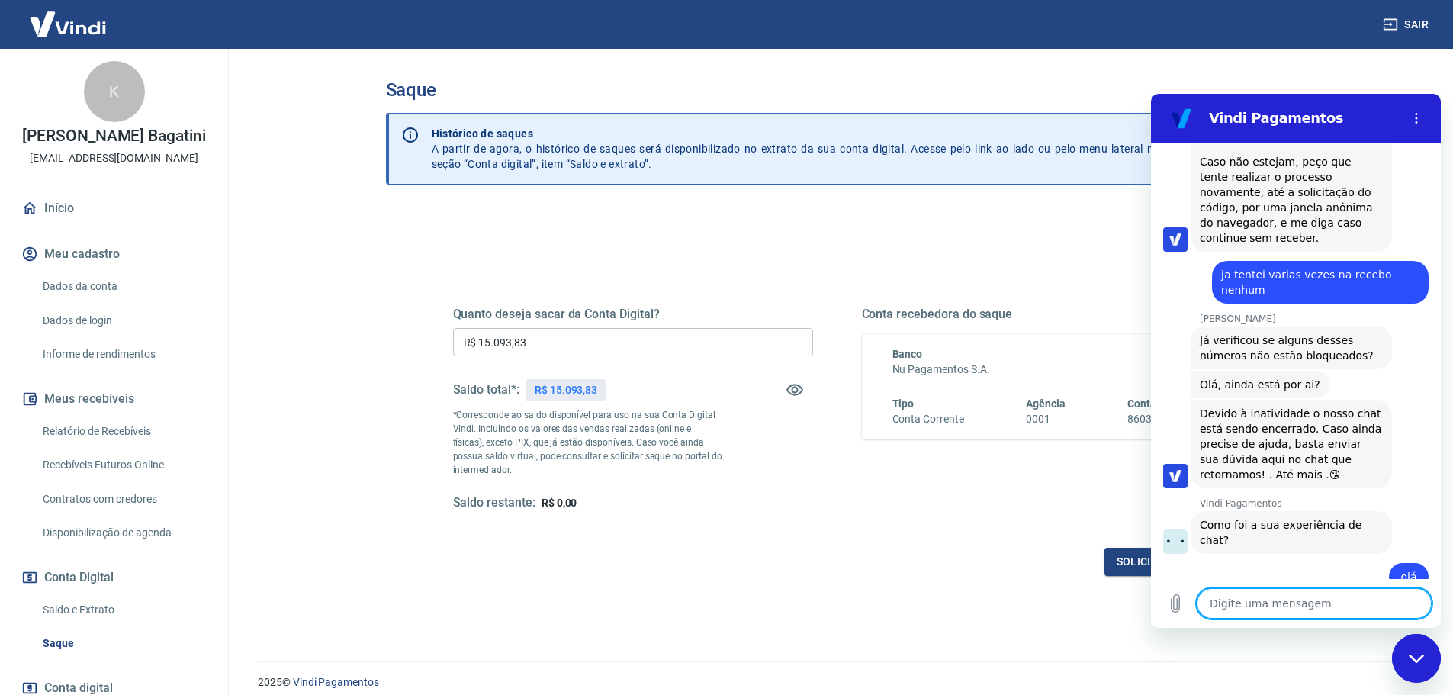
scroll to position [1548, 0]
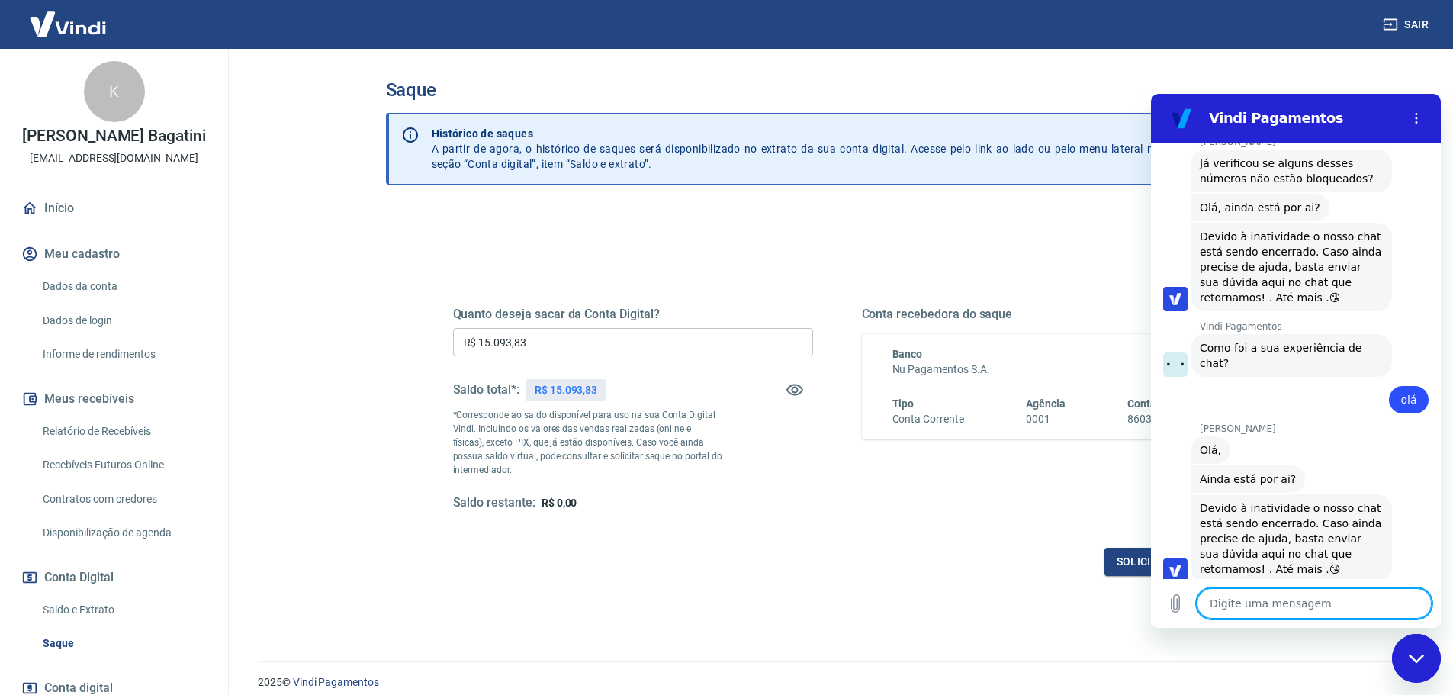
click at [1286, 598] on textarea at bounding box center [1314, 603] width 235 height 31
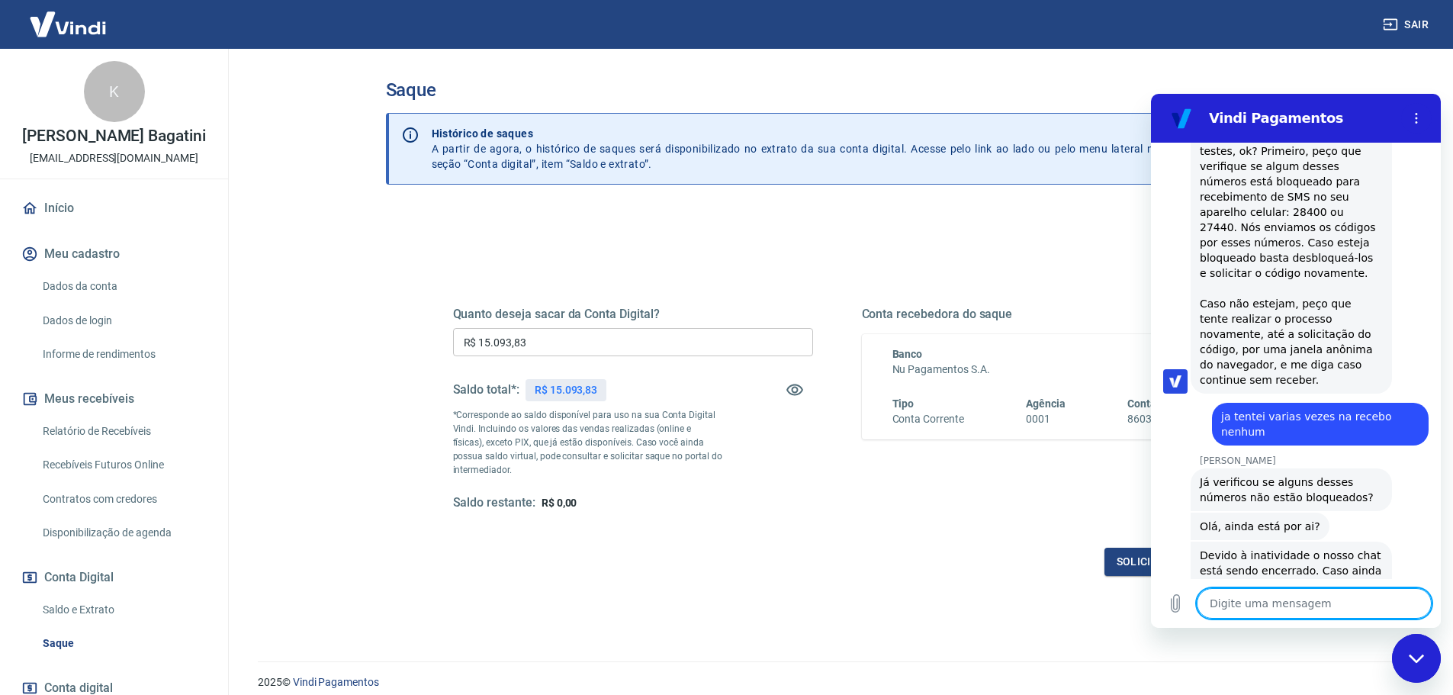
scroll to position [1549, 0]
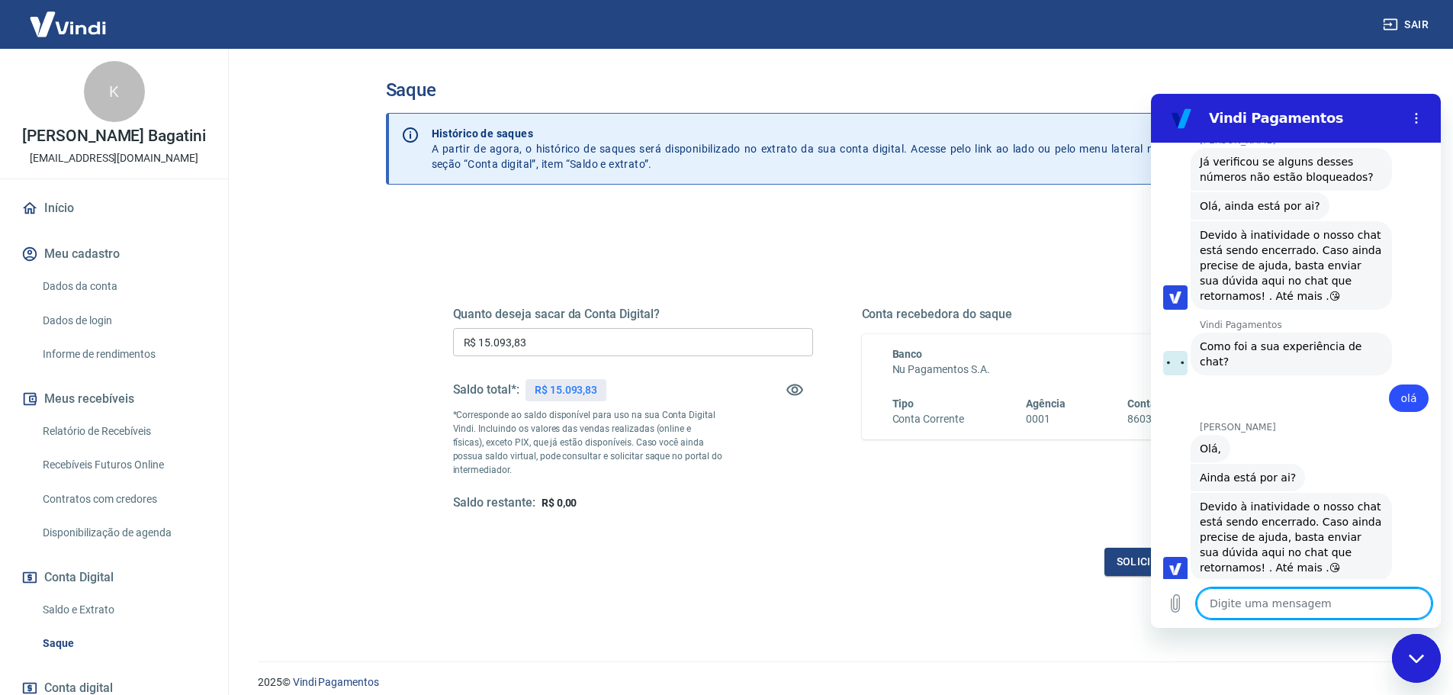
click at [1294, 602] on textarea at bounding box center [1314, 603] width 235 height 31
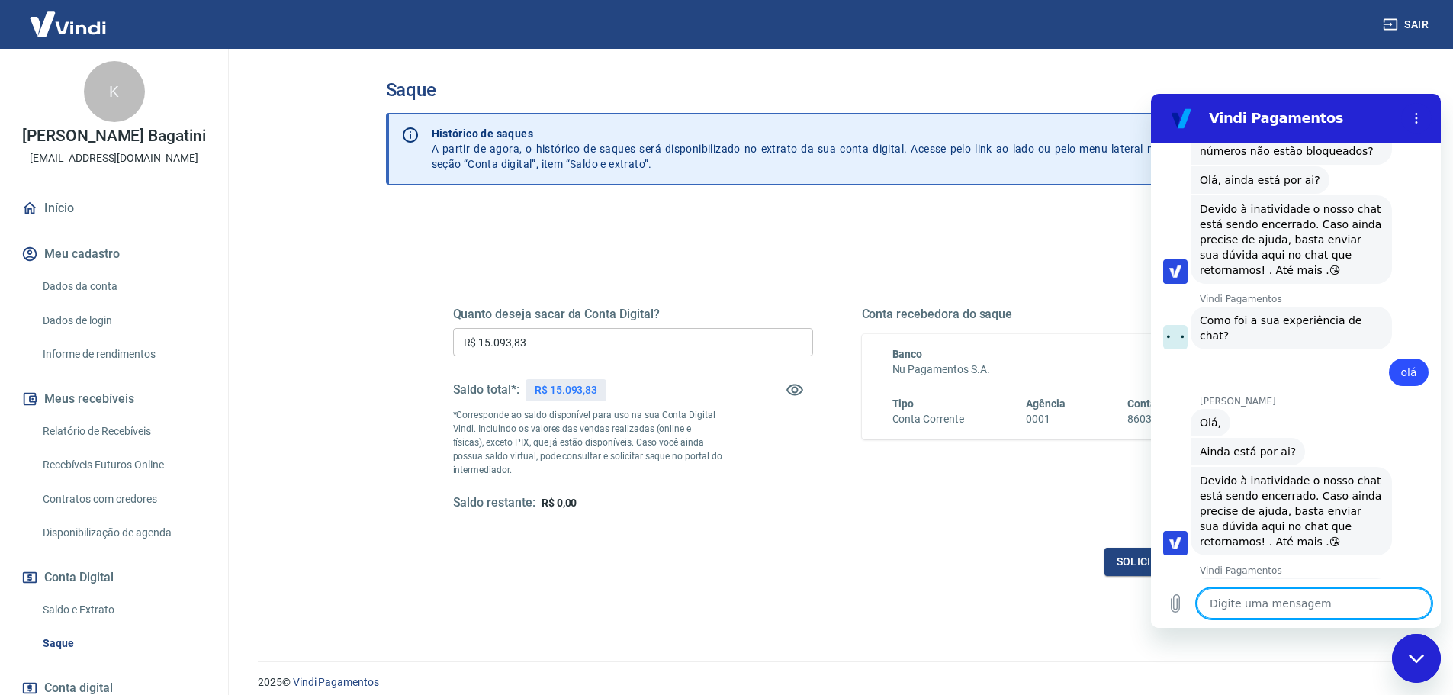
scroll to position [1578, 0]
click at [1323, 597] on textarea at bounding box center [1314, 603] width 235 height 31
click at [1286, 597] on textarea at bounding box center [1314, 603] width 235 height 31
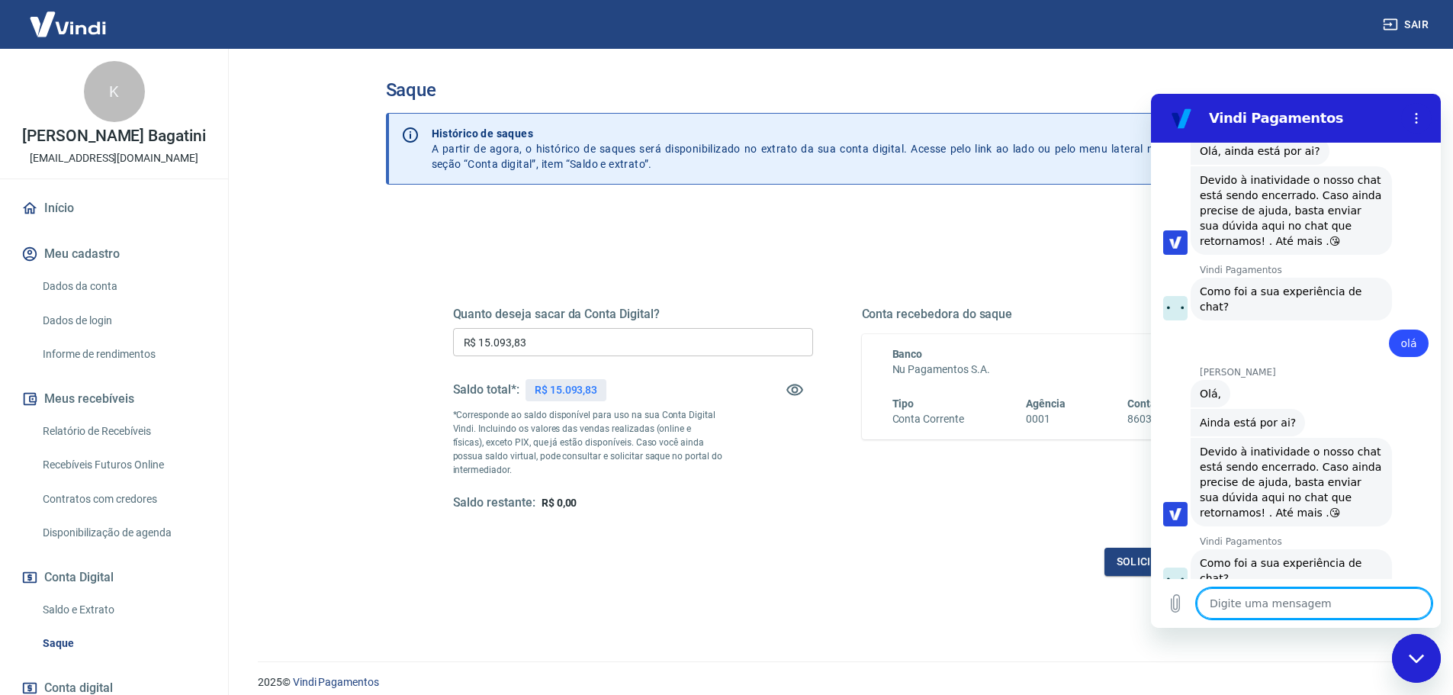
scroll to position [1607, 0]
click at [1121, 579] on div "Quanto deseja sacar da Conta Digital? R$ 15.093,83 ​ Saldo total*: R$ 15.093,83…" at bounding box center [838, 417] width 806 height 355
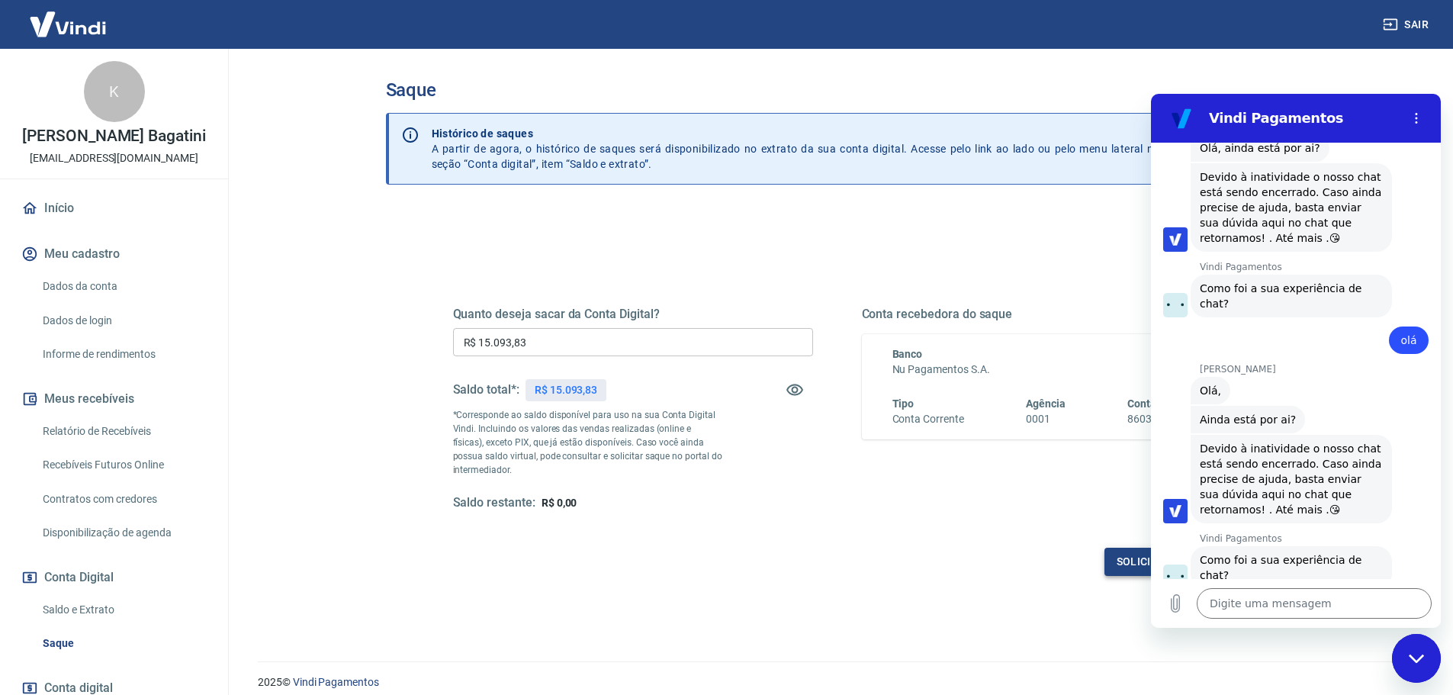
click at [1121, 568] on button "Solicitar saque" at bounding box center [1163, 562] width 117 height 28
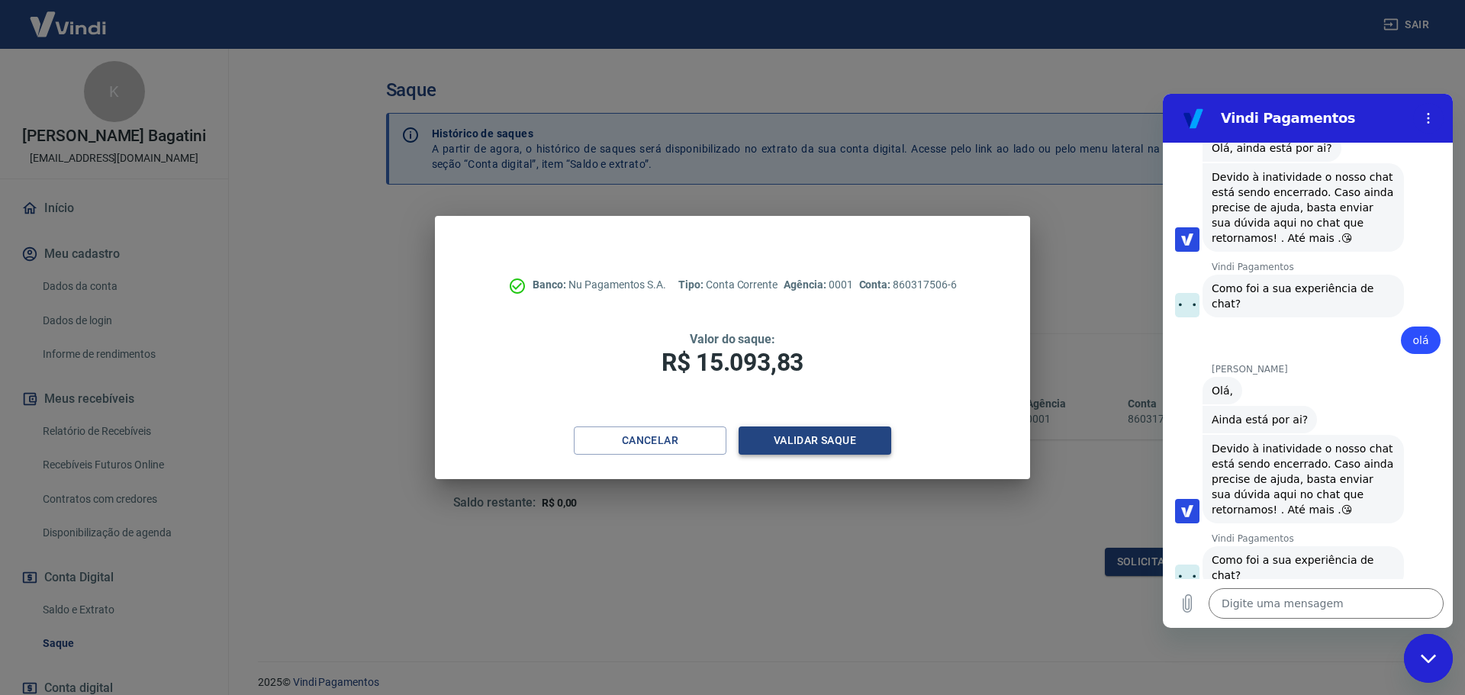
click at [815, 441] on button "Validar saque" at bounding box center [814, 440] width 153 height 28
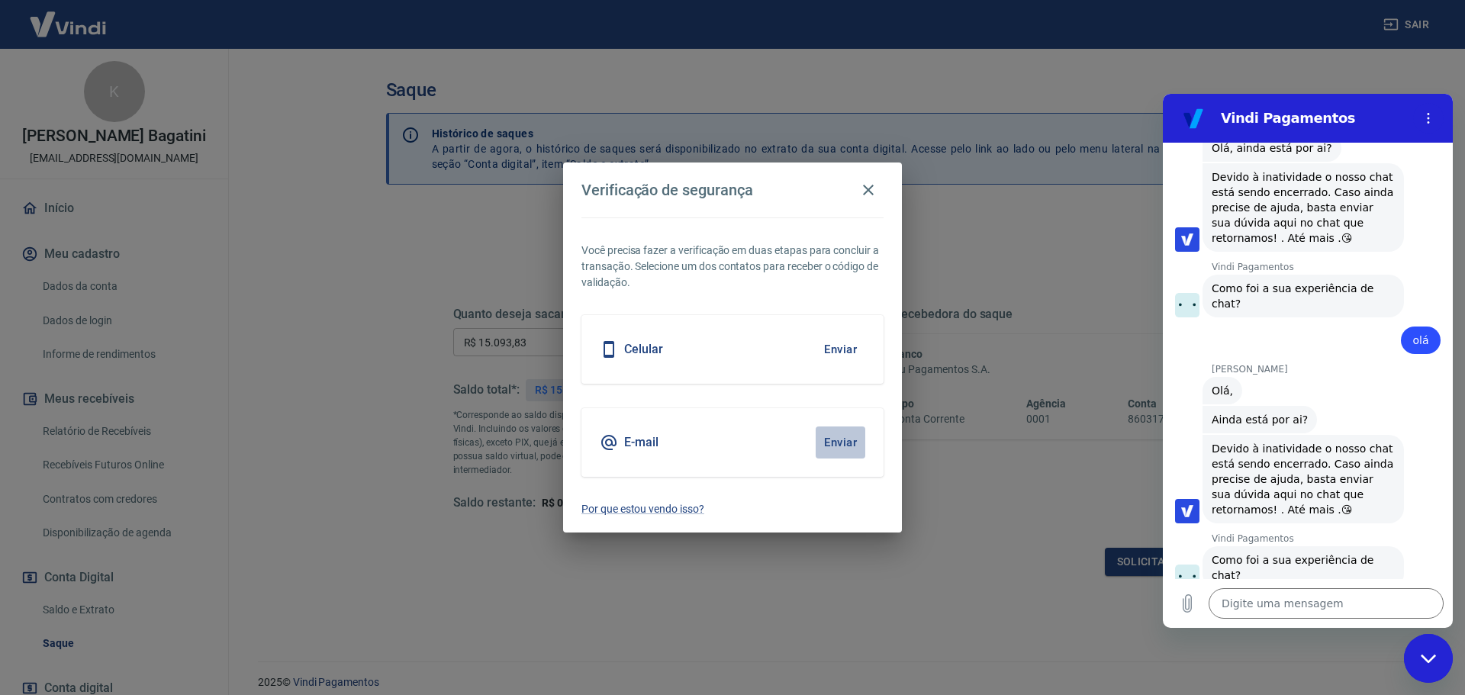
click at [836, 446] on button "Enviar" at bounding box center [841, 442] width 50 height 32
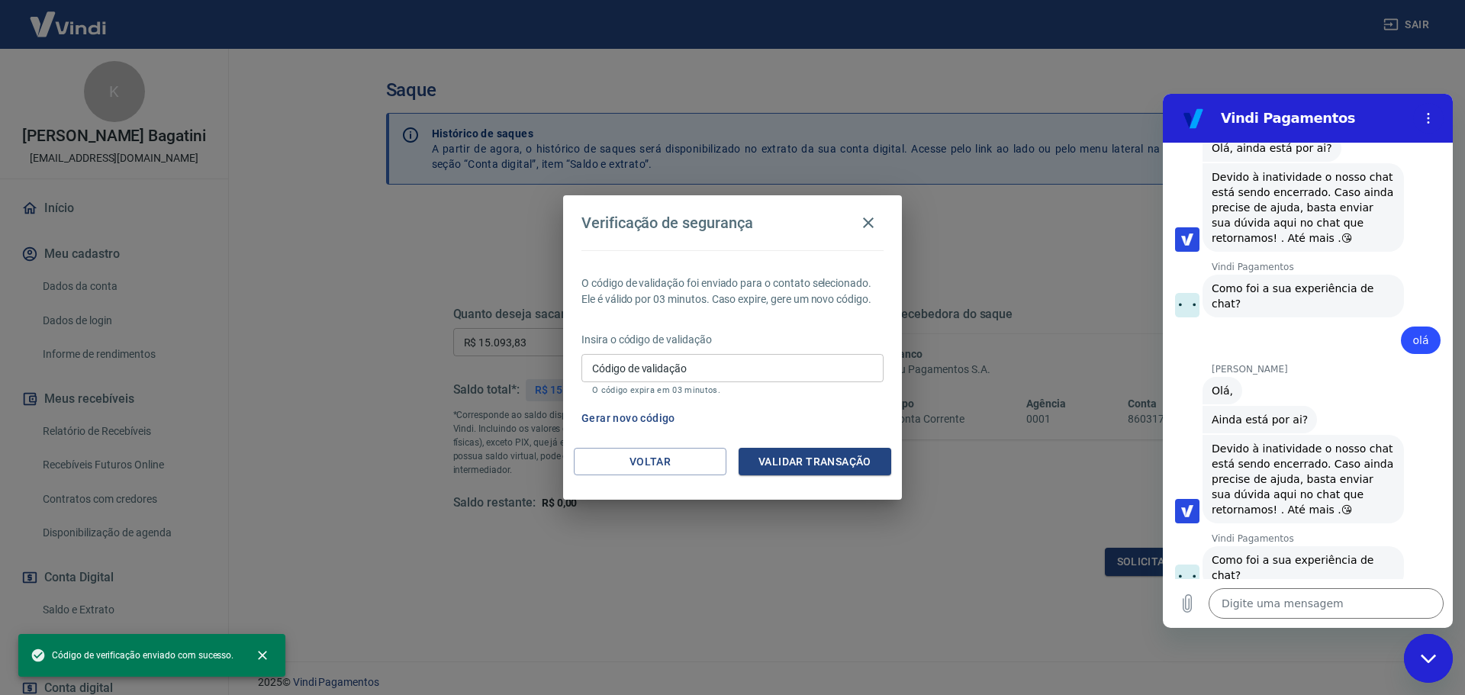
click at [733, 372] on input "Código de validação" at bounding box center [732, 368] width 302 height 28
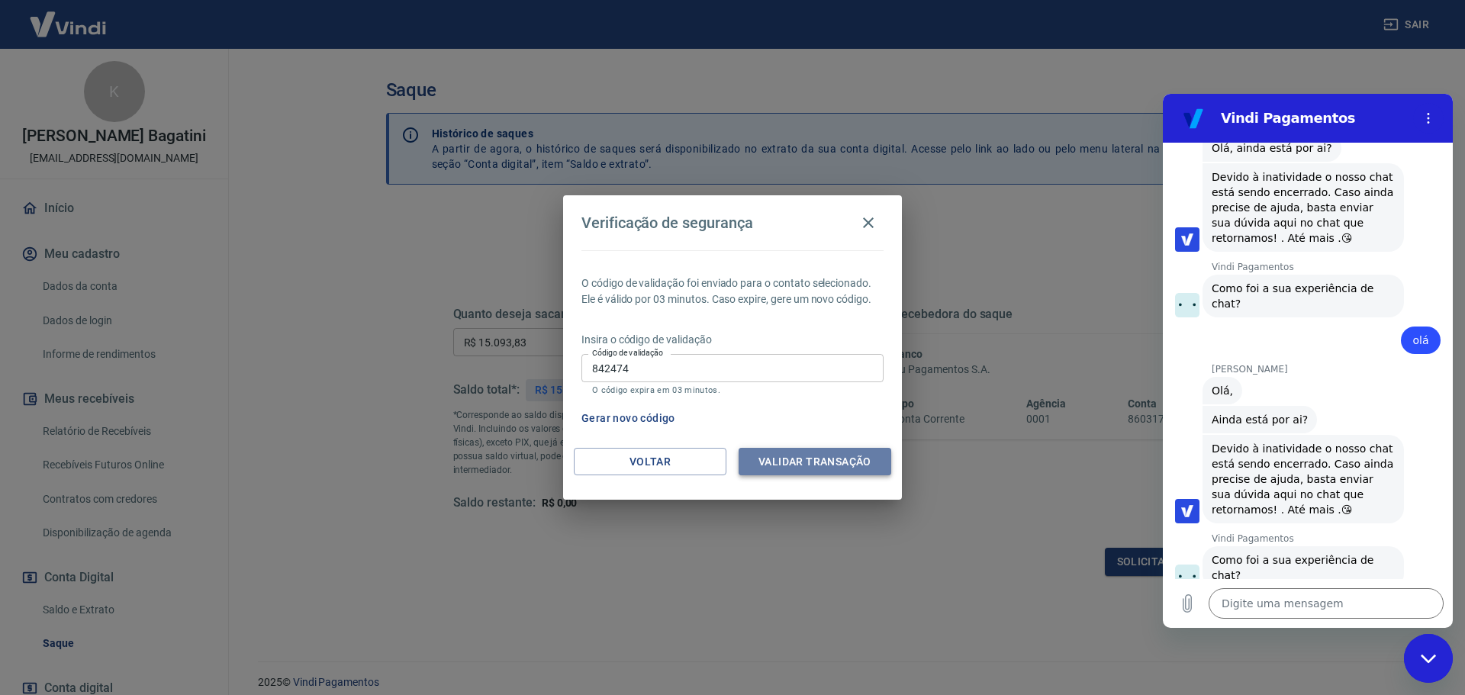
click at [817, 452] on button "Validar transação" at bounding box center [814, 462] width 153 height 28
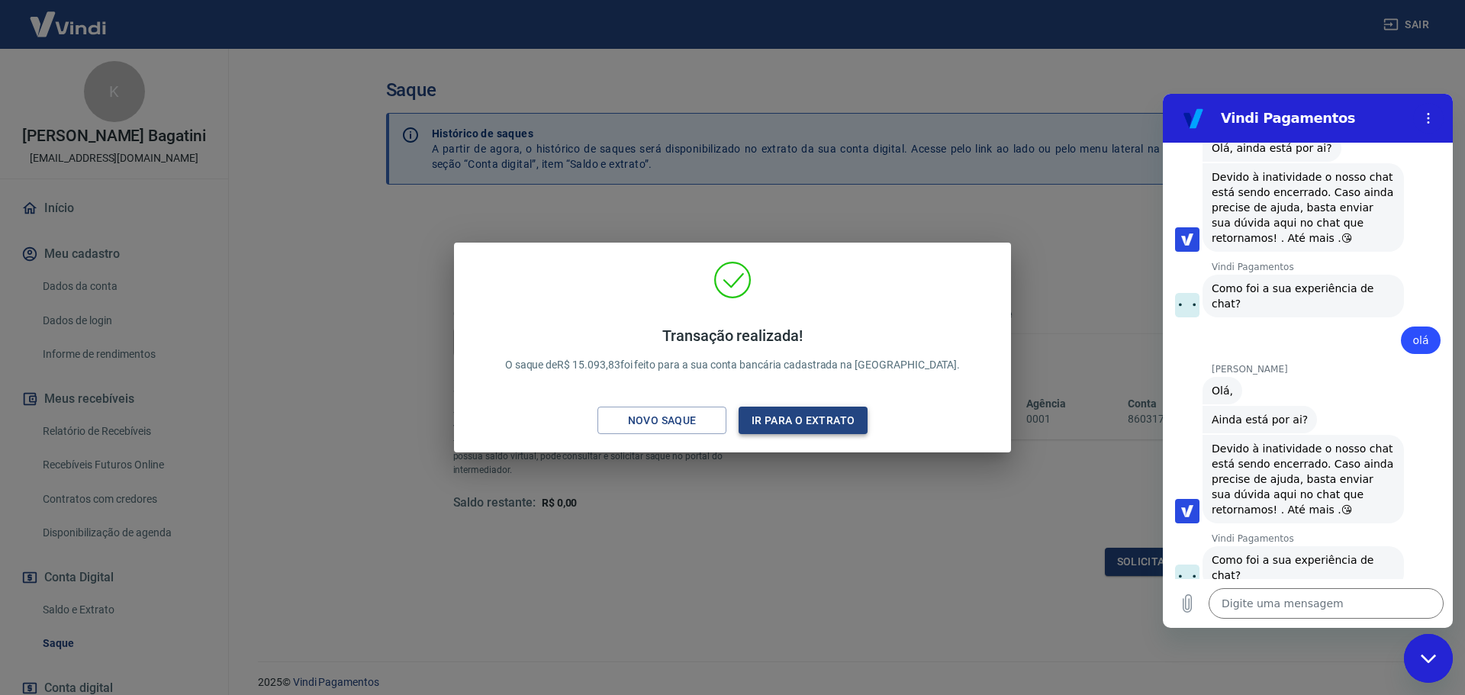
click at [787, 416] on button "Ir para o extrato" at bounding box center [802, 421] width 129 height 28
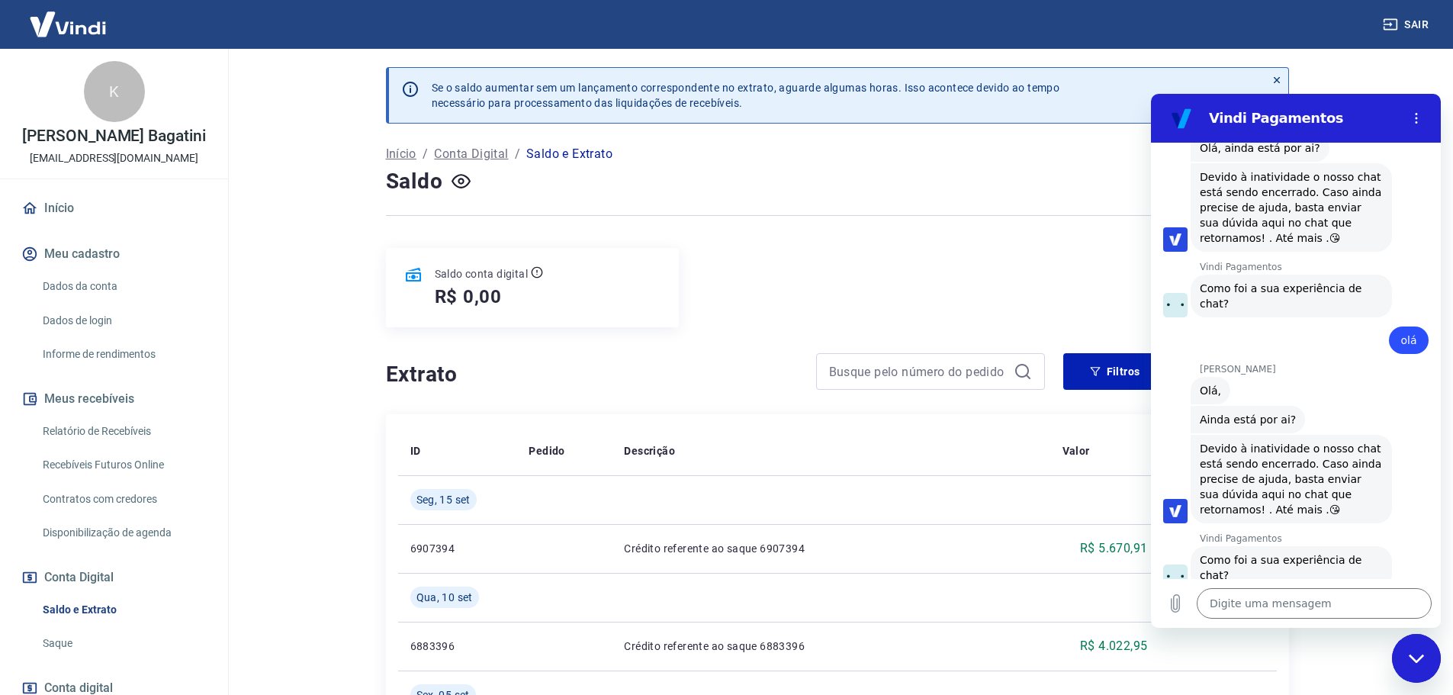
click at [806, 235] on div "Se o saldo aumentar sem um lançamento correspondente no extrato, aguarde alguma…" at bounding box center [838, 595] width 940 height 1092
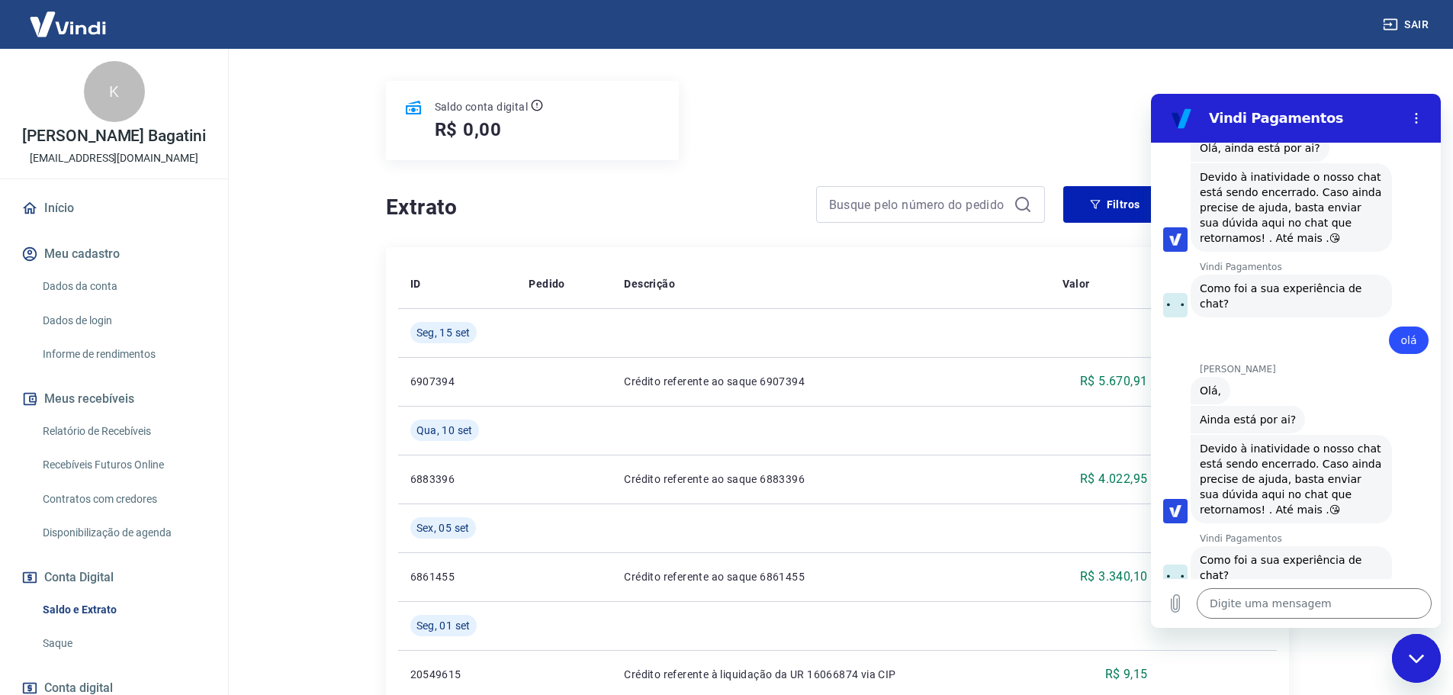
scroll to position [305, 0]
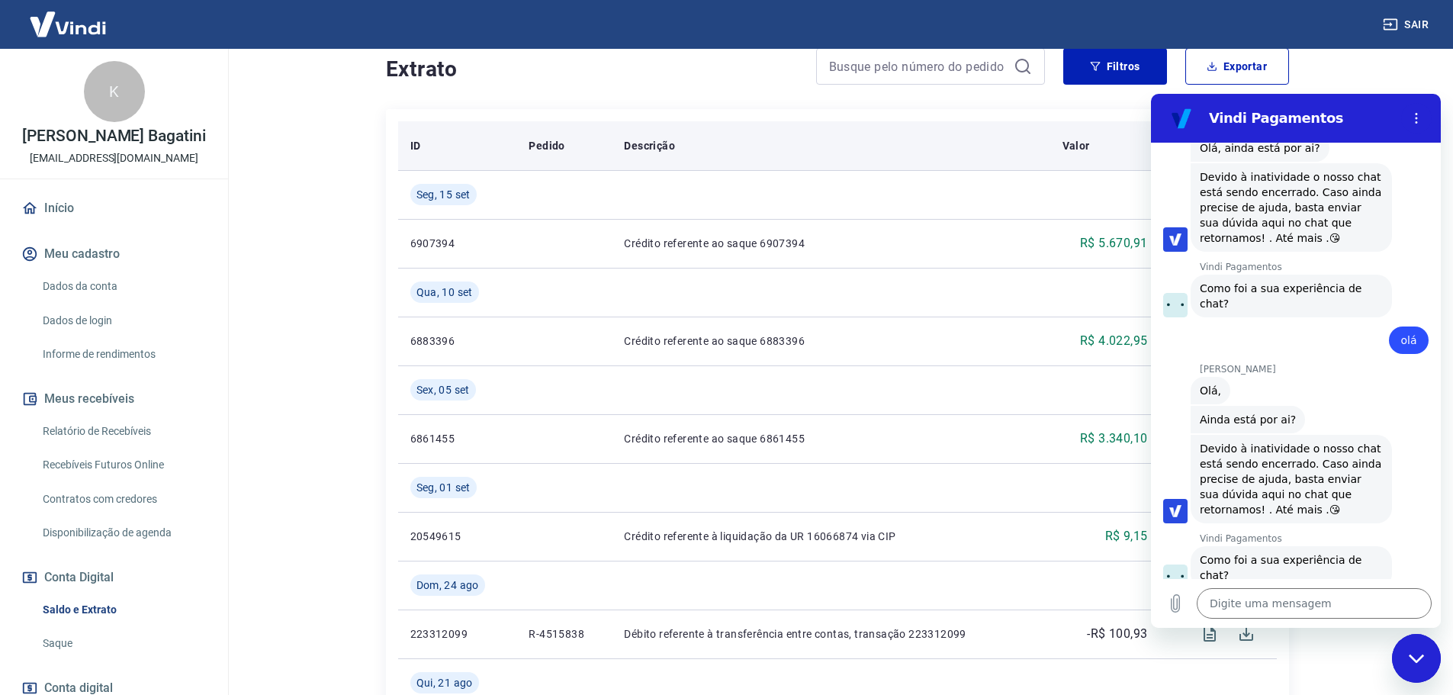
click at [973, 136] on th "Descrição" at bounding box center [831, 145] width 438 height 49
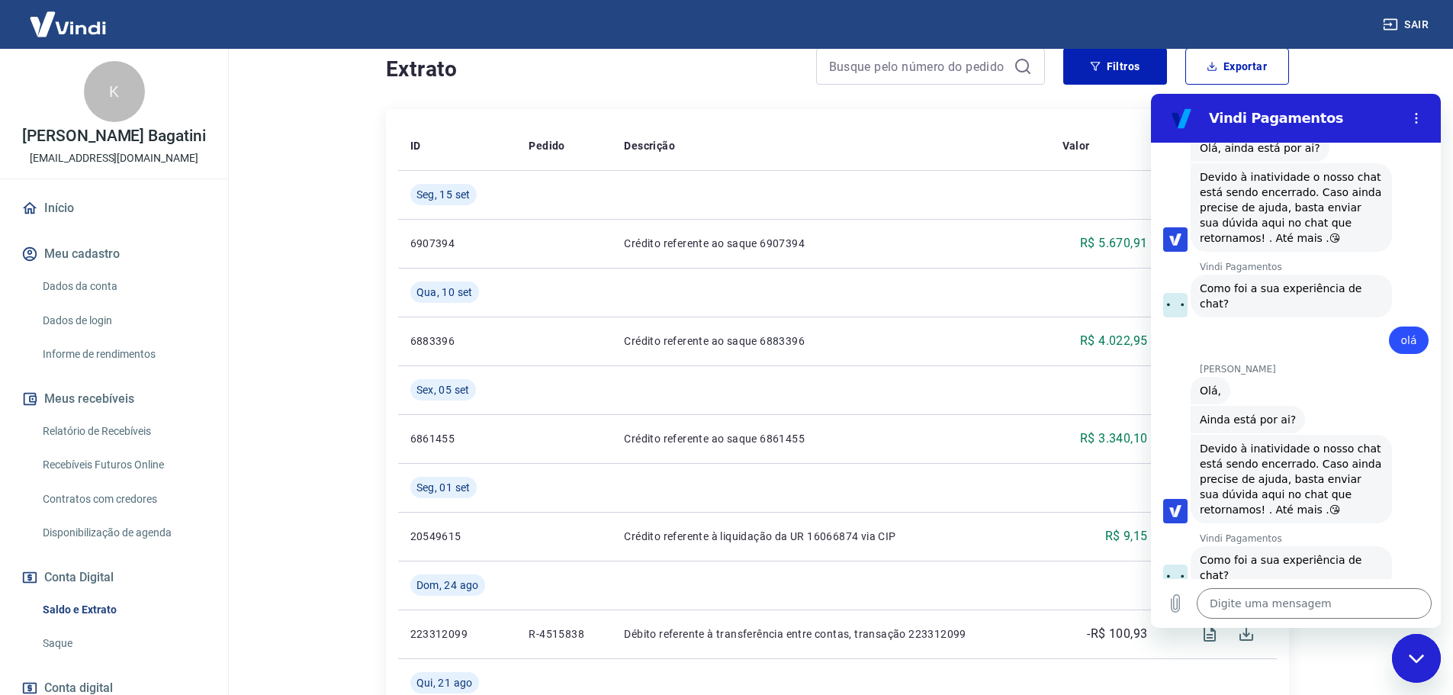
click at [1432, 119] on section "Vindi Pagamentos" at bounding box center [1296, 118] width 290 height 49
click at [1424, 118] on button "Menu de opções" at bounding box center [1416, 118] width 31 height 31
click at [1420, 121] on icon "Menu de opções" at bounding box center [1417, 118] width 12 height 12
click at [1377, 70] on main "Se o saldo aumentar sem um lançamento correspondente no extrato, aguarde alguma…" at bounding box center [837, 67] width 1232 height 646
click at [1408, 668] on div "Fechar janela de mensagens" at bounding box center [1417, 658] width 46 height 46
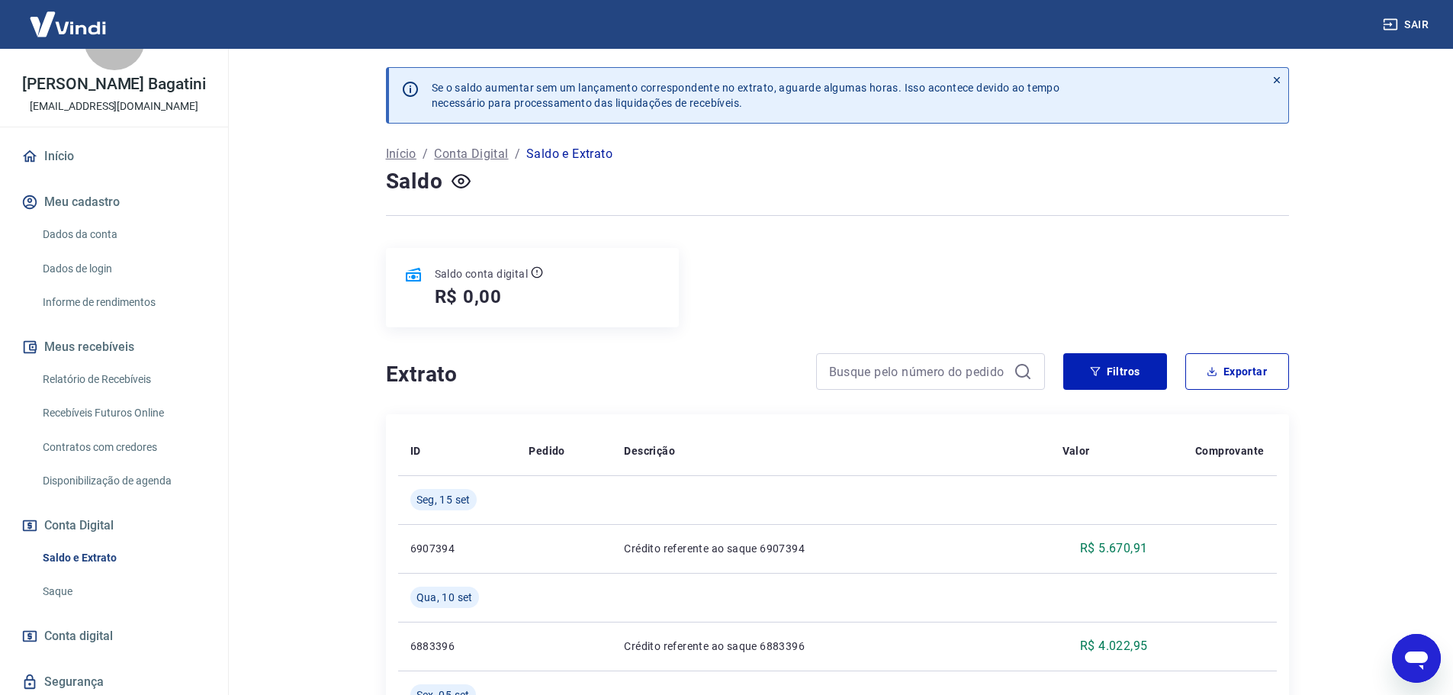
scroll to position [229, 0]
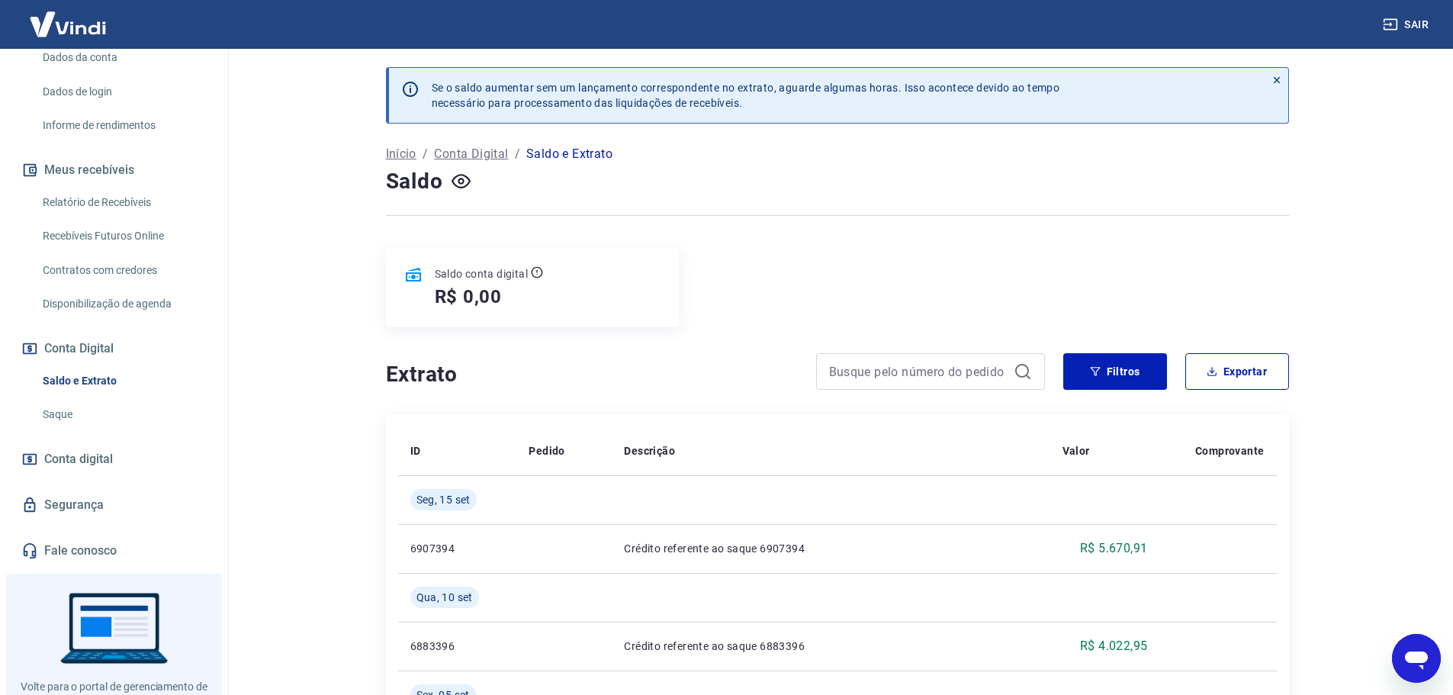
click at [83, 375] on link "Saldo e Extrato" at bounding box center [123, 380] width 173 height 31
click at [102, 404] on link "Saque" at bounding box center [123, 414] width 173 height 31
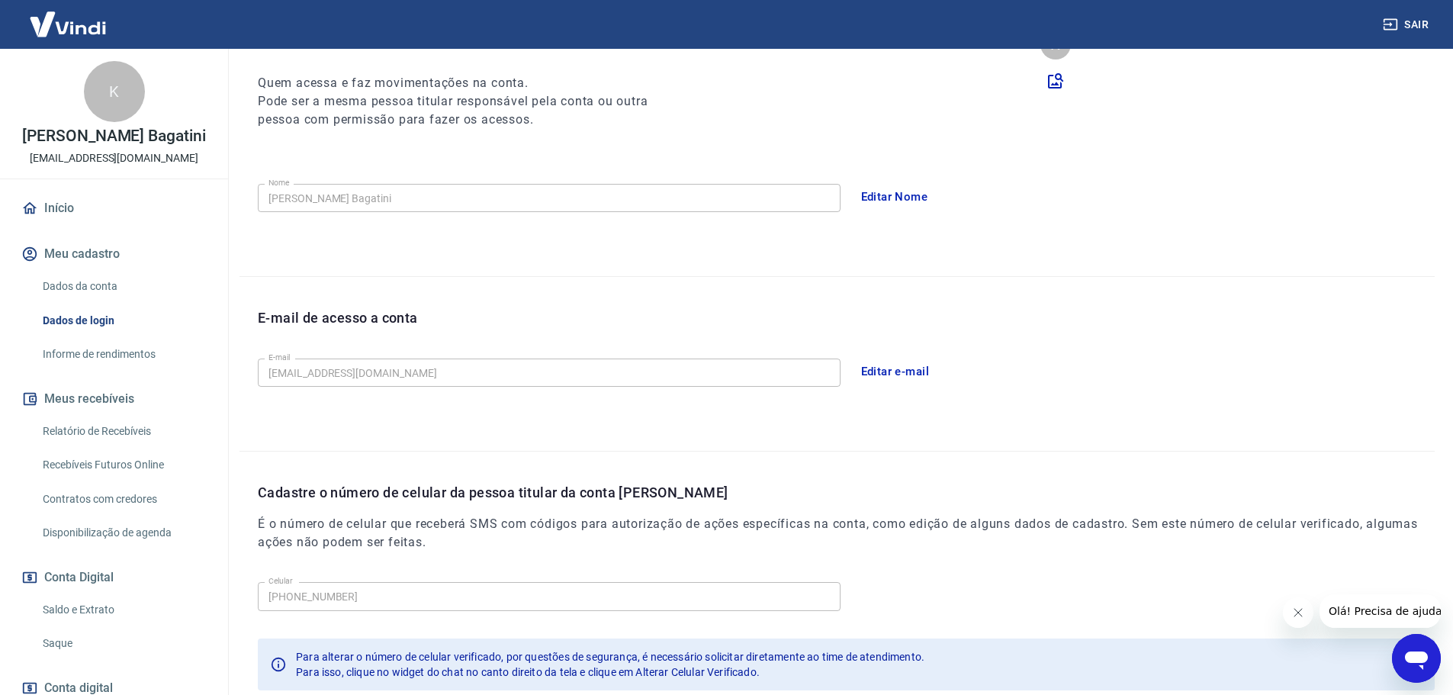
scroll to position [282, 0]
